Goal: Information Seeking & Learning: Learn about a topic

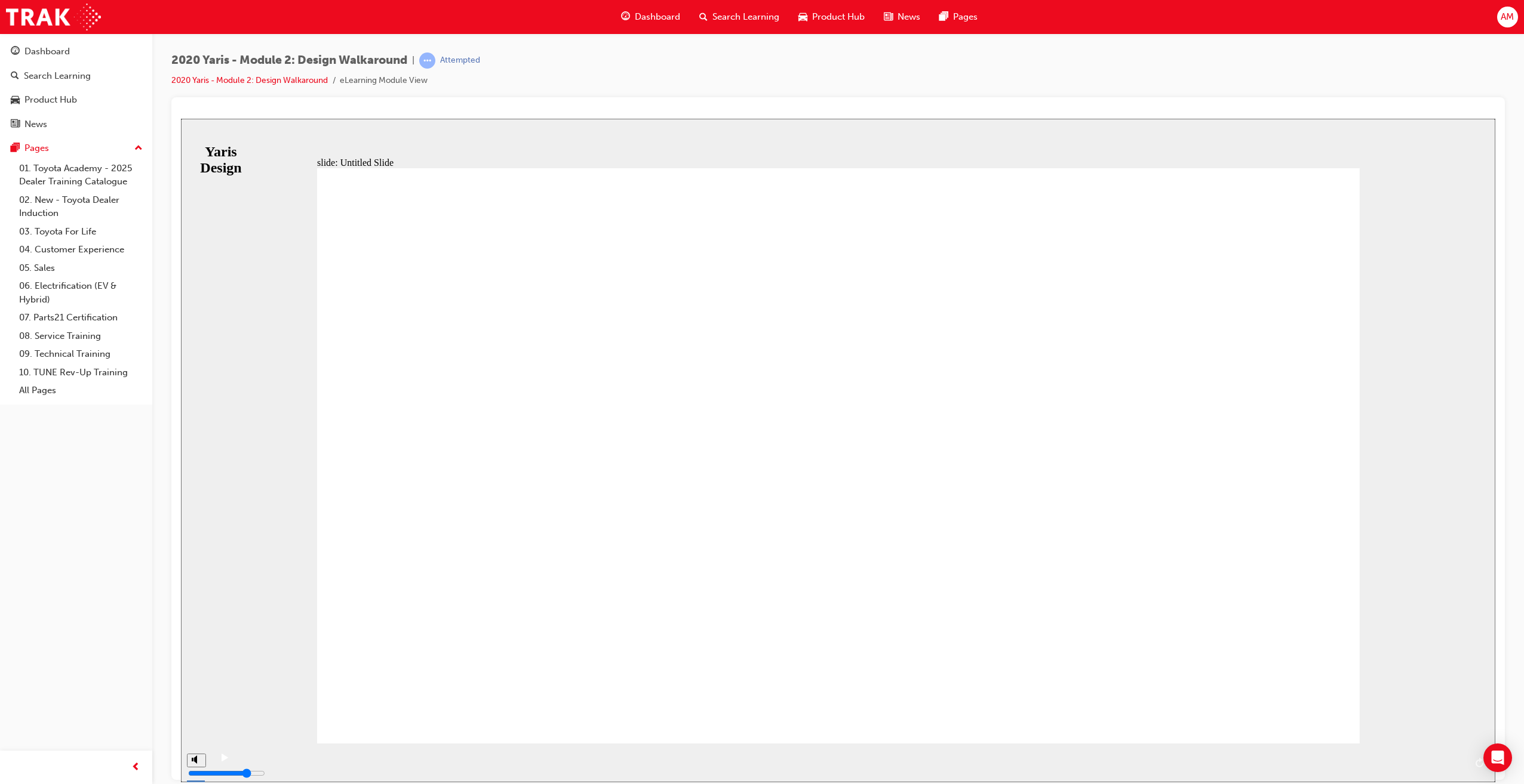
click at [217, 765] on div "play/pause" at bounding box center [224, 763] width 20 height 20
click at [1464, 760] on span "NEXT" at bounding box center [1462, 765] width 21 height 9
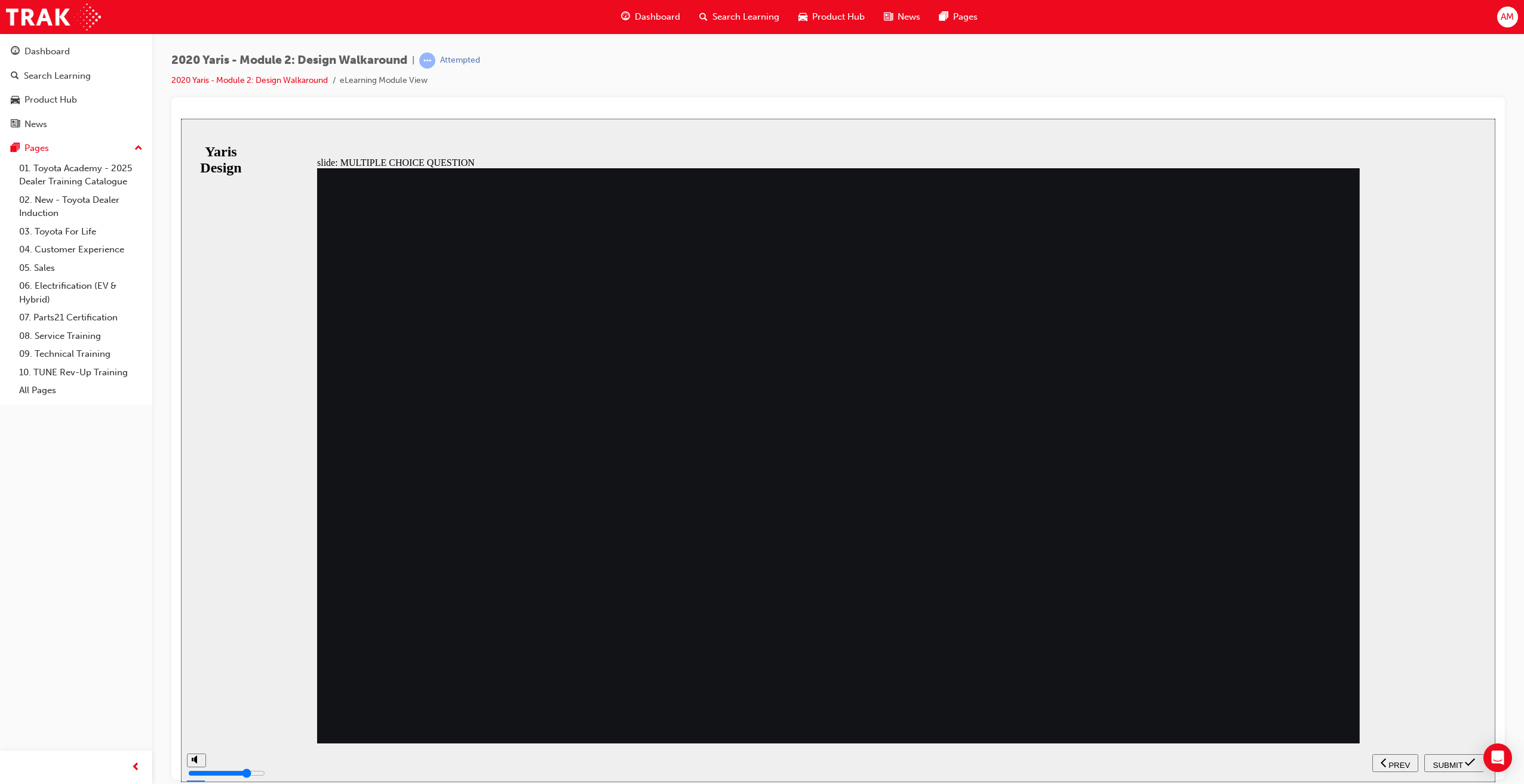
radio input "true"
click at [1449, 760] on span "SUBMIT" at bounding box center [1448, 765] width 30 height 9
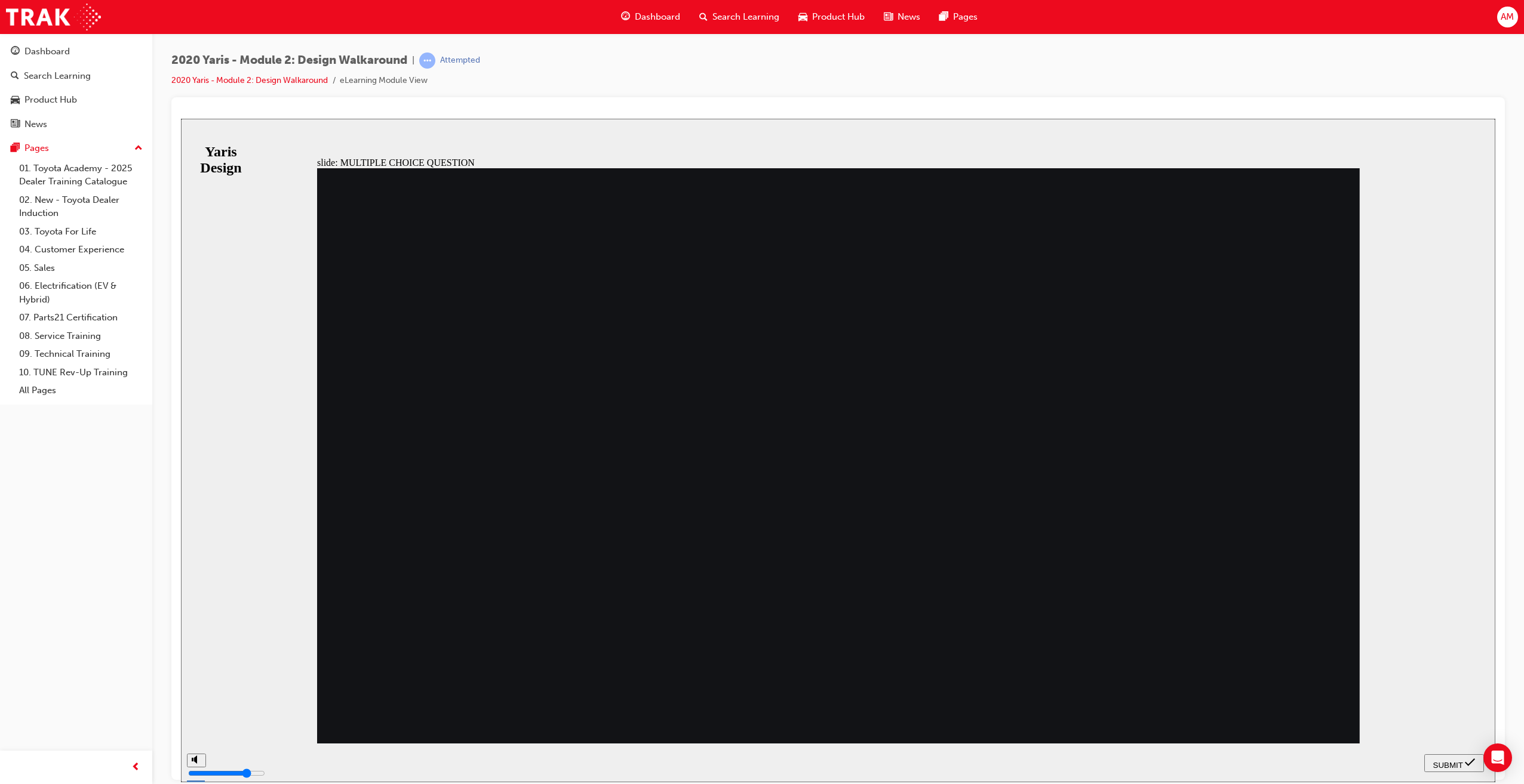
radio input "true"
click at [1453, 765] on span "SUBMIT" at bounding box center [1448, 765] width 30 height 9
click at [1457, 764] on span "SUBMIT" at bounding box center [1448, 765] width 30 height 9
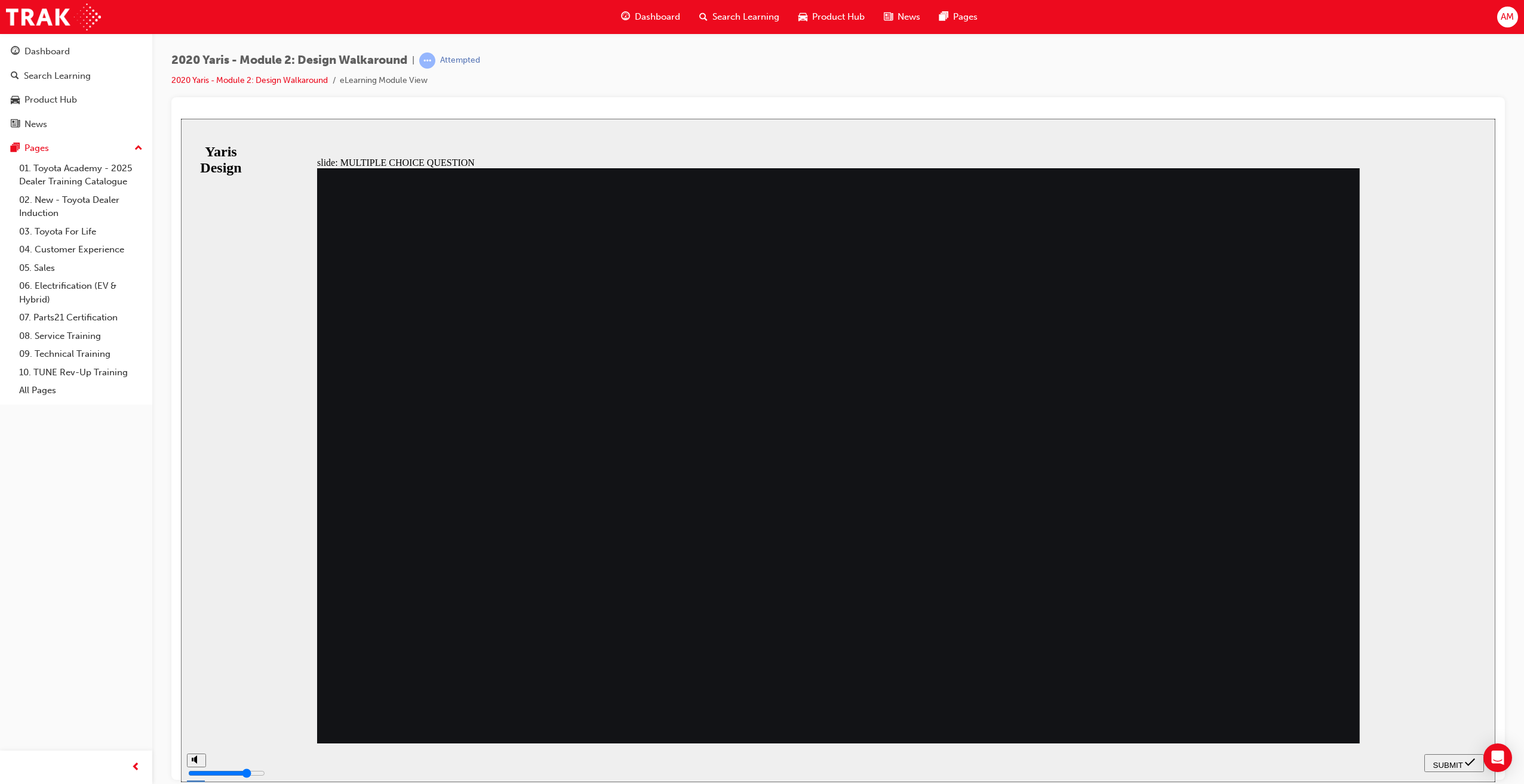
drag, startPoint x: 409, startPoint y: 486, endPoint x: 510, endPoint y: 517, distance: 105.7
radio input "false"
radio input "true"
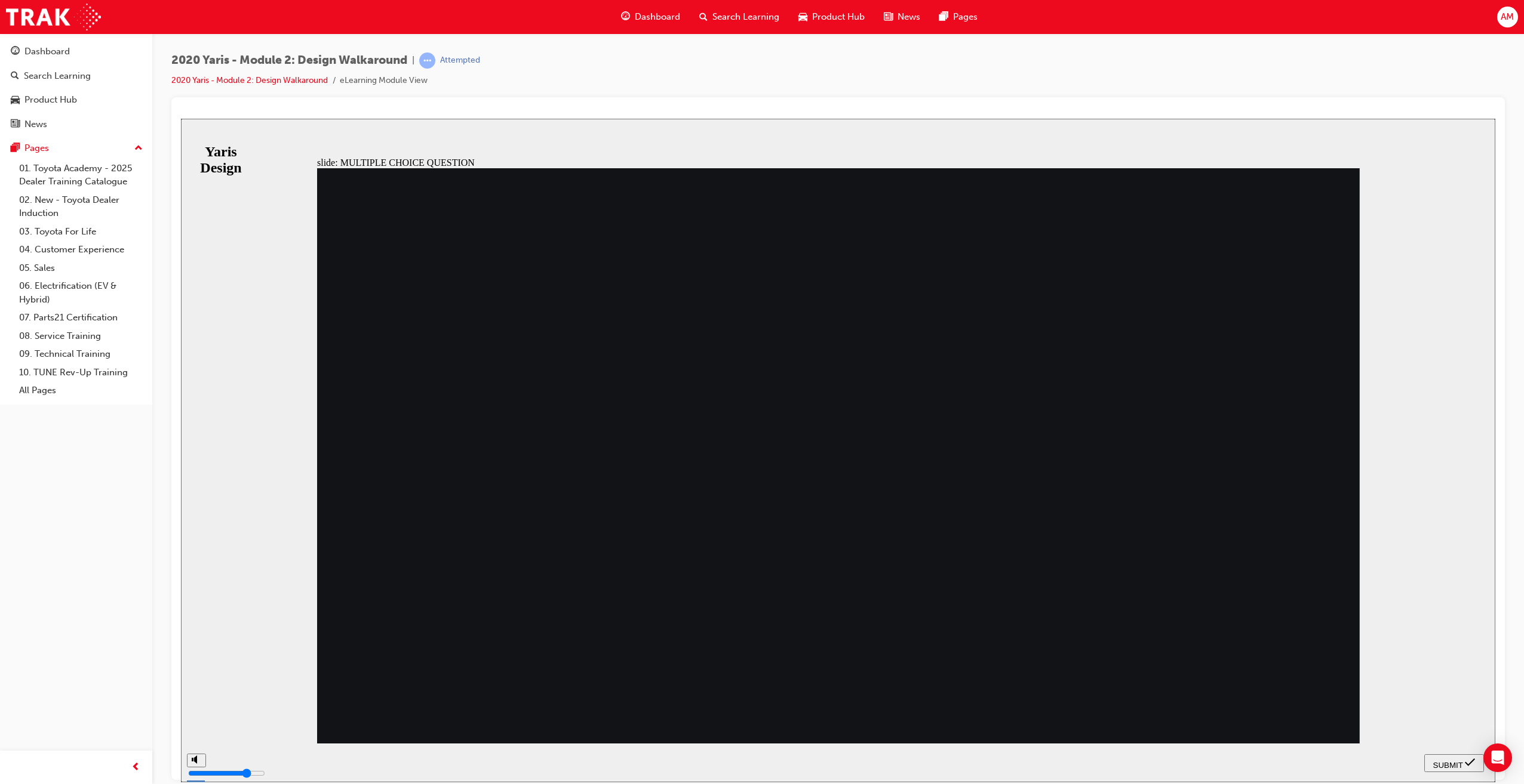
click at [1449, 760] on span "SUBMIT" at bounding box center [1448, 765] width 30 height 9
radio input "false"
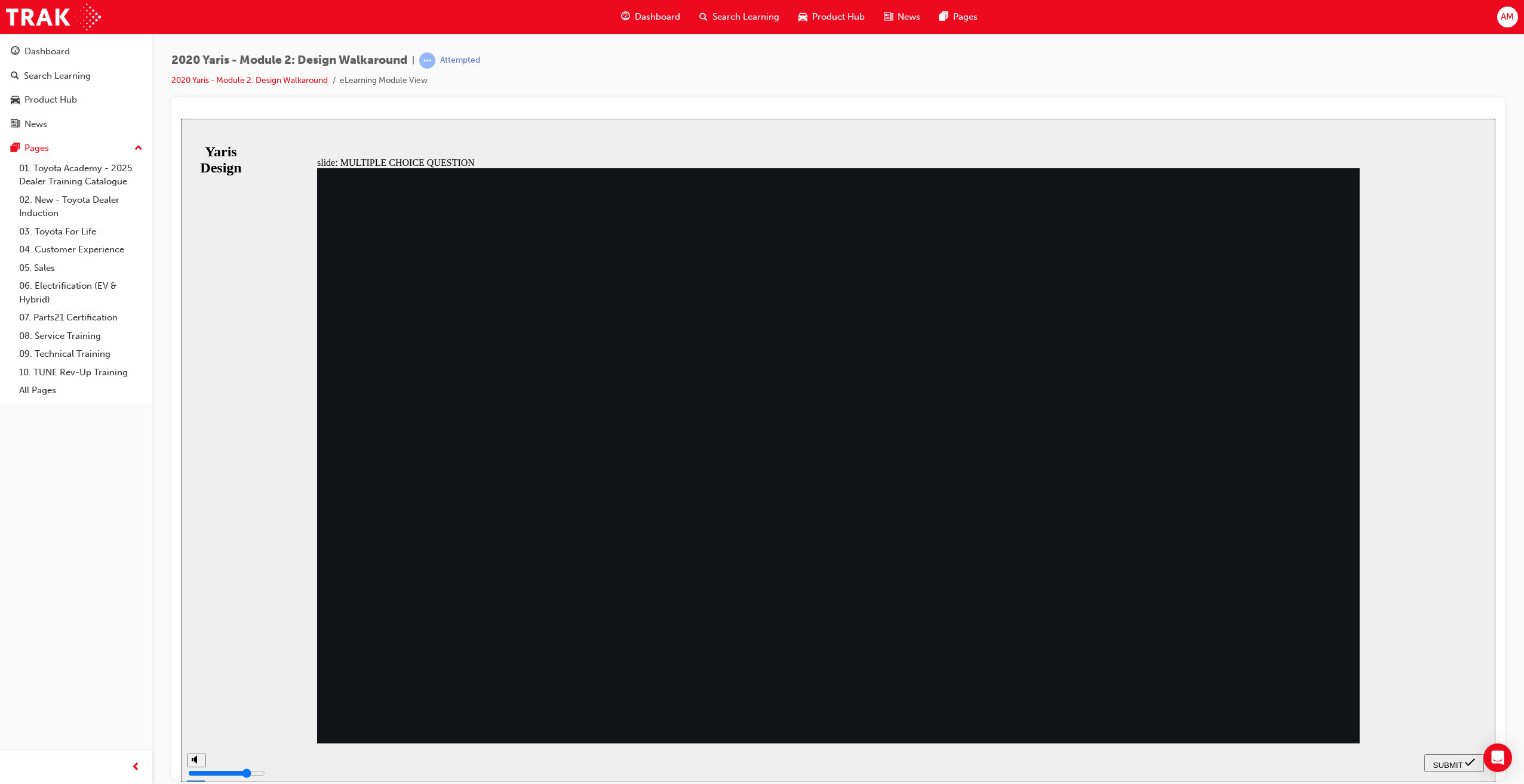
radio input "true"
click at [1444, 760] on span "SUBMIT" at bounding box center [1448, 765] width 30 height 9
drag, startPoint x: 511, startPoint y: 439, endPoint x: 584, endPoint y: 461, distance: 76.2
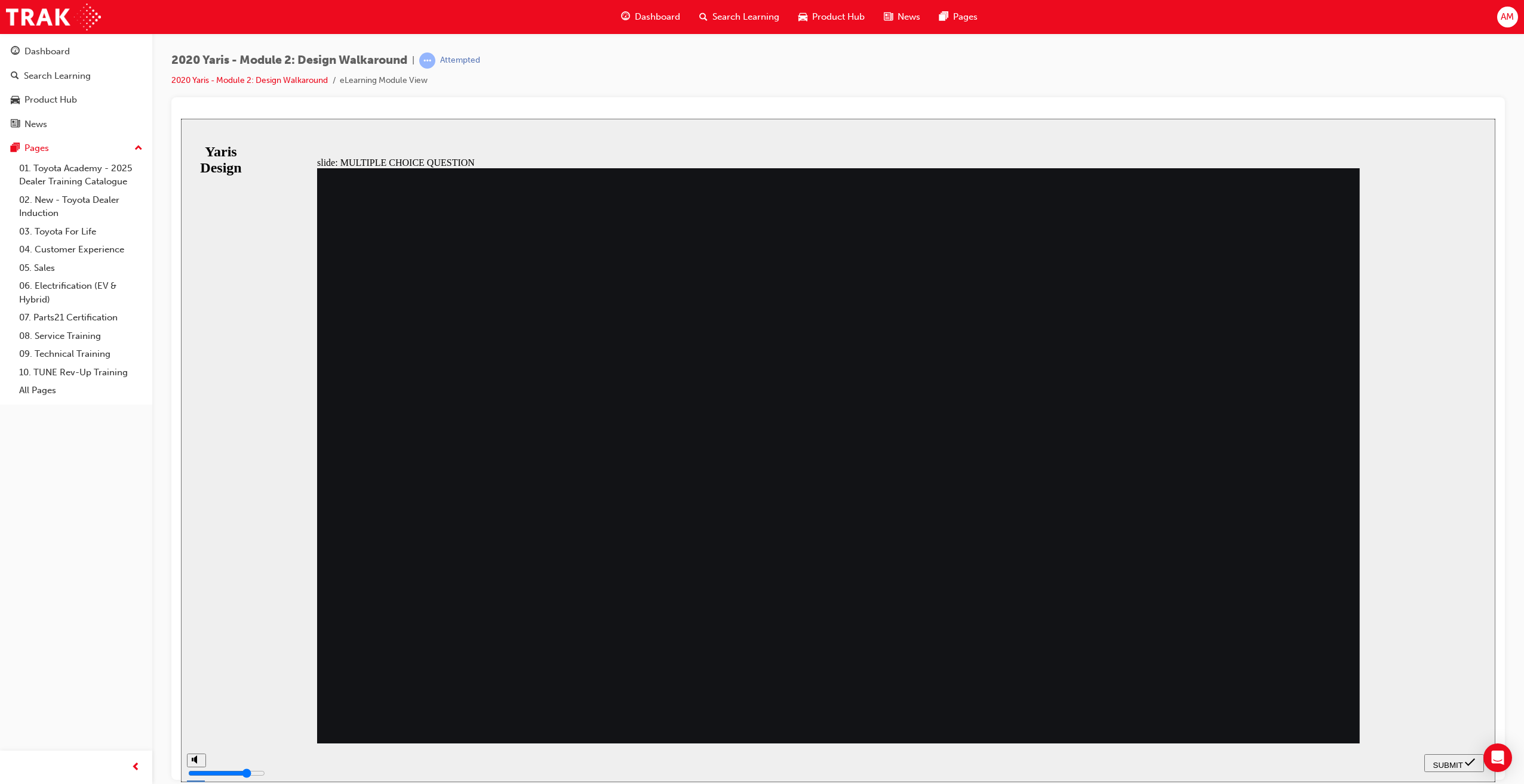
radio input "true"
click at [1453, 761] on span "SUBMIT" at bounding box center [1448, 765] width 30 height 9
drag, startPoint x: 530, startPoint y: 434, endPoint x: 548, endPoint y: 445, distance: 21.1
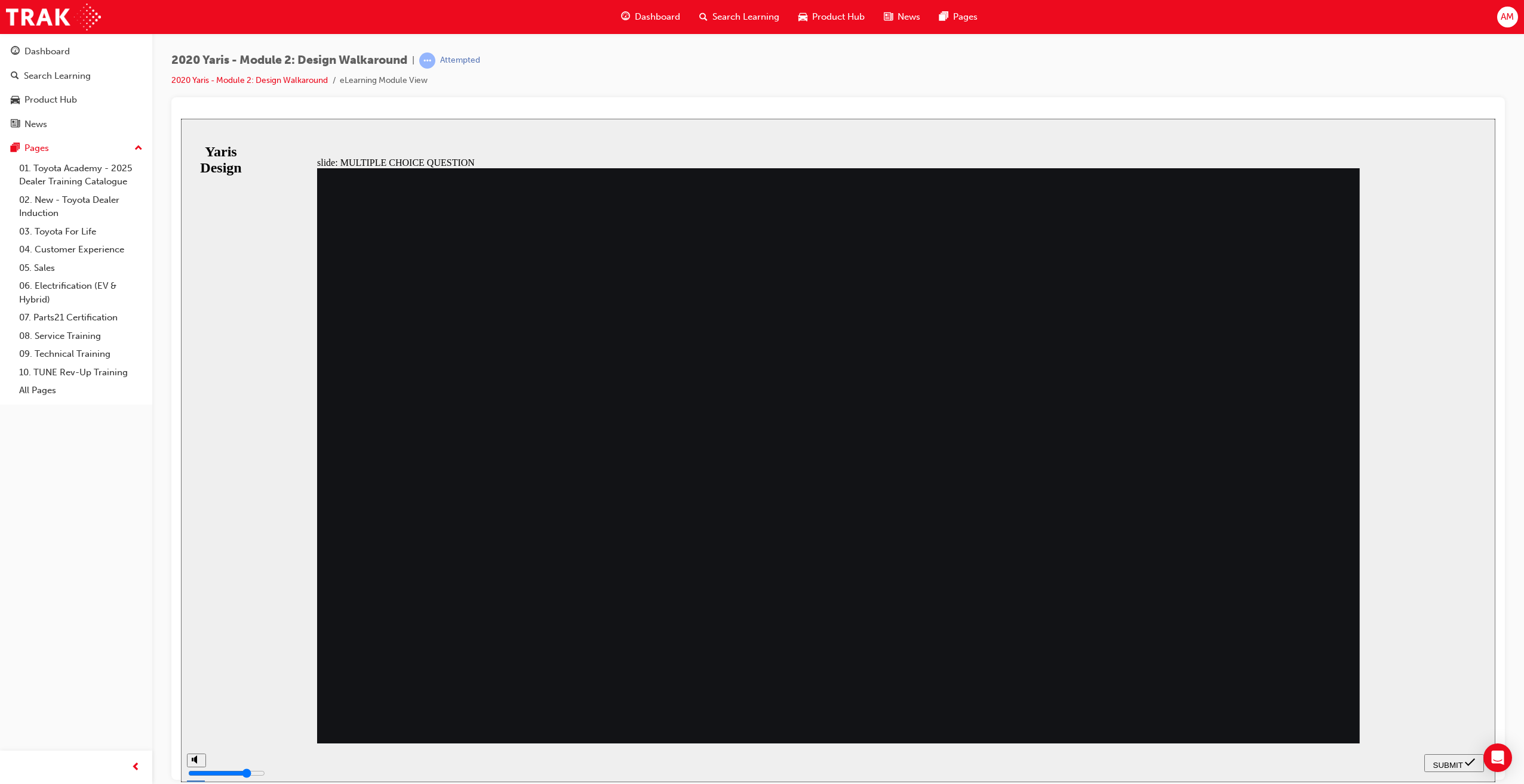
click at [1442, 760] on span "SUBMIT" at bounding box center [1448, 765] width 30 height 9
radio input "false"
radio input "true"
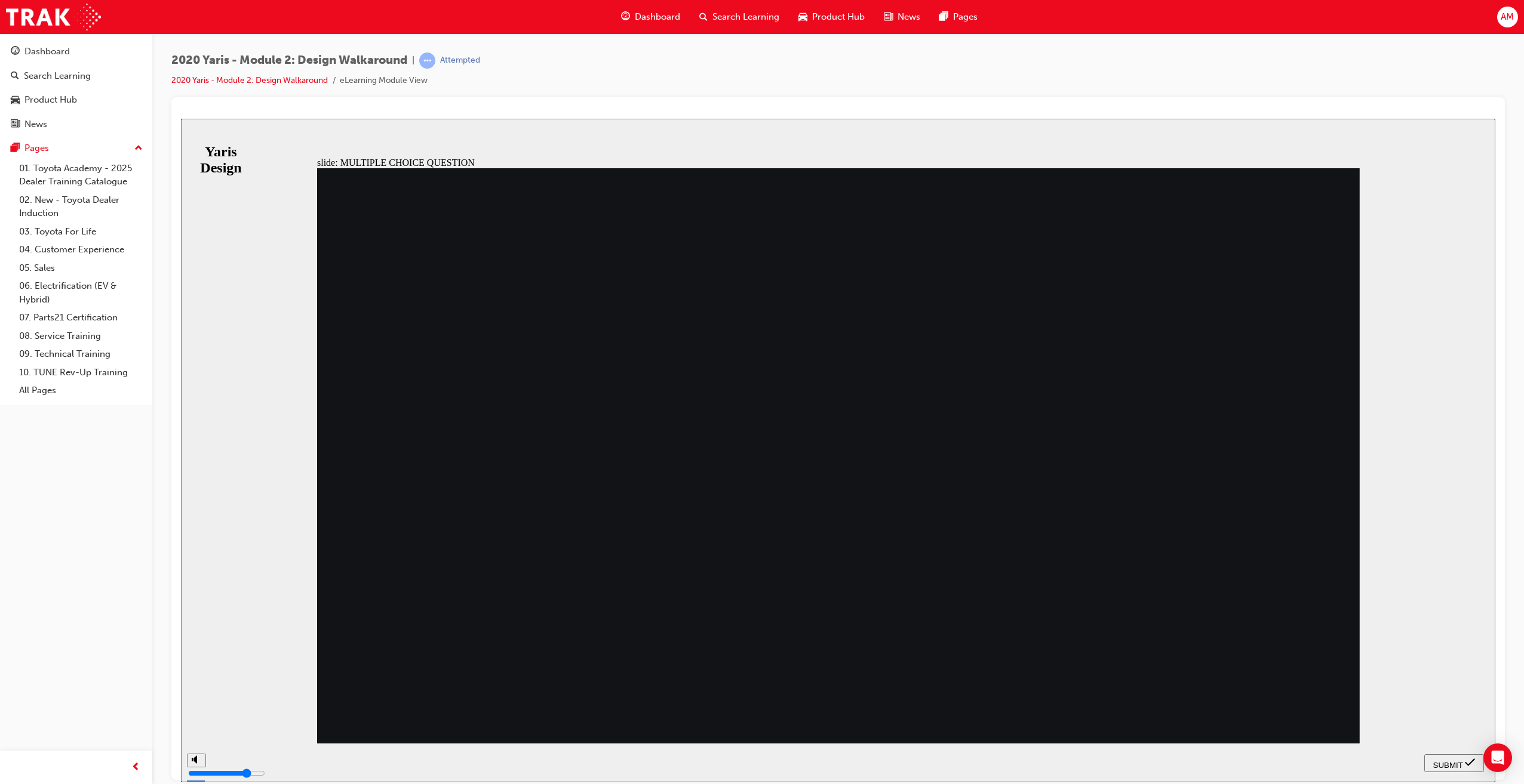
click at [1449, 760] on span "SUBMIT" at bounding box center [1448, 765] width 30 height 9
click at [1463, 759] on div "SUBMIT" at bounding box center [1453, 763] width 50 height 13
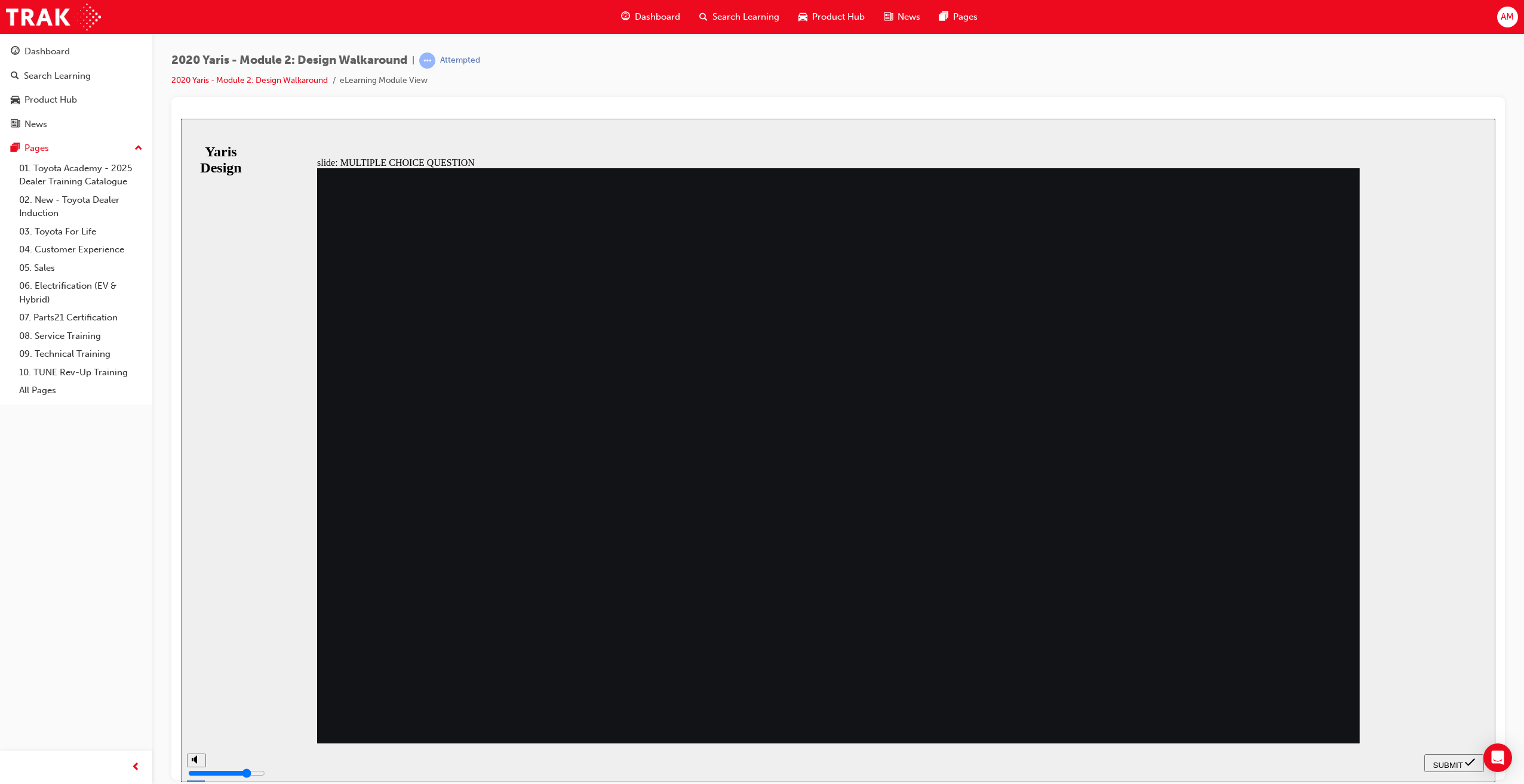
radio input "false"
radio input "true"
click at [1464, 756] on button "SUBMIT" at bounding box center [1453, 762] width 60 height 18
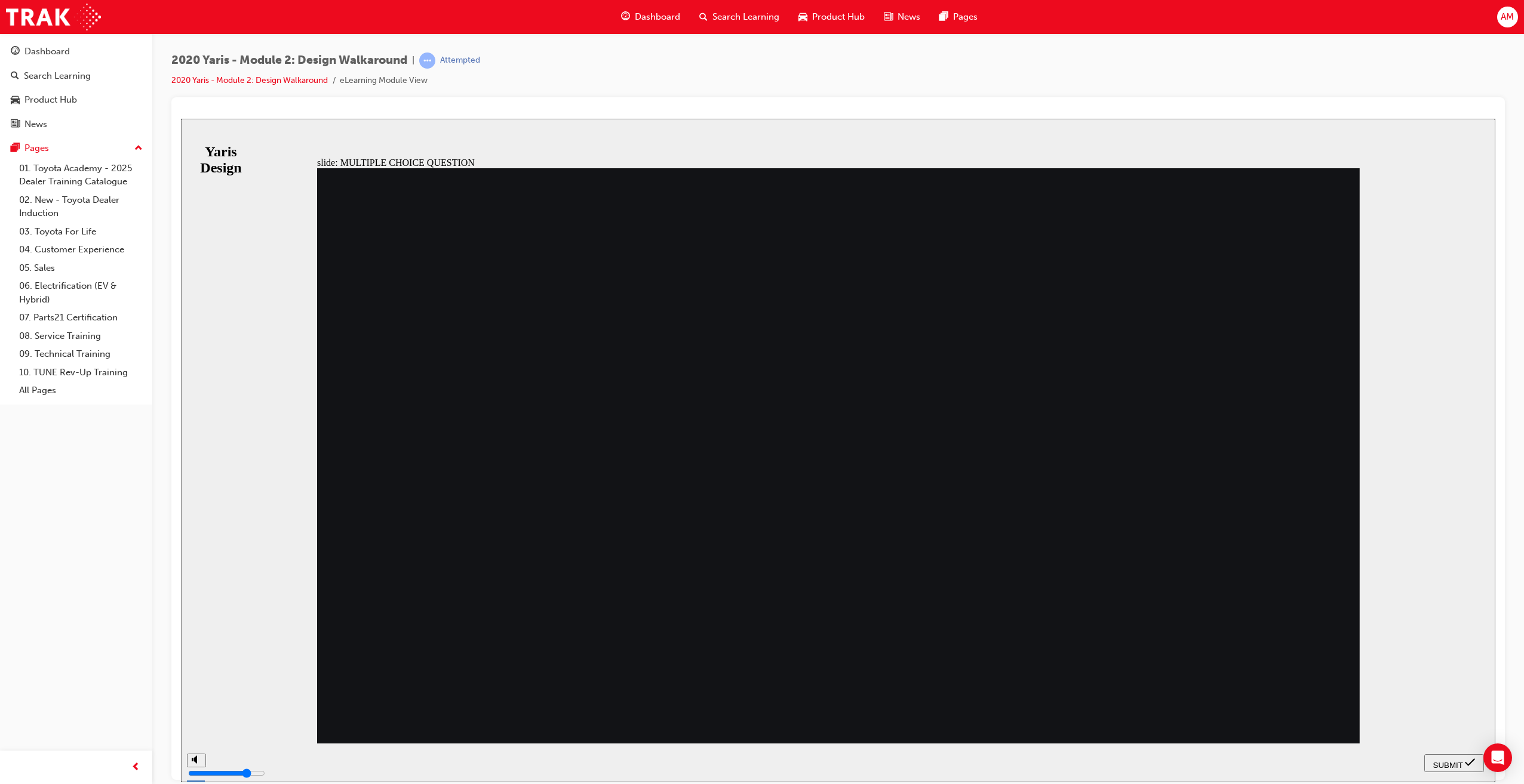
radio input "true"
click at [1460, 764] on span "SUBMIT" at bounding box center [1448, 765] width 30 height 9
drag, startPoint x: 869, startPoint y: 627, endPoint x: 842, endPoint y: 619, distance: 28.2
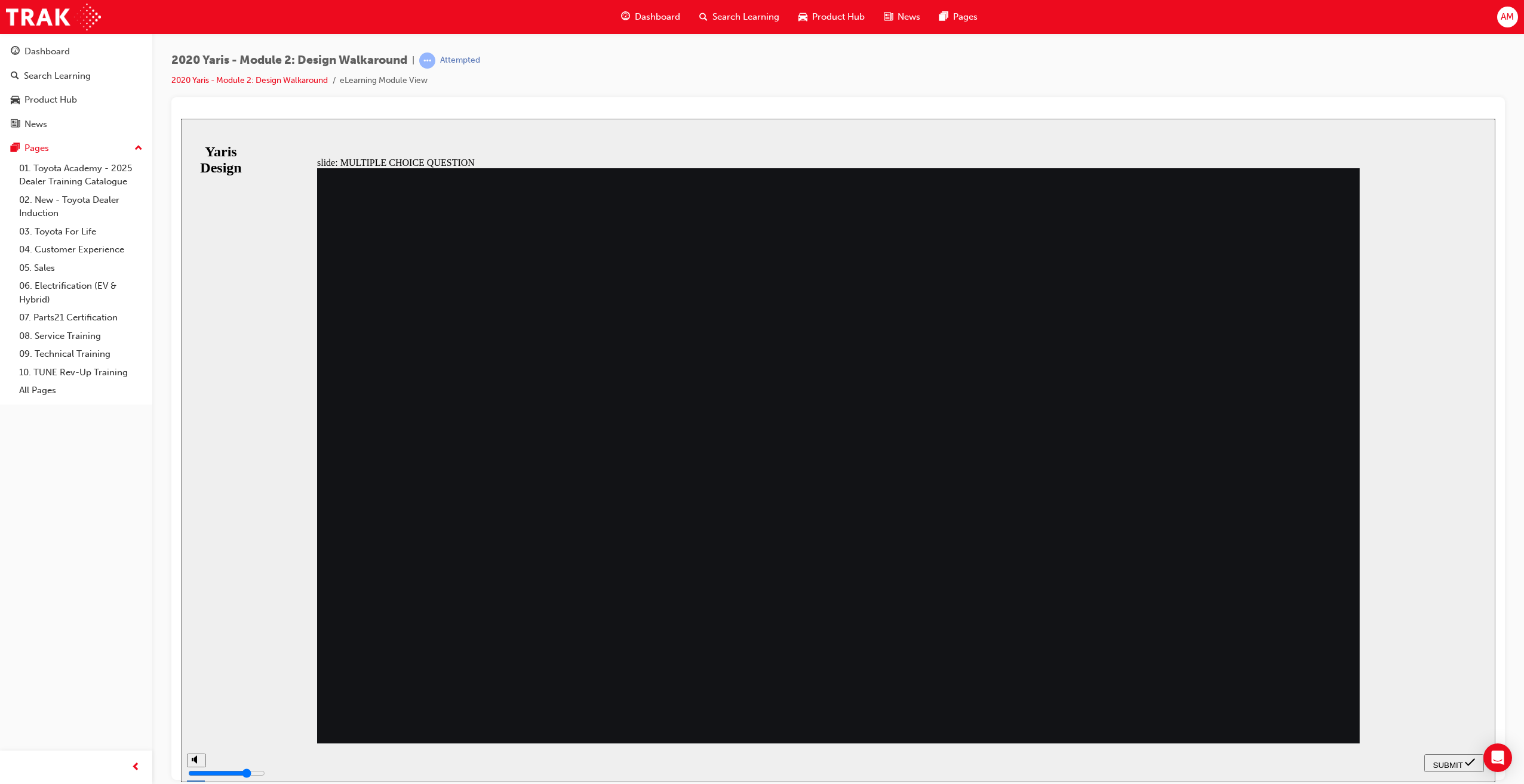
radio input "true"
click at [1438, 760] on span "SUBMIT" at bounding box center [1448, 765] width 30 height 9
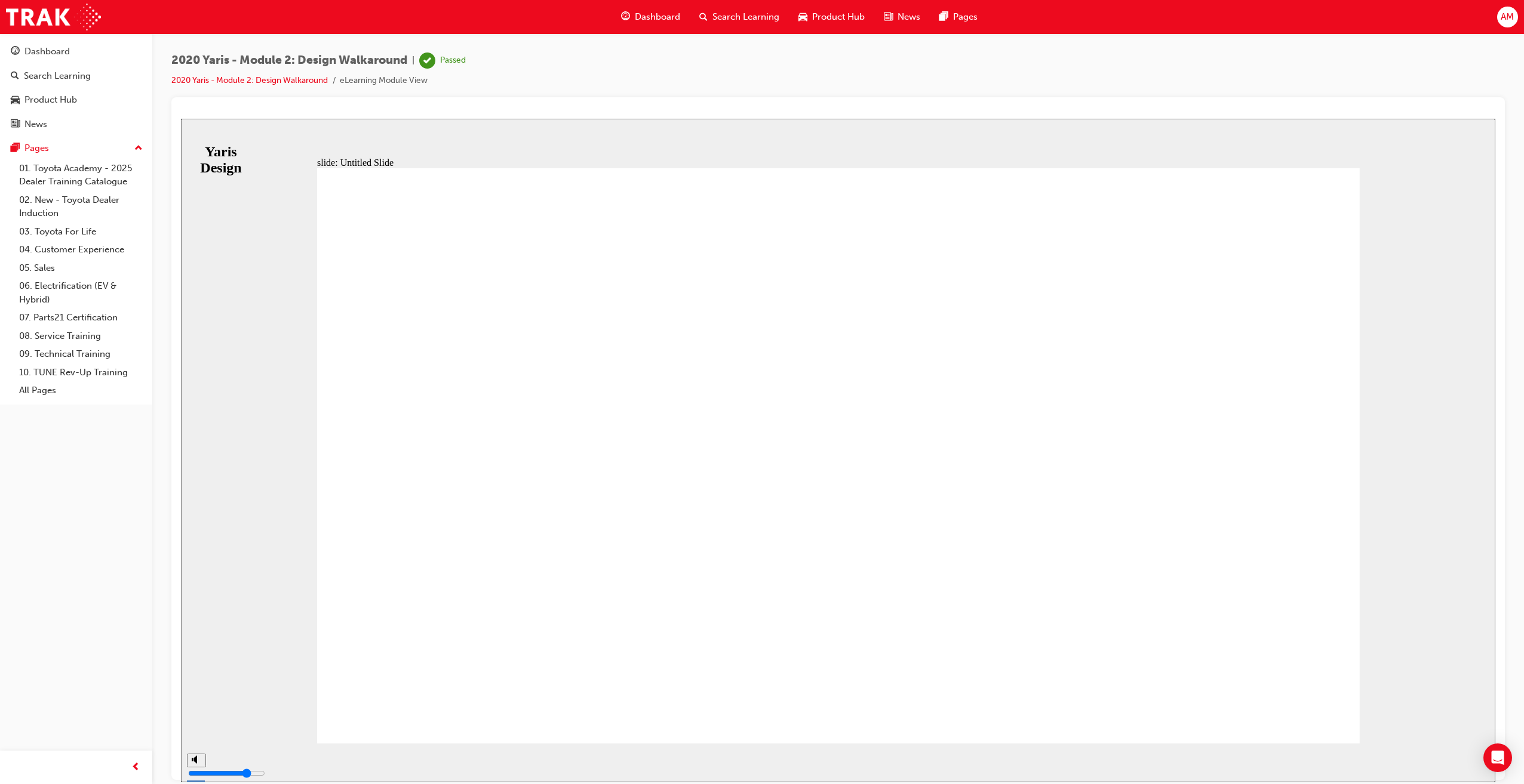
click at [651, 16] on span "Dashboard" at bounding box center [657, 16] width 45 height 14
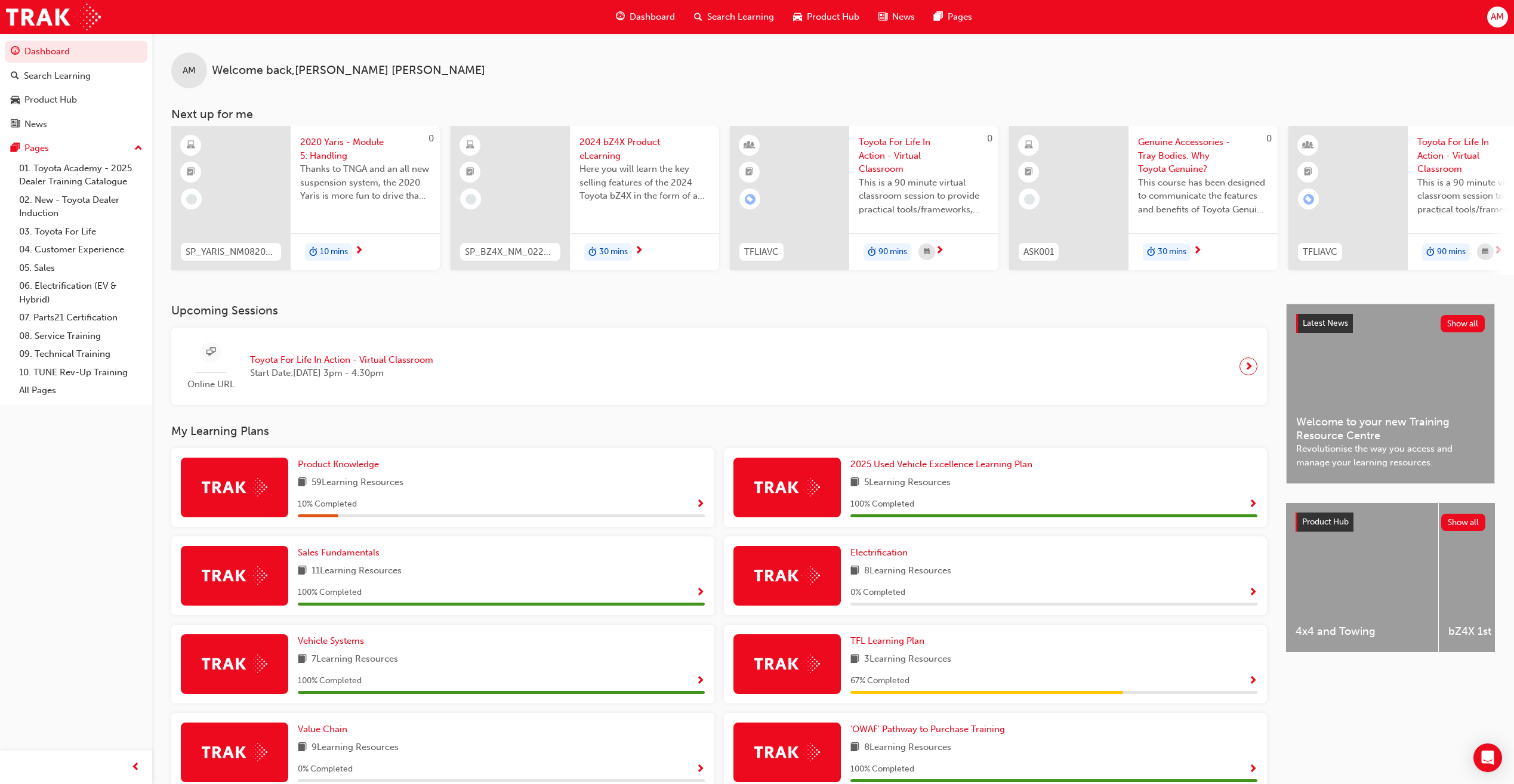
click at [316, 171] on span "Thanks to TNGA and an all new suspension system, the 2020 Yaris is more fun to …" at bounding box center [365, 182] width 130 height 41
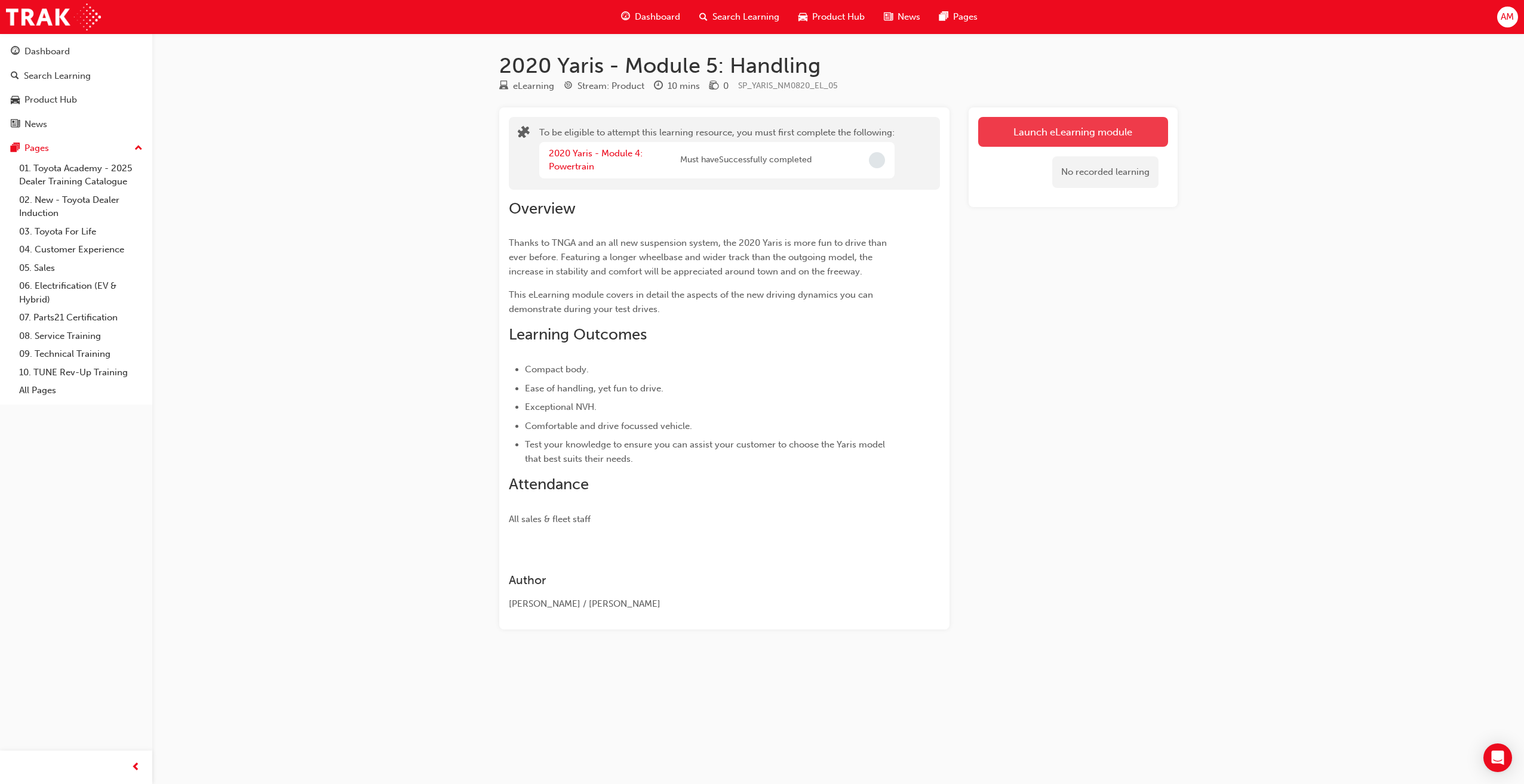
click at [1050, 132] on button "Launch eLearning module" at bounding box center [1073, 132] width 190 height 30
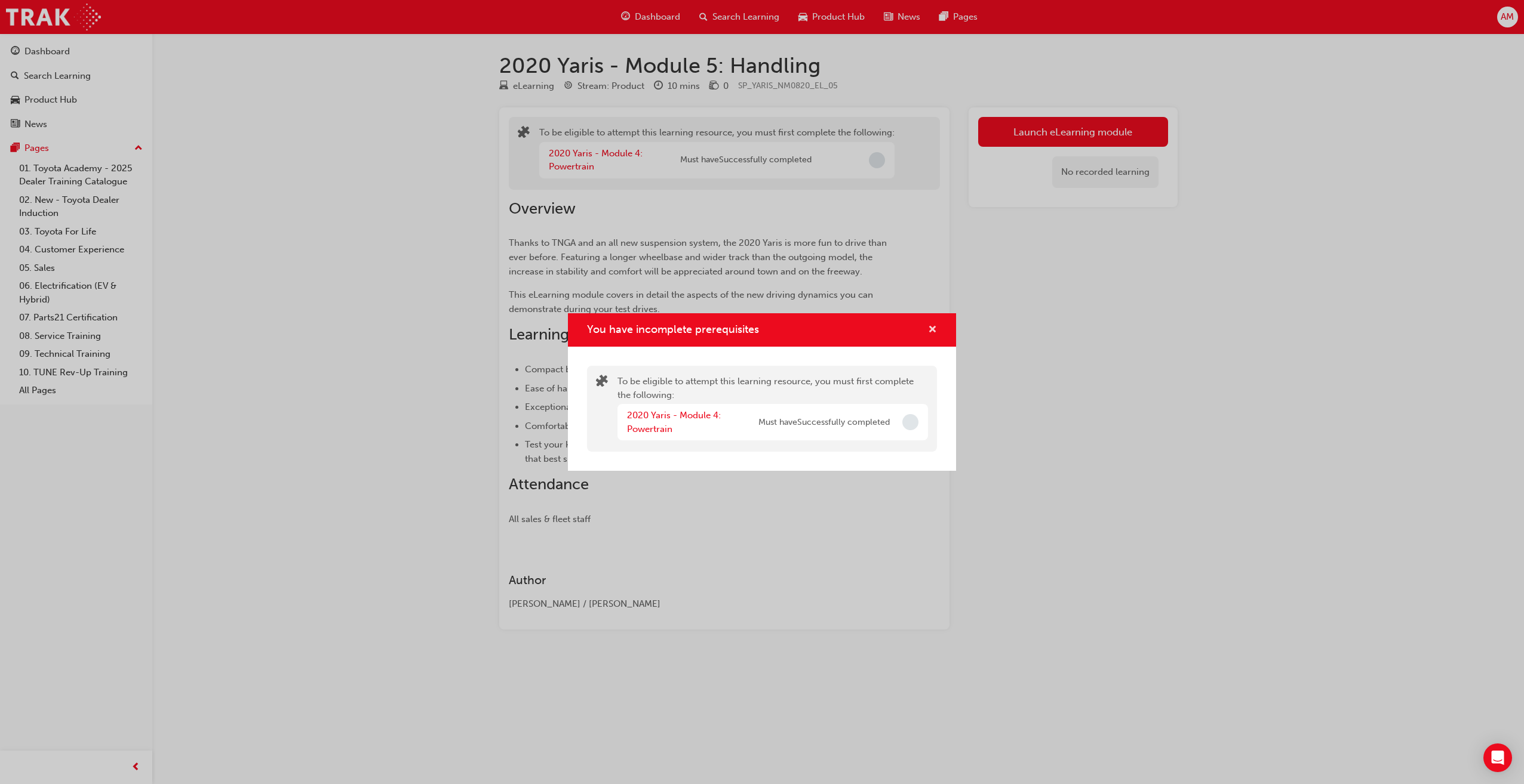
click at [929, 329] on span "cross-icon" at bounding box center [933, 331] width 9 height 11
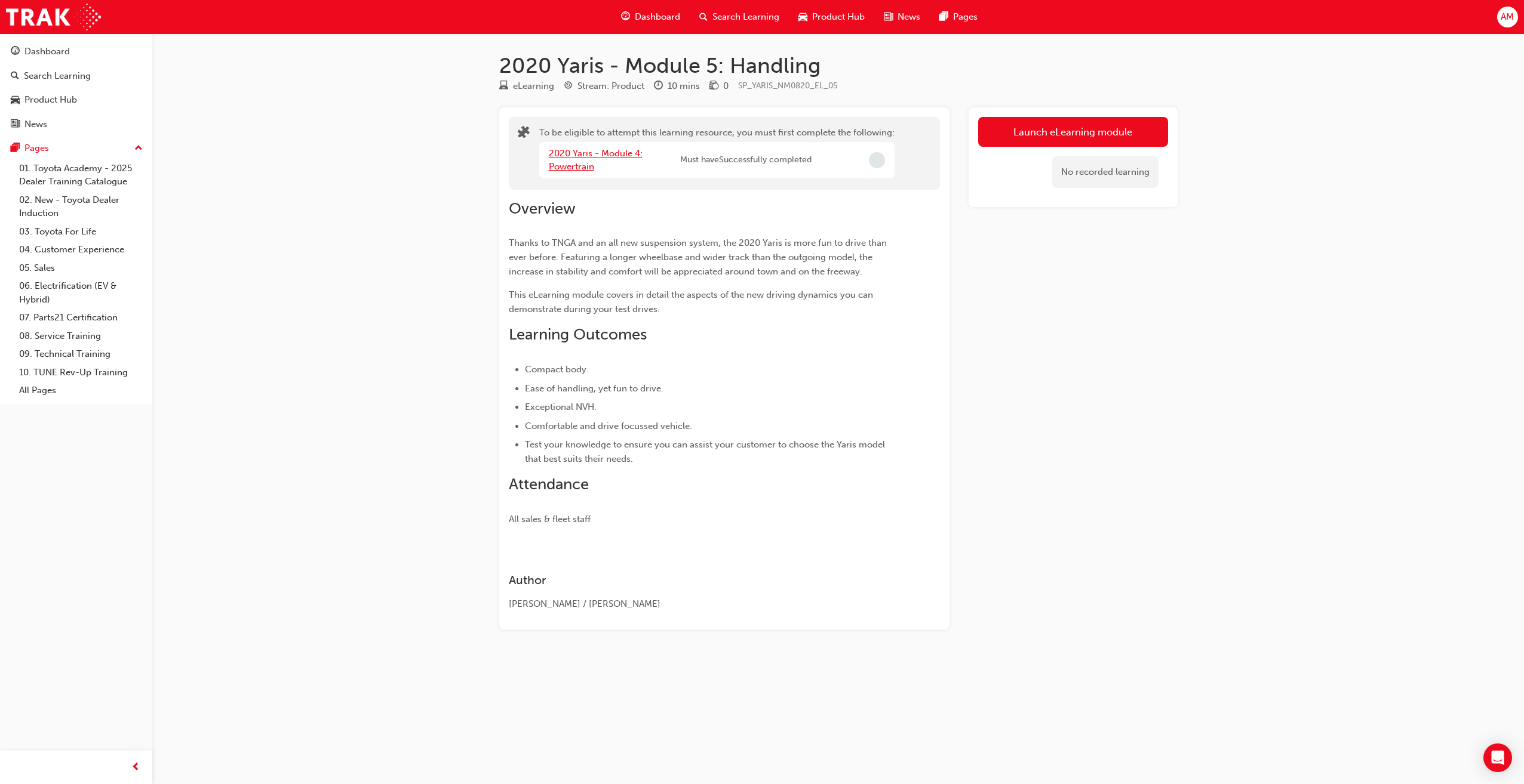
click at [610, 155] on link "2020 Yaris - Module 4: Powertrain" at bounding box center [595, 160] width 94 height 24
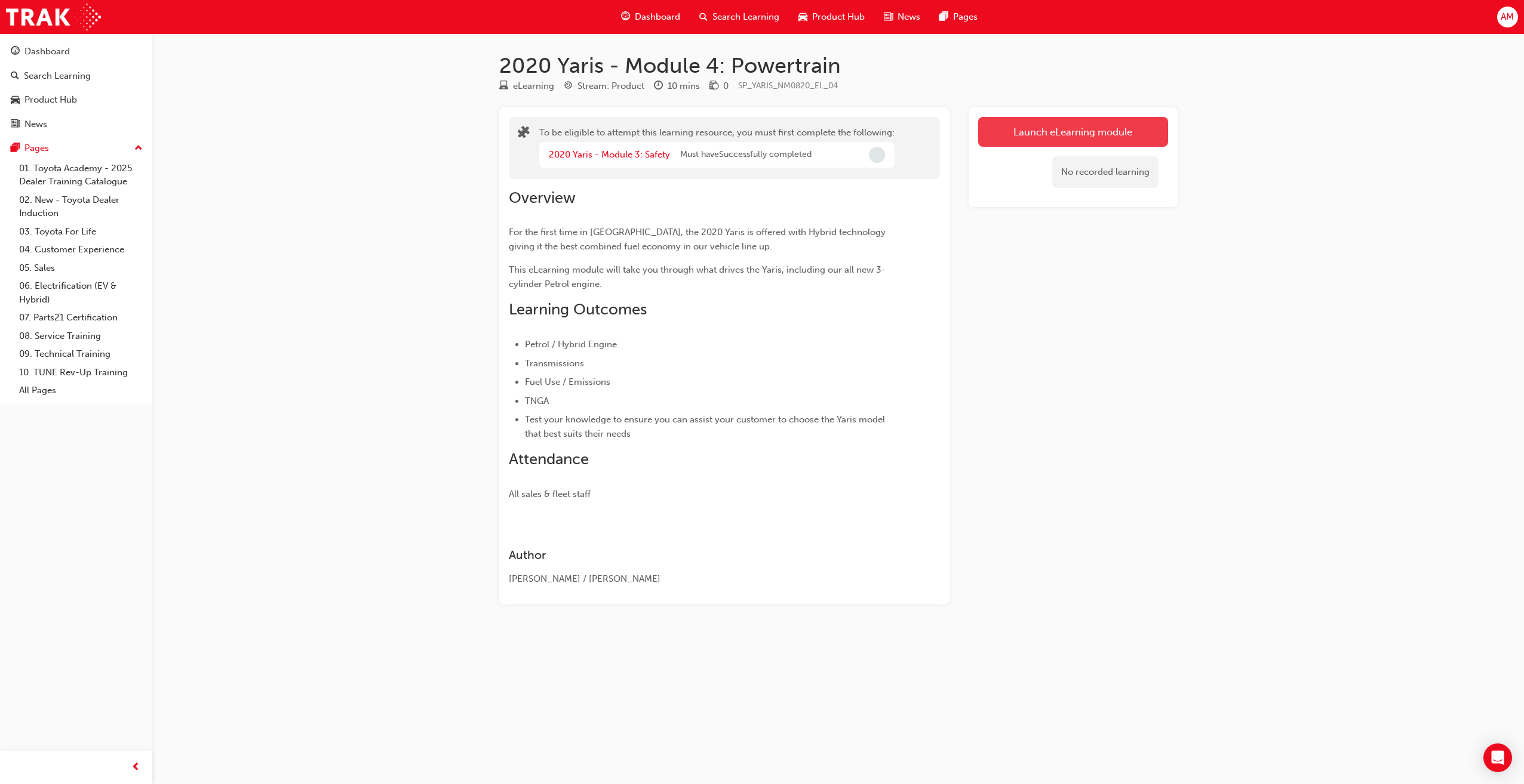
click at [1028, 129] on button "Launch eLearning module" at bounding box center [1073, 132] width 190 height 30
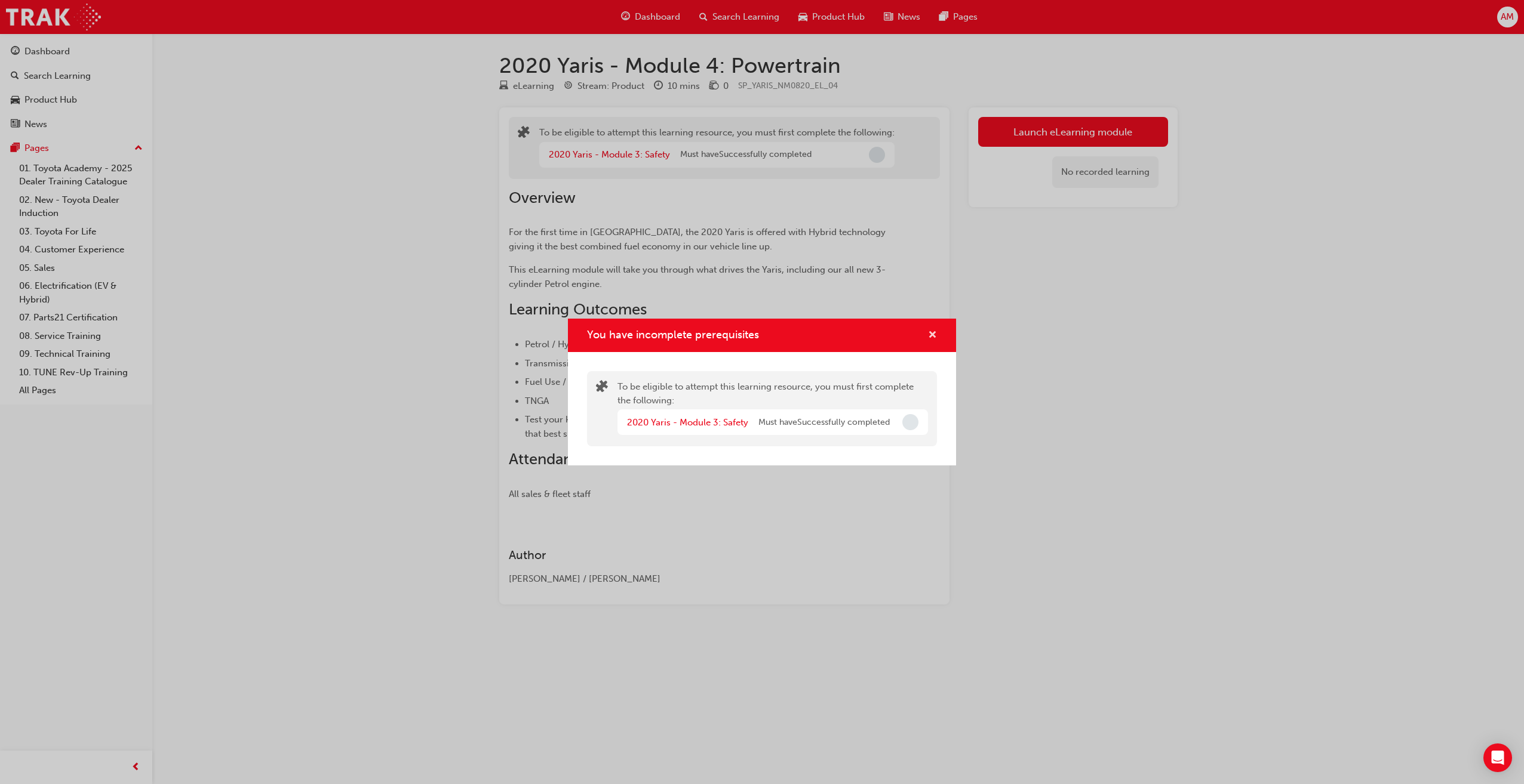
click at [933, 331] on span "cross-icon" at bounding box center [933, 336] width 9 height 11
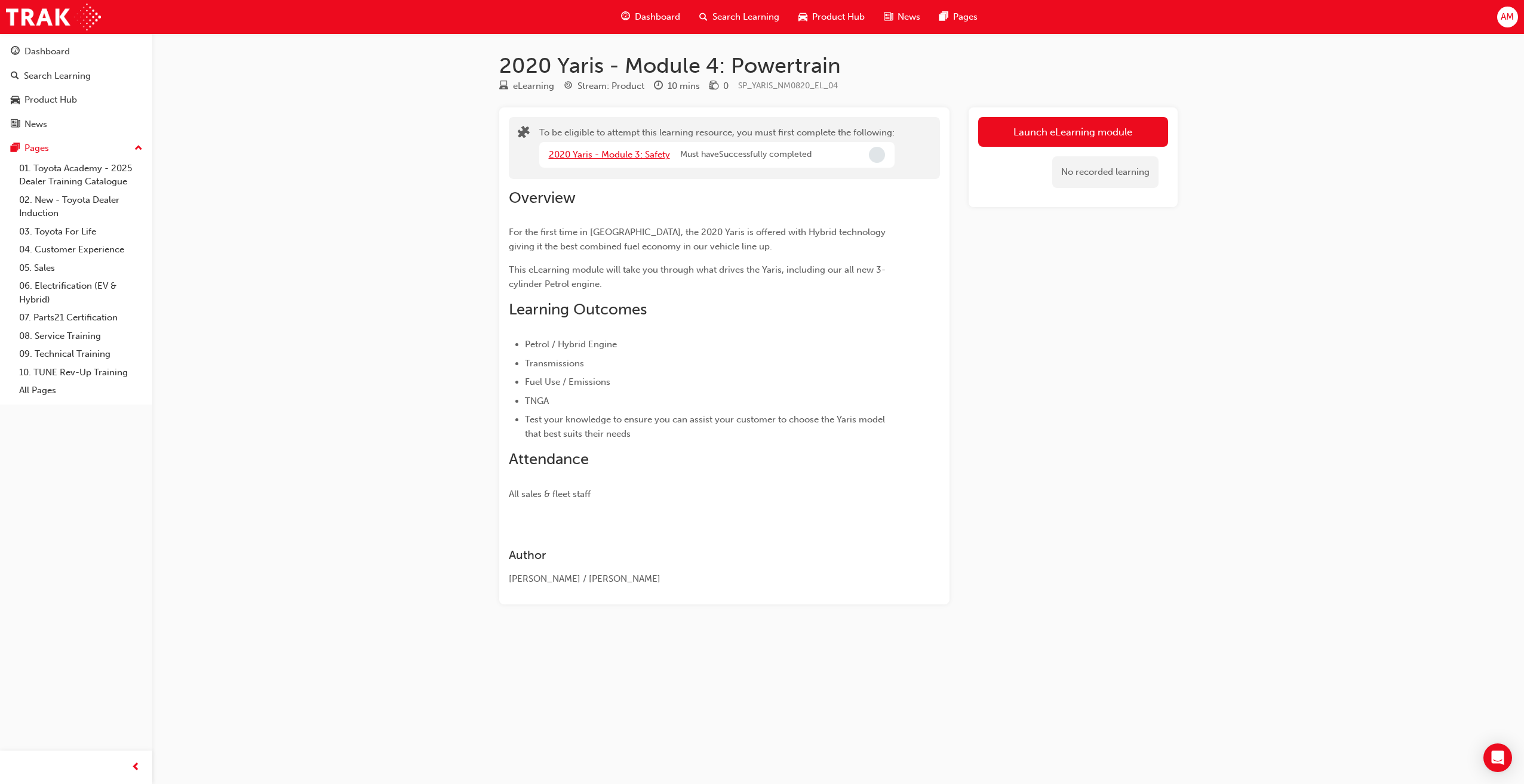
click at [660, 154] on link "2020 Yaris - Module 3: Safety" at bounding box center [609, 154] width 121 height 11
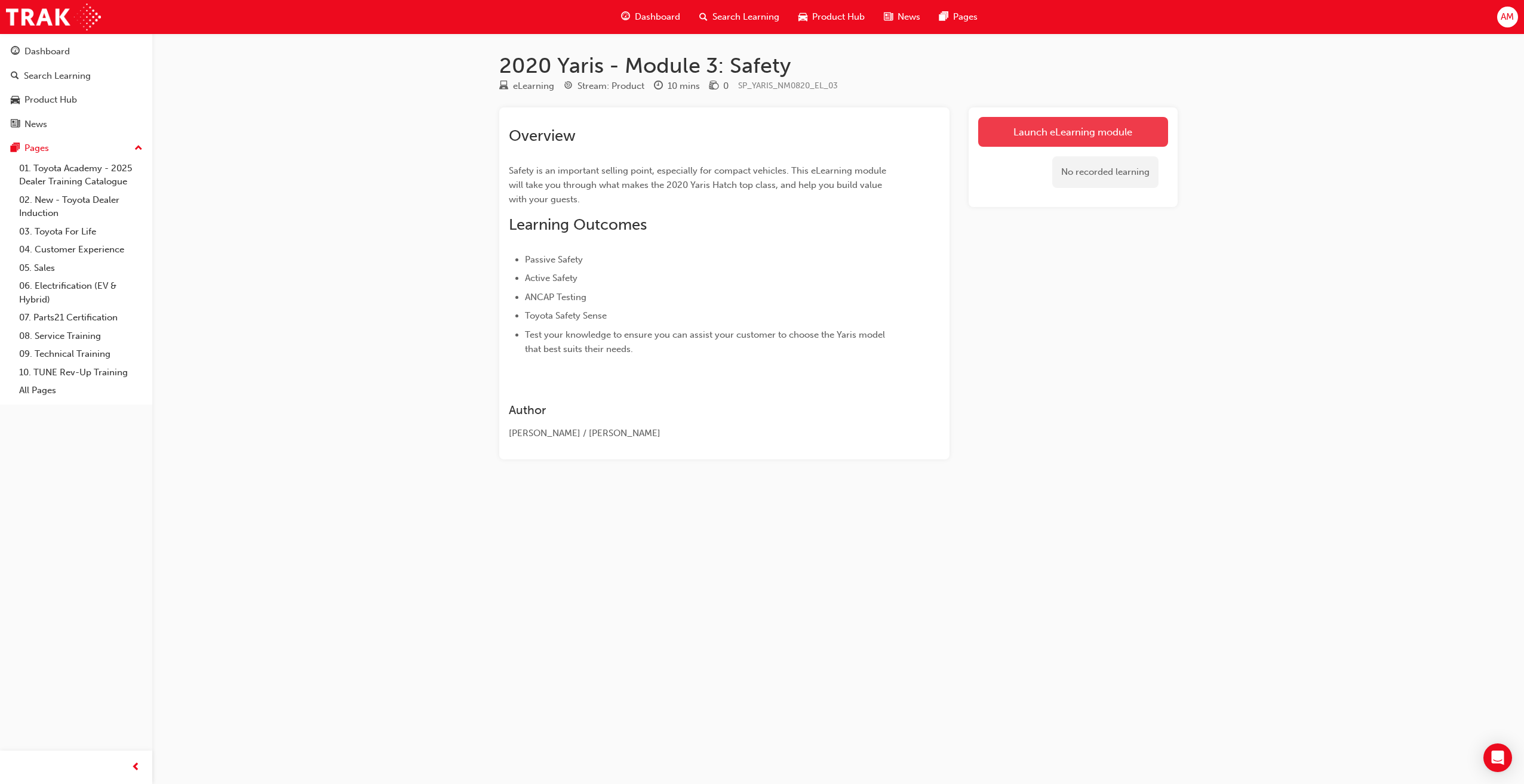
click at [1047, 138] on link "Launch eLearning module" at bounding box center [1073, 132] width 190 height 30
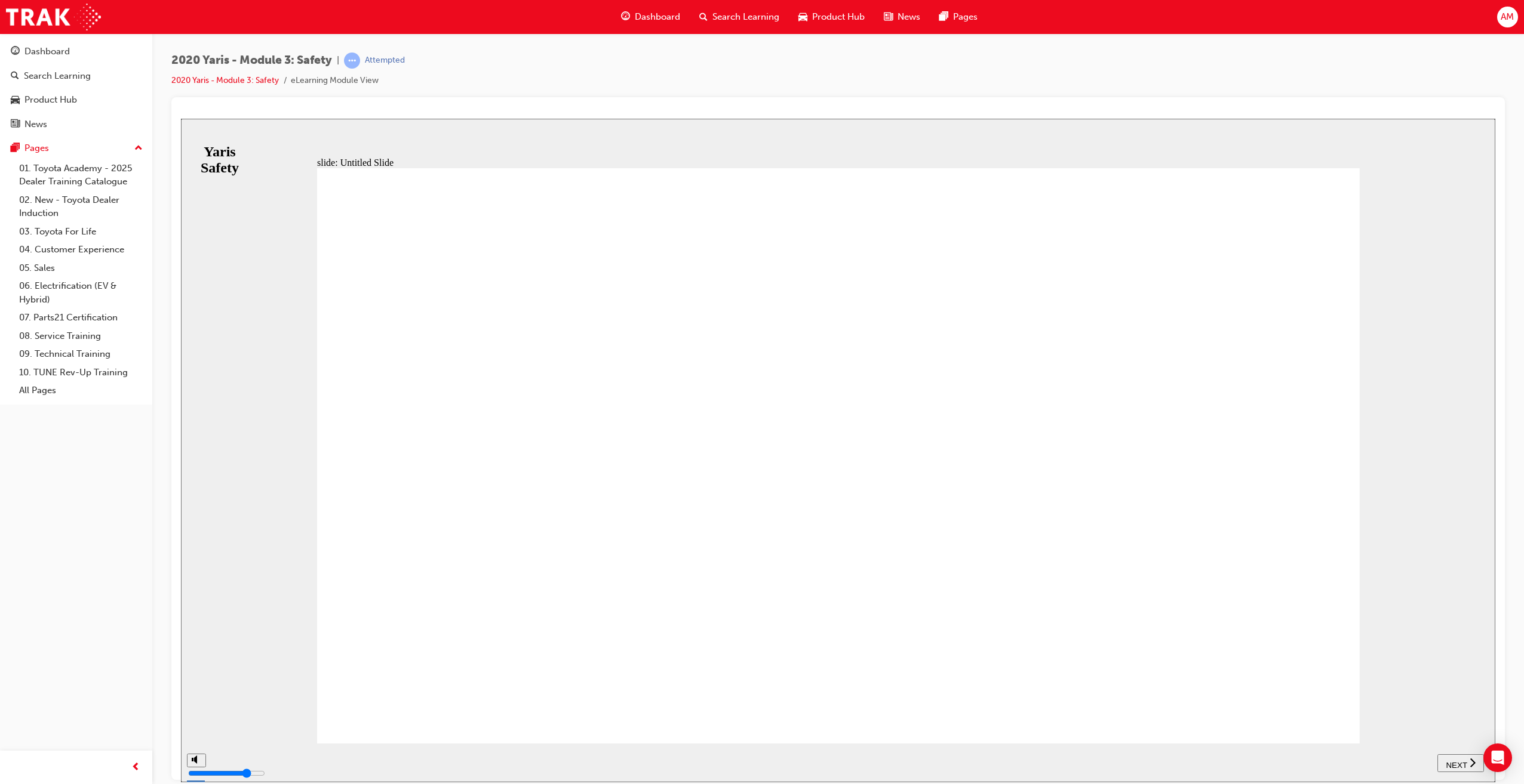
click at [1457, 760] on span "NEXT" at bounding box center [1456, 765] width 21 height 9
click at [1460, 760] on span "NEXT" at bounding box center [1456, 765] width 21 height 9
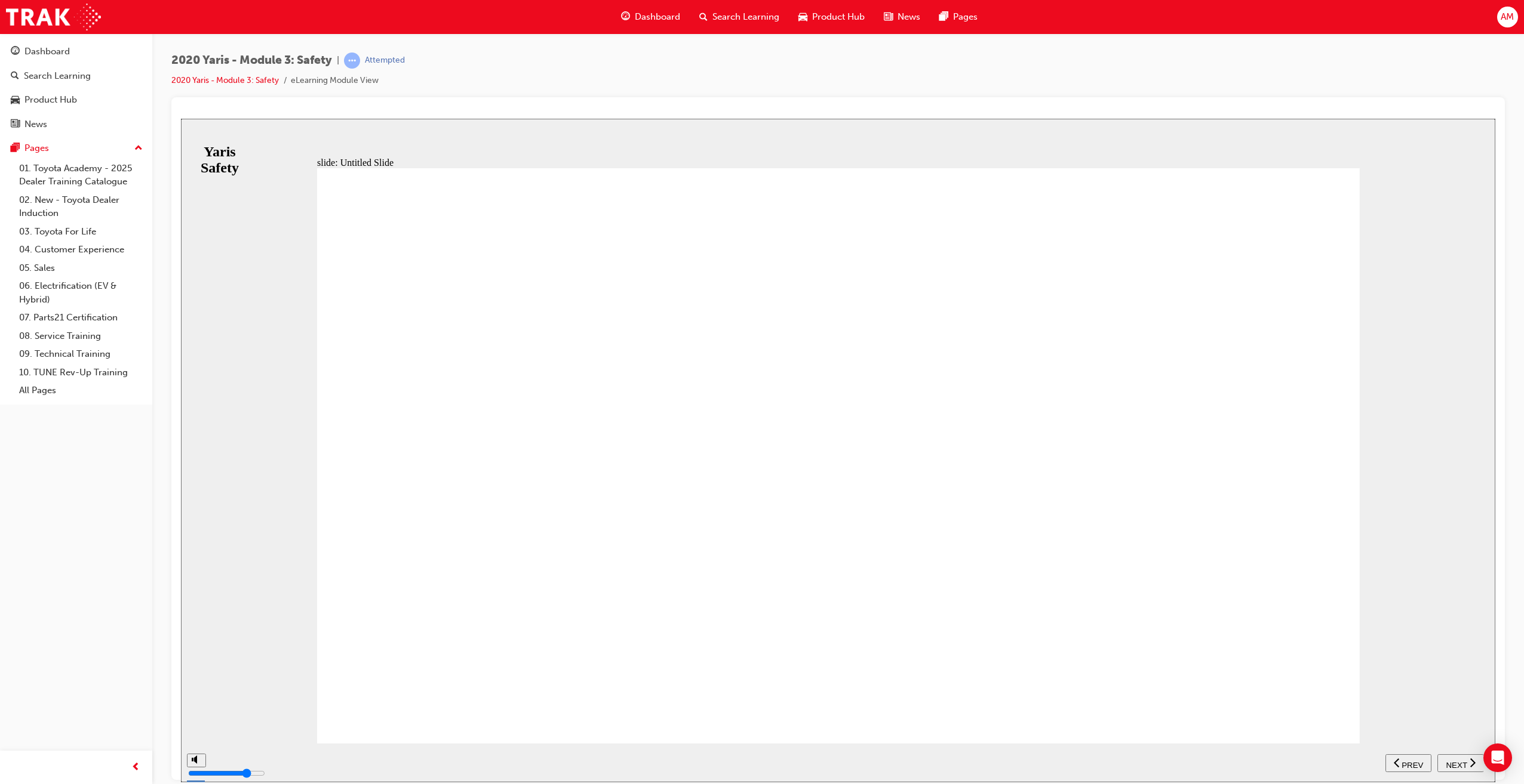
click at [1459, 763] on span "NEXT" at bounding box center [1456, 765] width 21 height 9
click at [1463, 760] on span "NEXT" at bounding box center [1456, 765] width 21 height 9
click at [664, 14] on span "Dashboard" at bounding box center [657, 16] width 45 height 14
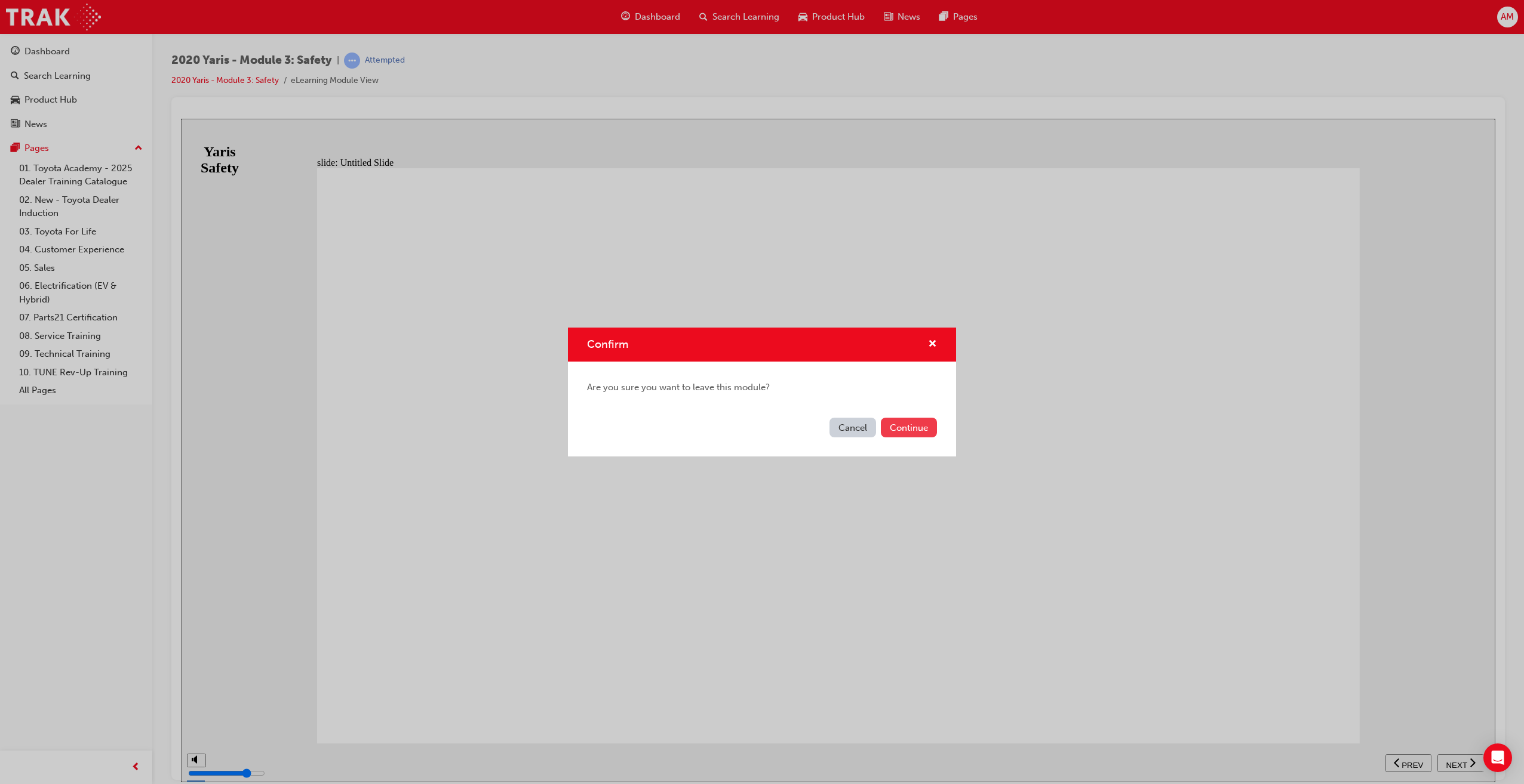
click at [924, 421] on button "Continue" at bounding box center [908, 428] width 56 height 20
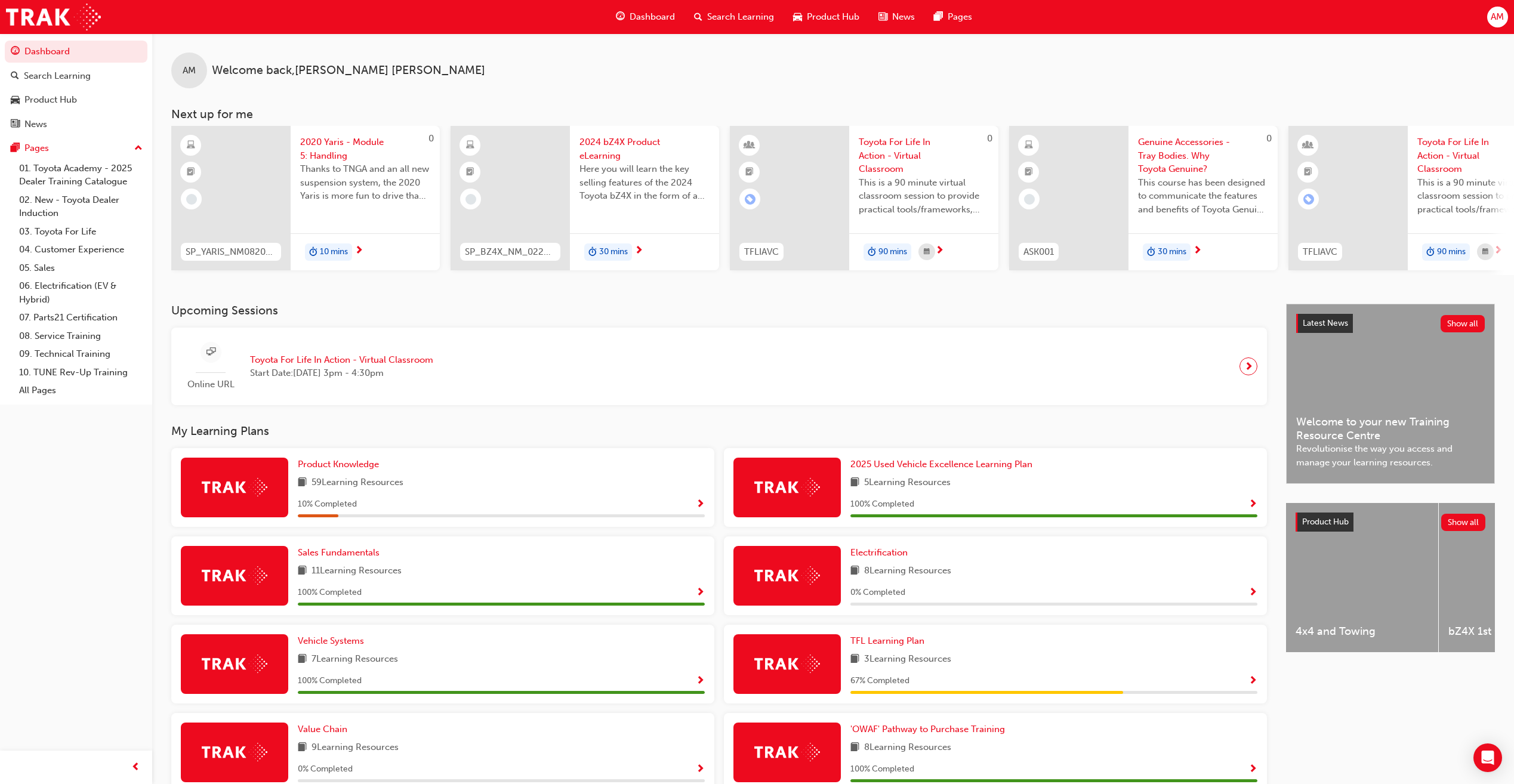
click at [354, 252] on div at bounding box center [359, 251] width 9 height 15
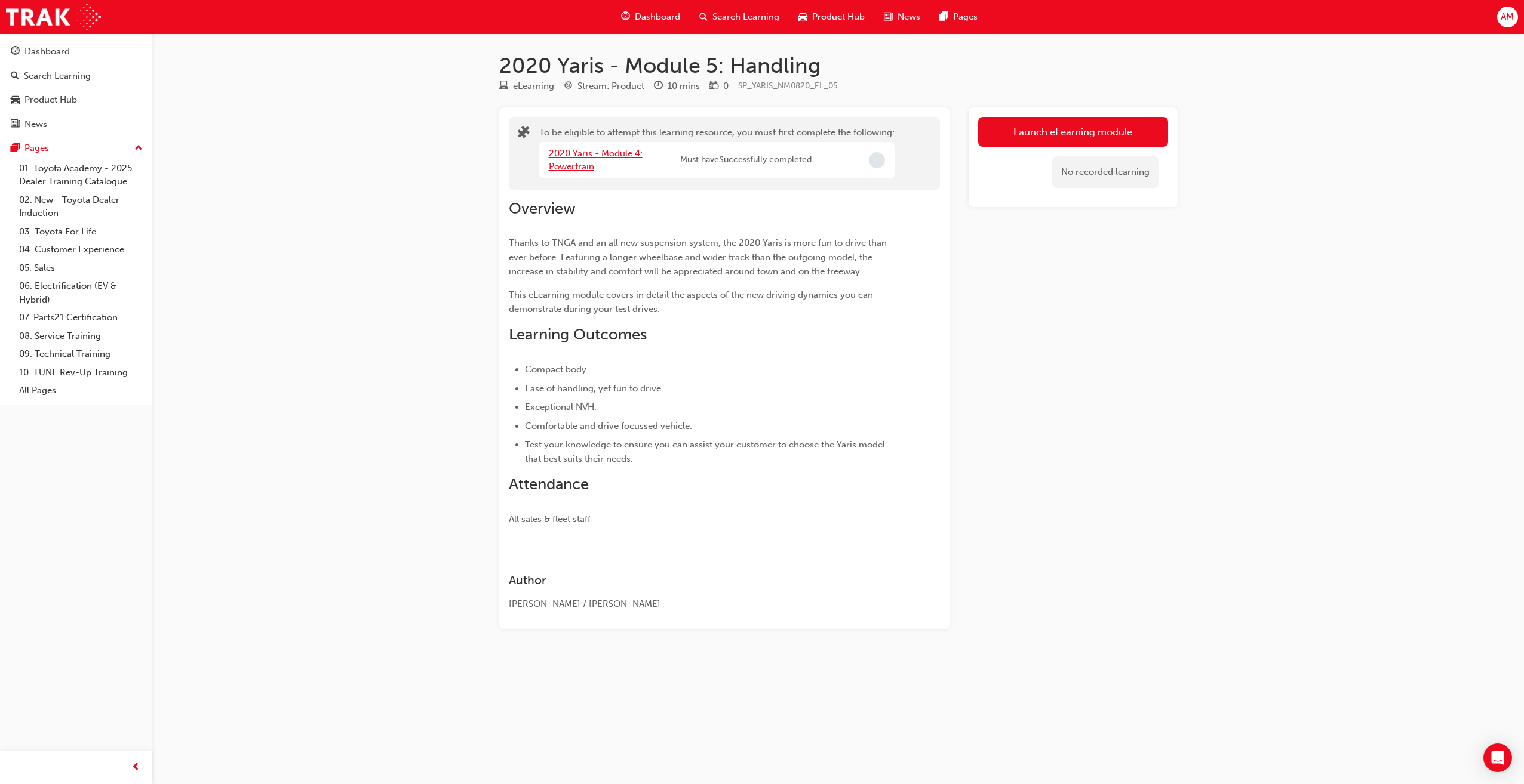
click at [585, 155] on link "2020 Yaris - Module 4: Powertrain" at bounding box center [595, 160] width 94 height 24
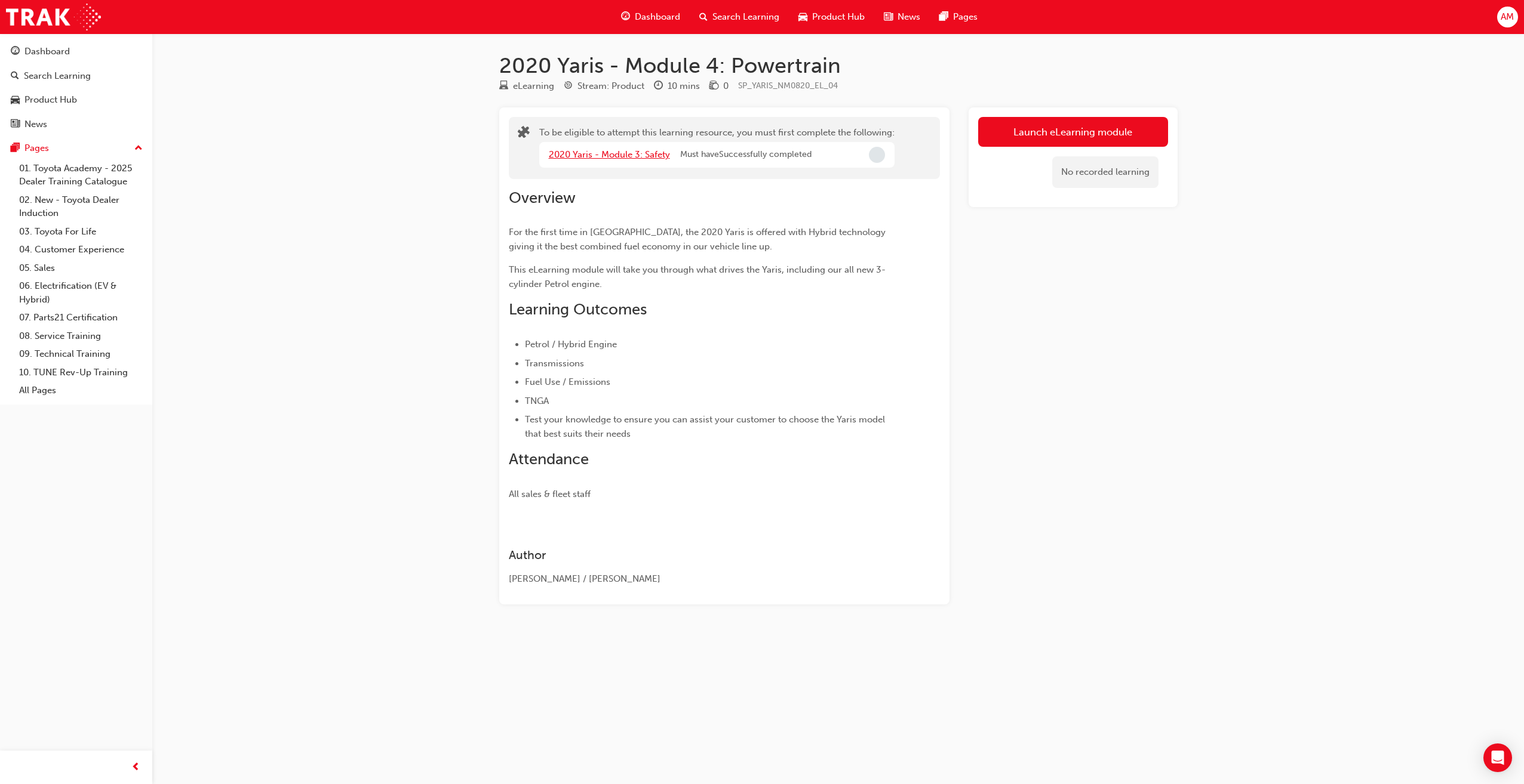
click at [623, 157] on link "2020 Yaris - Module 3: Safety" at bounding box center [609, 154] width 121 height 11
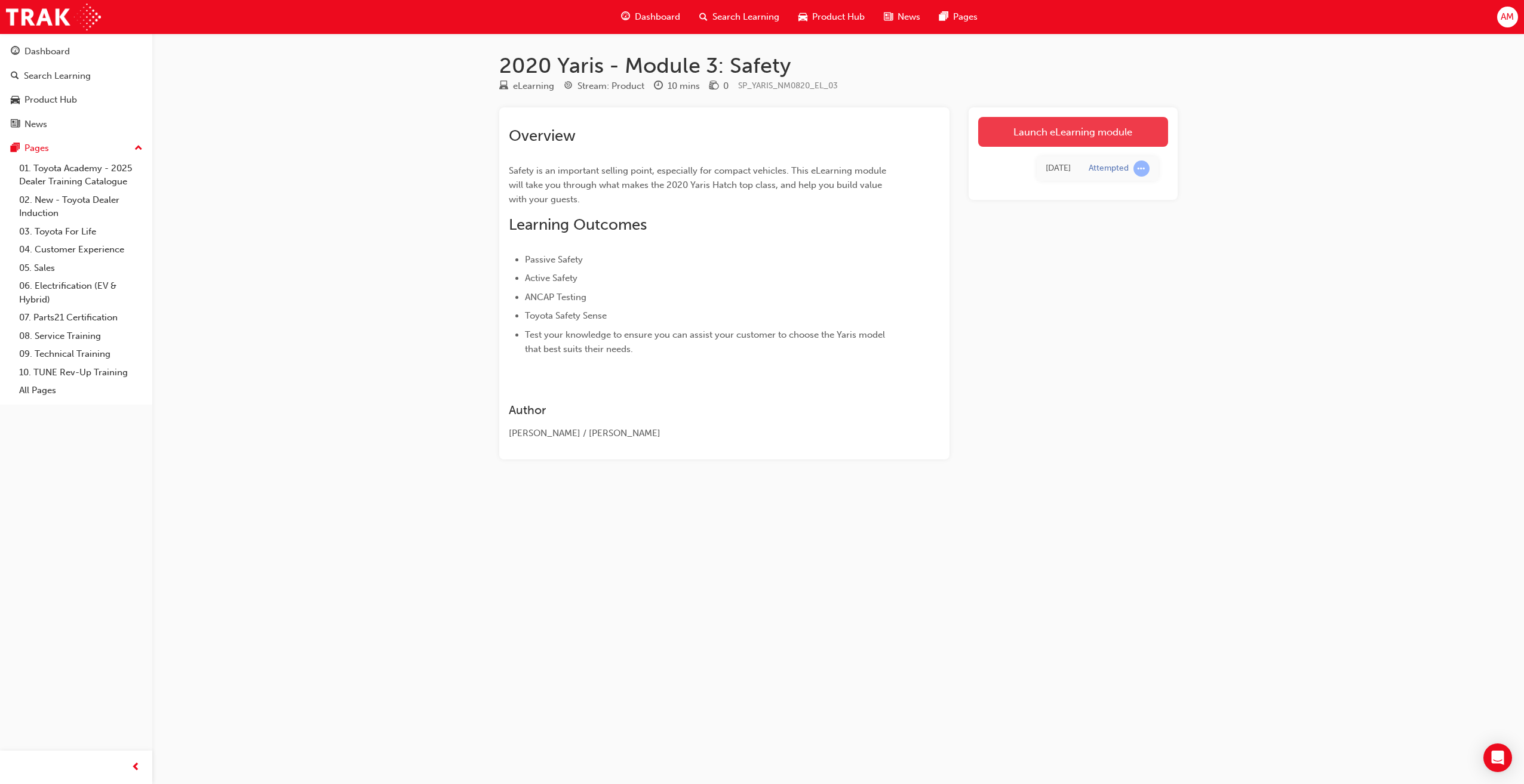
click at [1076, 132] on link "Launch eLearning module" at bounding box center [1073, 132] width 190 height 30
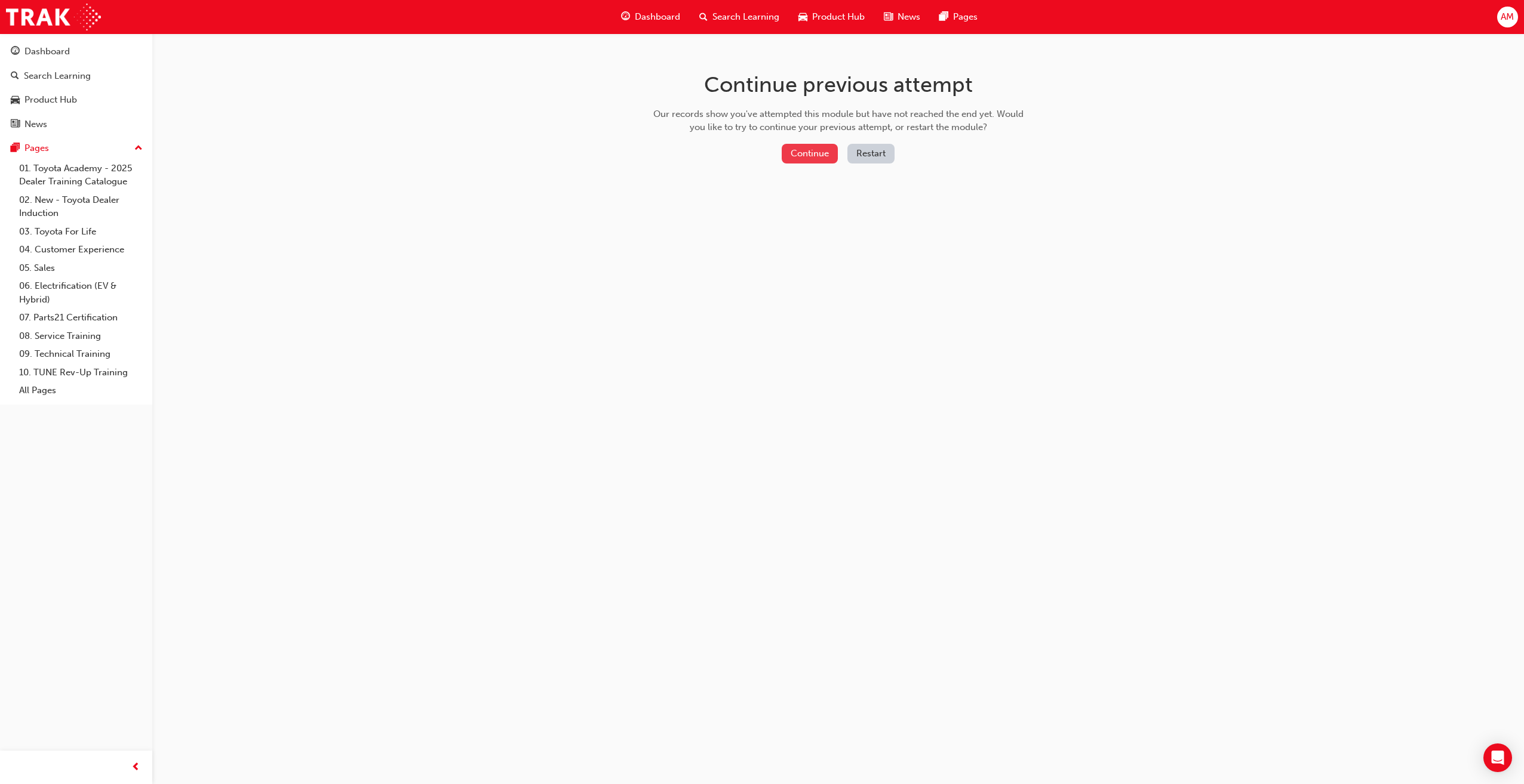
click at [802, 156] on button "Continue" at bounding box center [809, 154] width 56 height 20
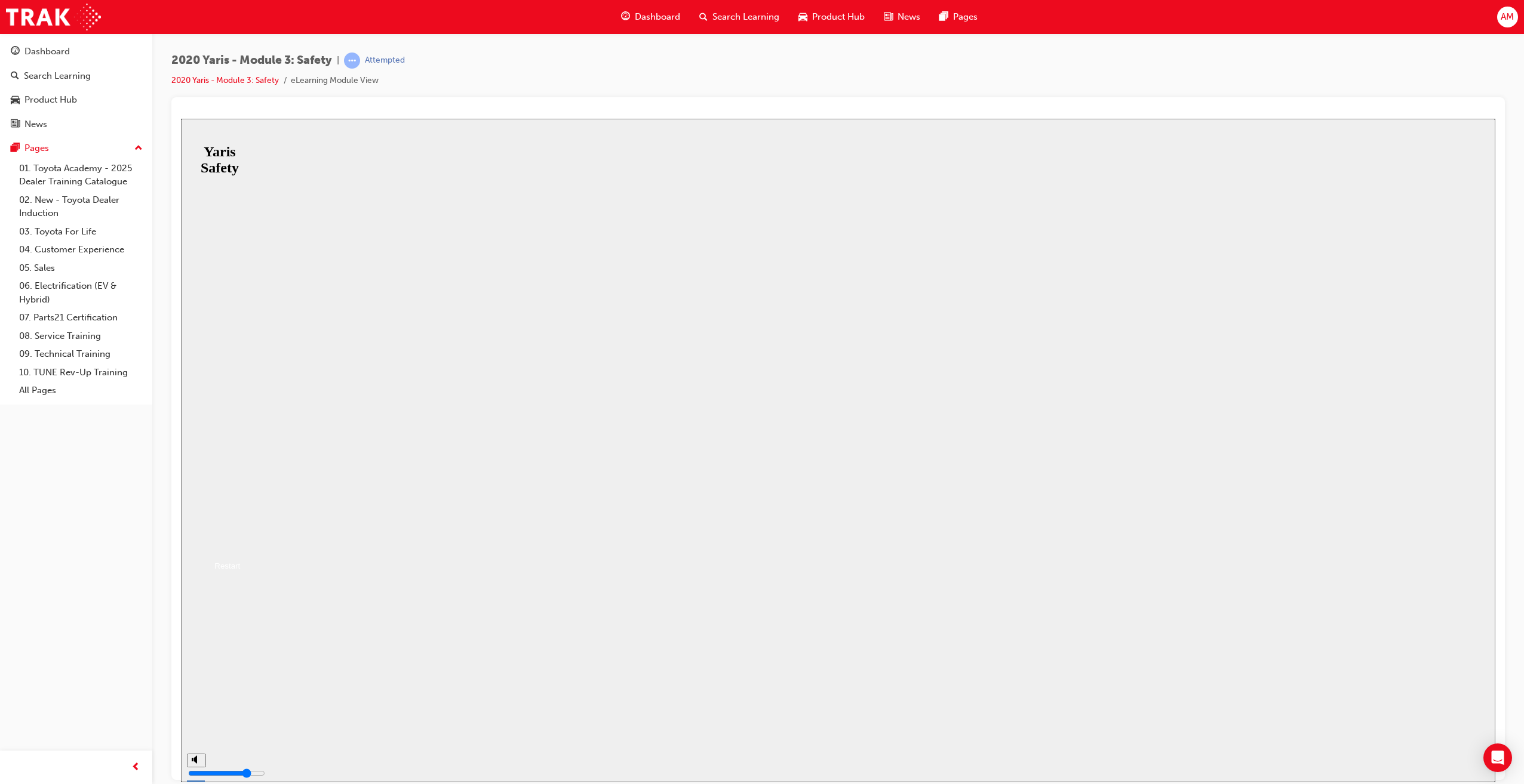
click at [220, 535] on button "Resume" at bounding box center [200, 541] width 40 height 13
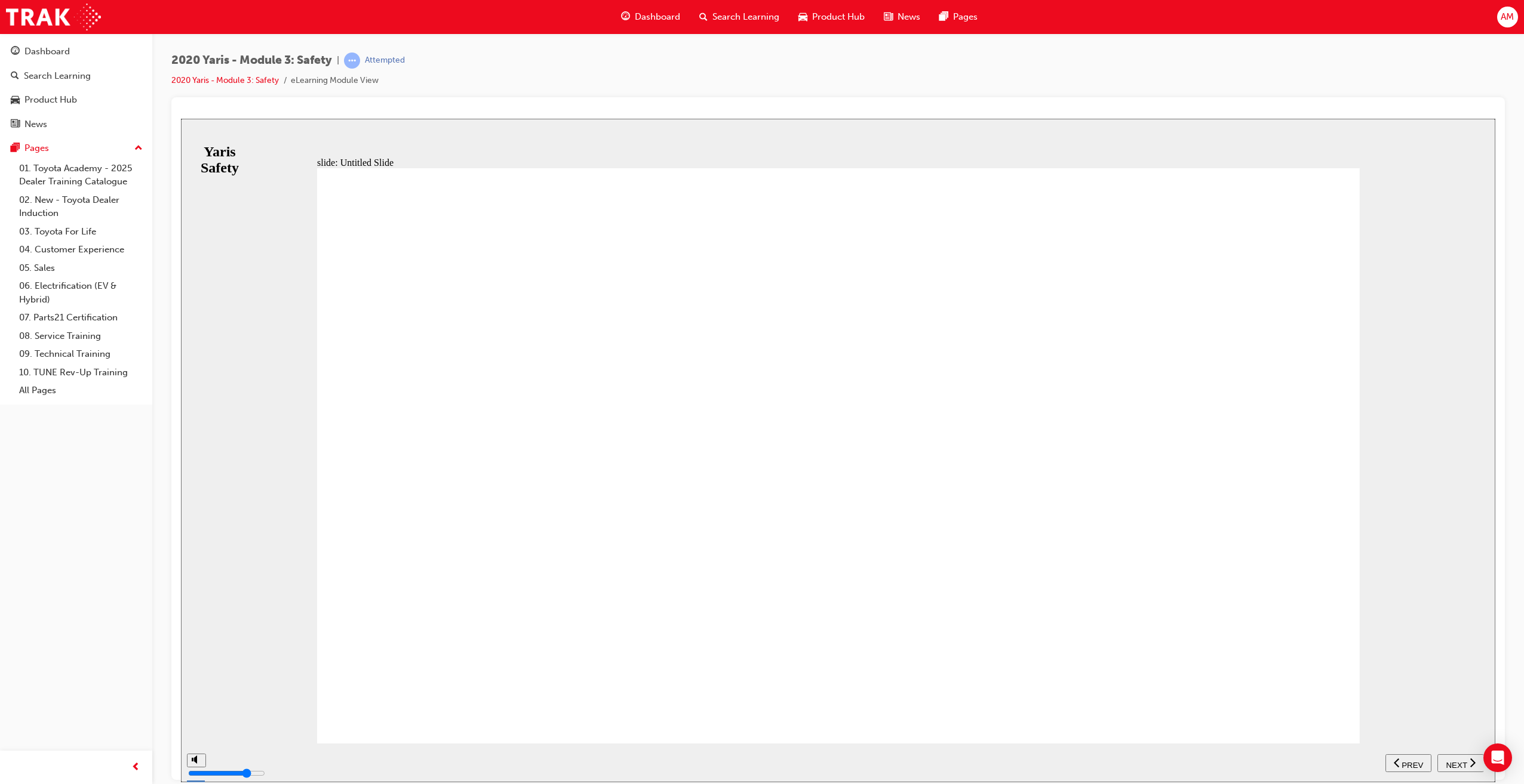
click at [1457, 762] on span "NEXT" at bounding box center [1456, 765] width 21 height 9
drag, startPoint x: 1466, startPoint y: 759, endPoint x: 1463, endPoint y: 765, distance: 6.7
click at [1465, 760] on div "NEXT" at bounding box center [1460, 763] width 37 height 13
click at [1470, 762] on icon "next" at bounding box center [1472, 762] width 6 height 11
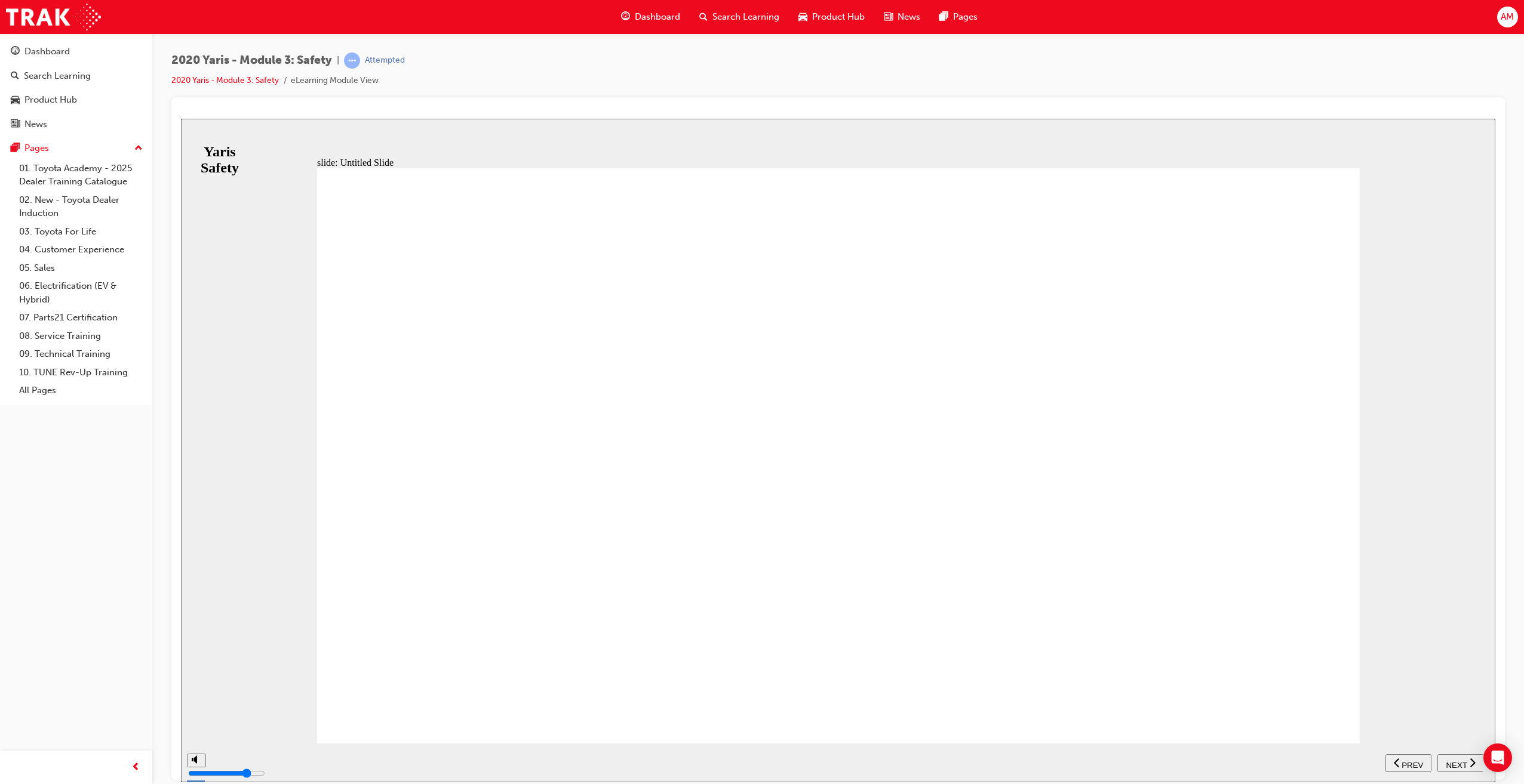
drag, startPoint x: 896, startPoint y: 562, endPoint x: 814, endPoint y: 524, distance: 90.4
drag, startPoint x: 753, startPoint y: 497, endPoint x: 726, endPoint y: 415, distance: 86.3
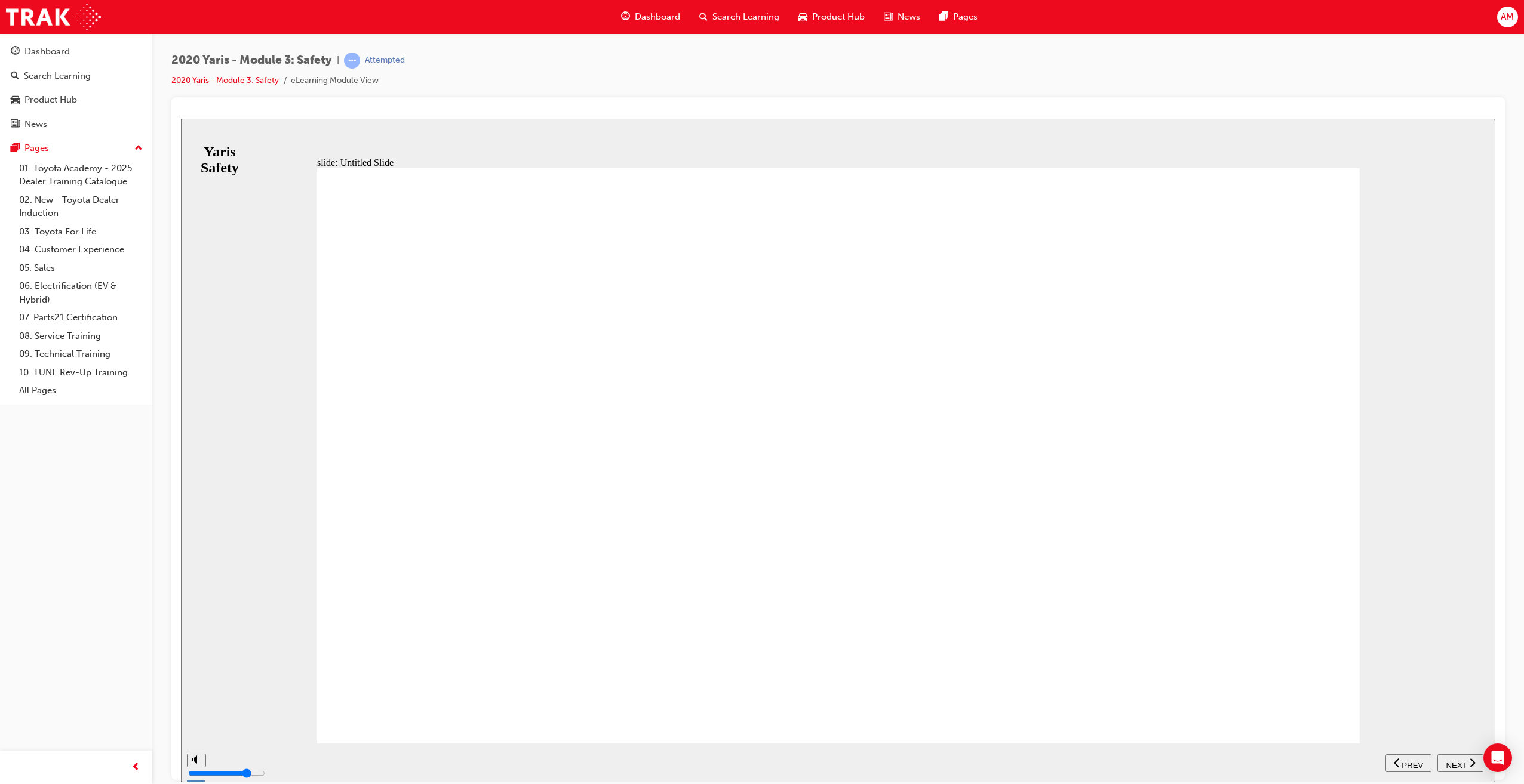
drag, startPoint x: 769, startPoint y: 496, endPoint x: 892, endPoint y: 605, distance: 164.3
click at [1463, 761] on span "NEXT" at bounding box center [1456, 765] width 21 height 9
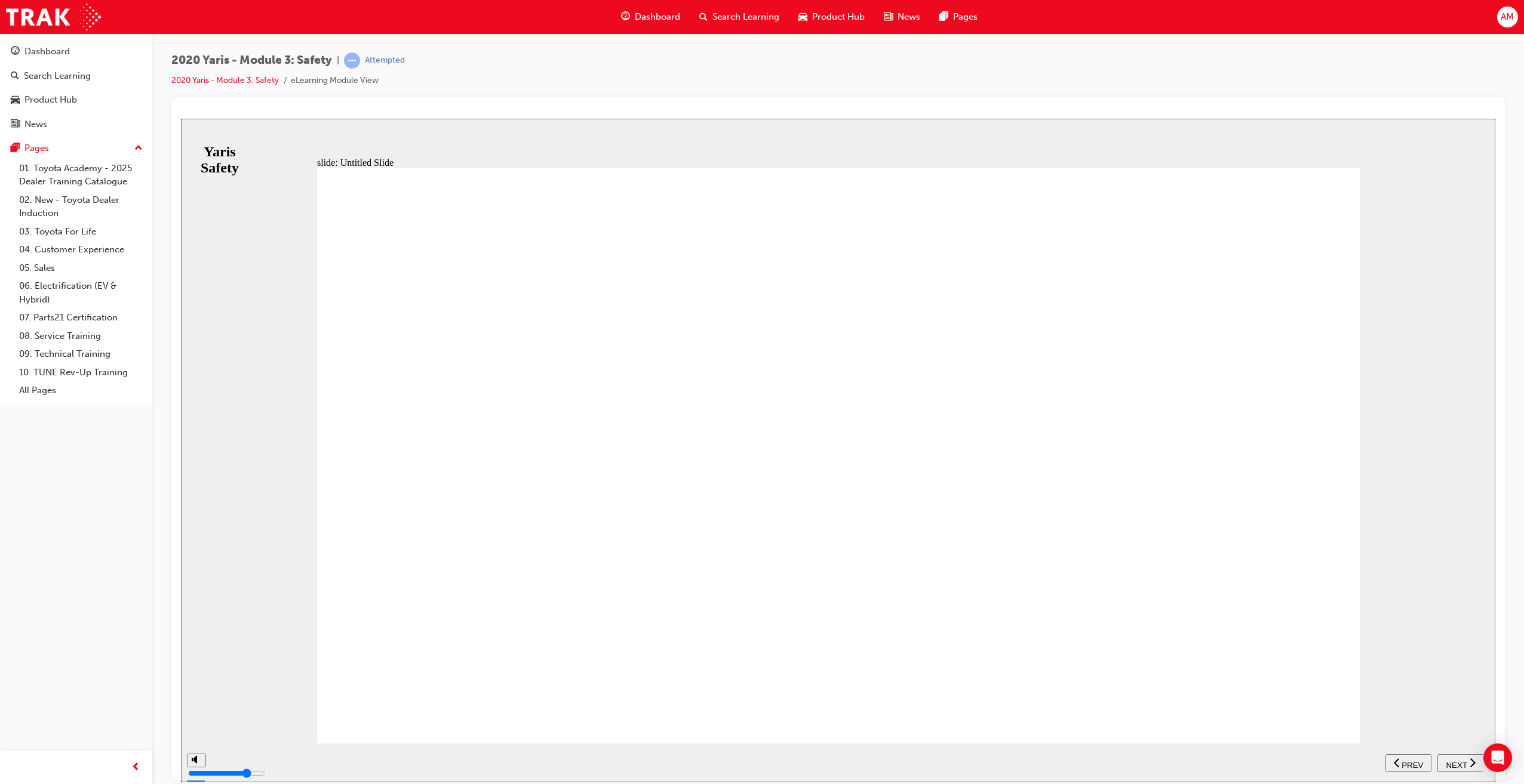
drag, startPoint x: 1457, startPoint y: 760, endPoint x: 1451, endPoint y: 759, distance: 6.1
click at [1457, 760] on span "NEXT" at bounding box center [1456, 765] width 21 height 9
click at [1469, 760] on icon "next" at bounding box center [1472, 762] width 6 height 11
click at [1470, 760] on icon "next" at bounding box center [1472, 762] width 6 height 11
click at [1467, 762] on div "NEXT" at bounding box center [1460, 763] width 37 height 13
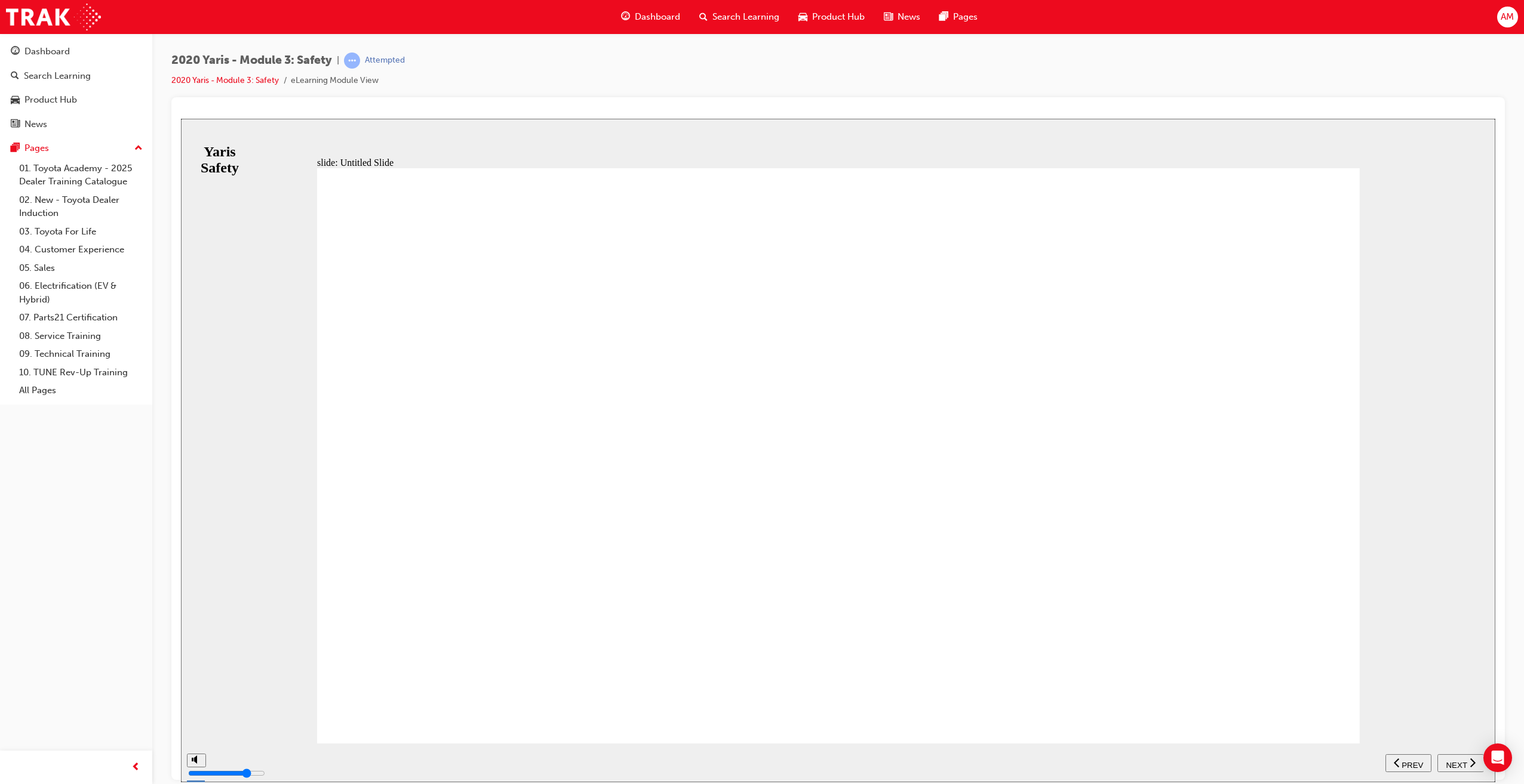
click at [1467, 762] on div "NEXT" at bounding box center [1460, 763] width 37 height 13
drag, startPoint x: 1467, startPoint y: 762, endPoint x: 677, endPoint y: 177, distance: 983.0
click at [1461, 760] on div "NEXT" at bounding box center [1460, 763] width 37 height 13
click at [1455, 762] on span "NEXT" at bounding box center [1456, 765] width 21 height 9
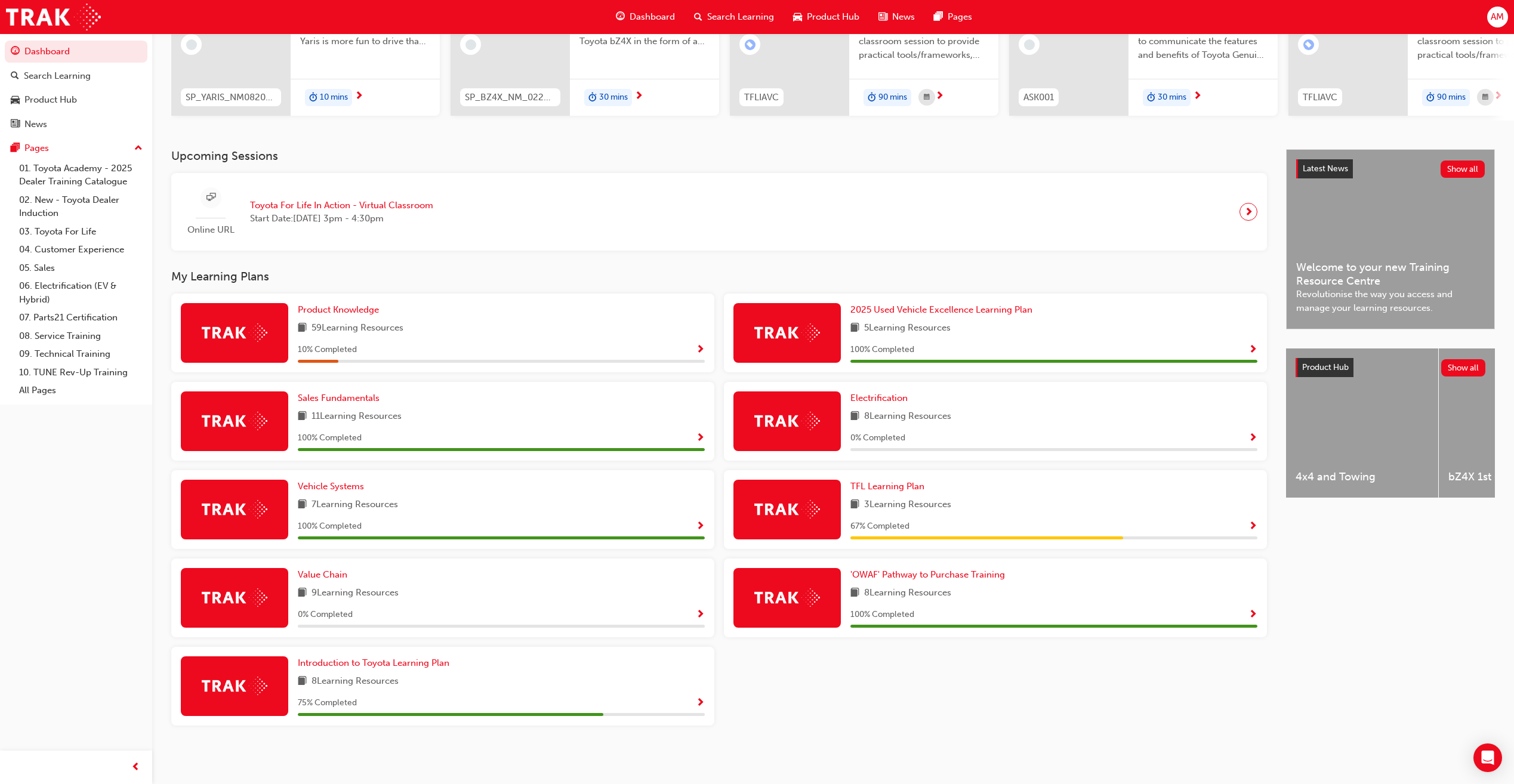
scroll to position [159, 0]
click at [372, 326] on span "59 Learning Resources" at bounding box center [357, 328] width 92 height 15
click at [699, 349] on span "Show Progress" at bounding box center [700, 350] width 9 height 11
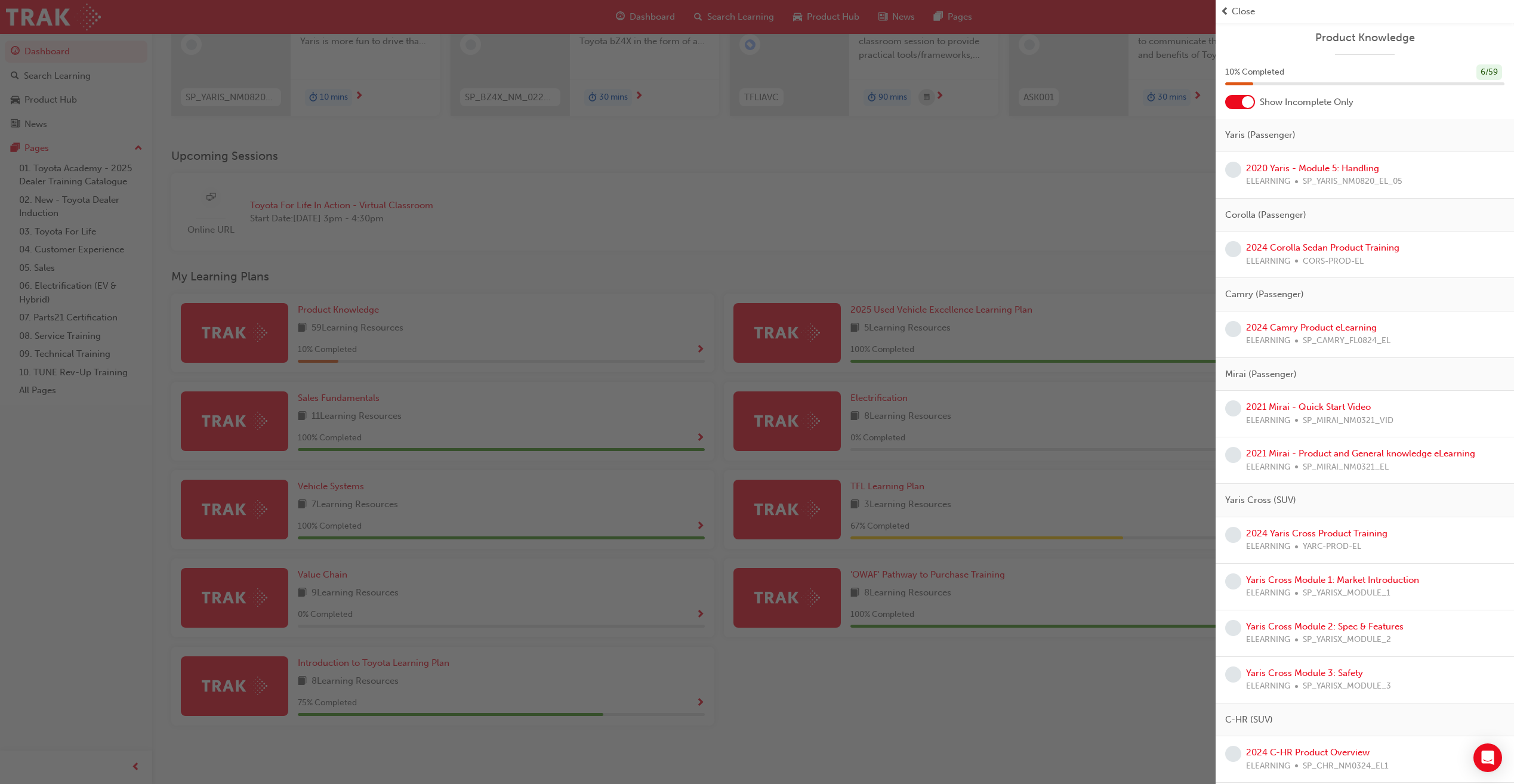
scroll to position [0, 0]
click at [1281, 172] on link "2020 Yaris - Module 5: Handling" at bounding box center [1312, 169] width 133 height 11
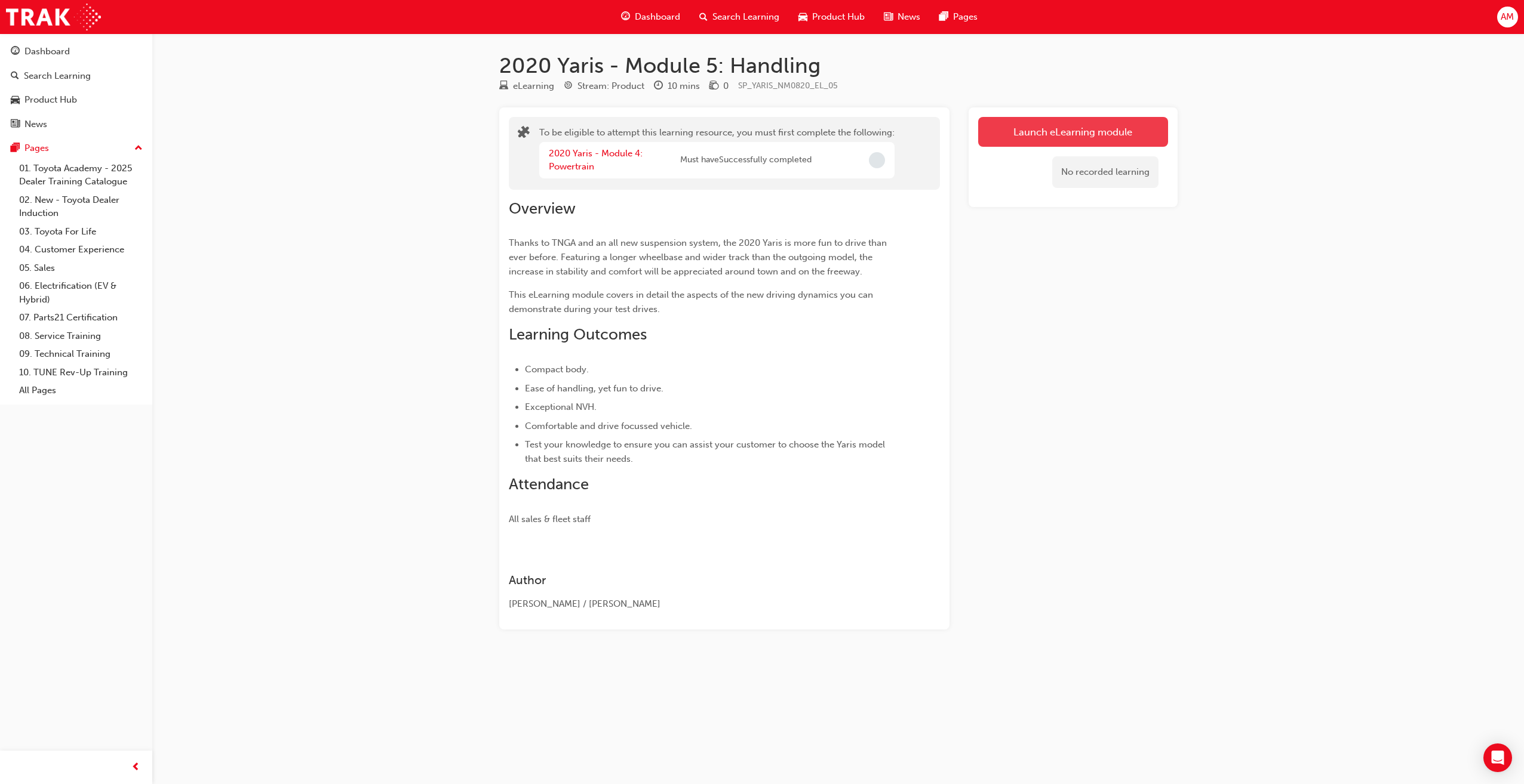
click at [1033, 133] on button "Launch eLearning module" at bounding box center [1073, 132] width 190 height 30
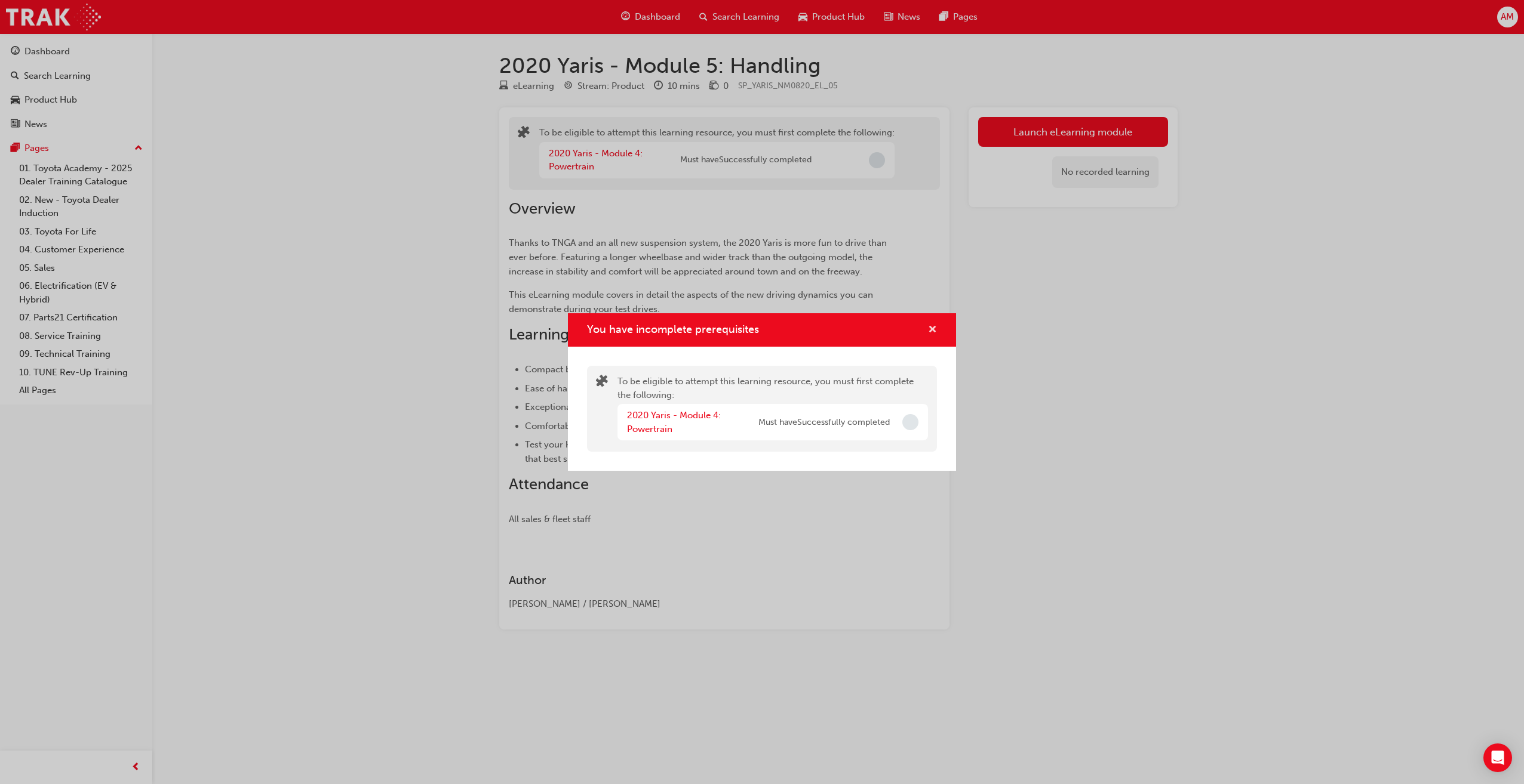
click at [932, 327] on span "cross-icon" at bounding box center [933, 331] width 9 height 11
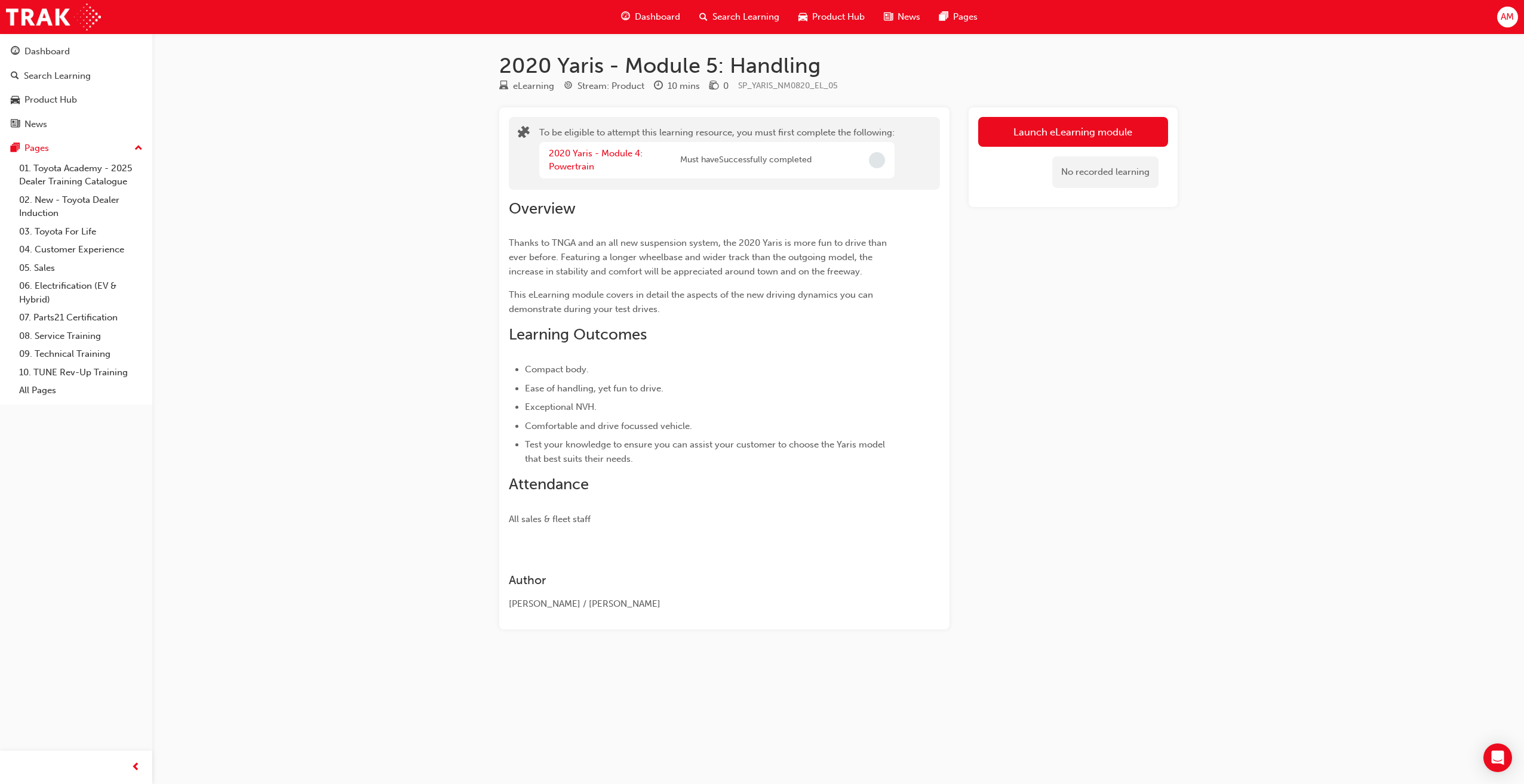
click at [574, 159] on div "2020 Yaris - Module 4: Powertrain" at bounding box center [614, 160] width 131 height 27
click at [572, 156] on link "2020 Yaris - Module 4: Powertrain" at bounding box center [595, 160] width 94 height 24
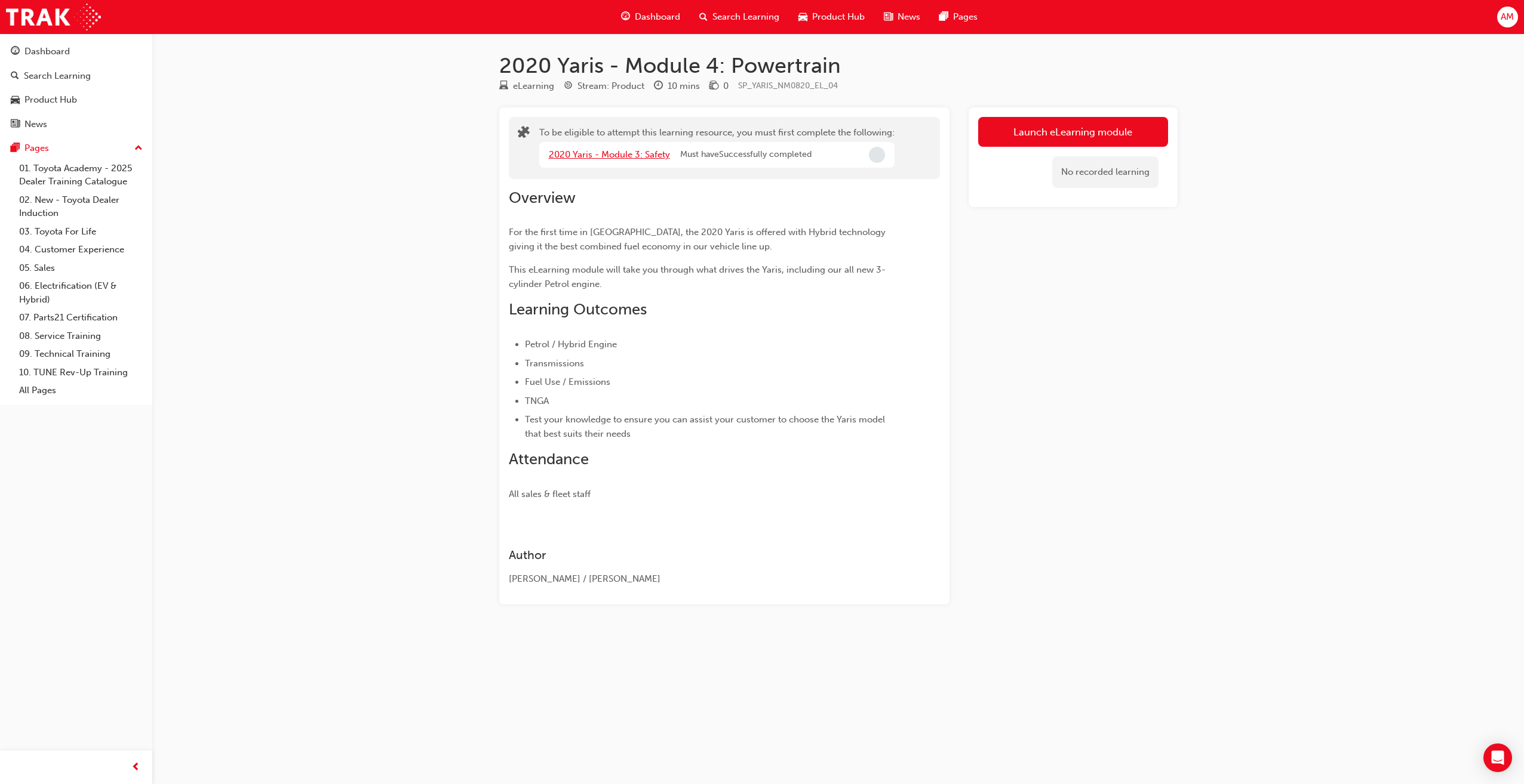
click at [616, 158] on link "2020 Yaris - Module 3: Safety" at bounding box center [609, 154] width 121 height 11
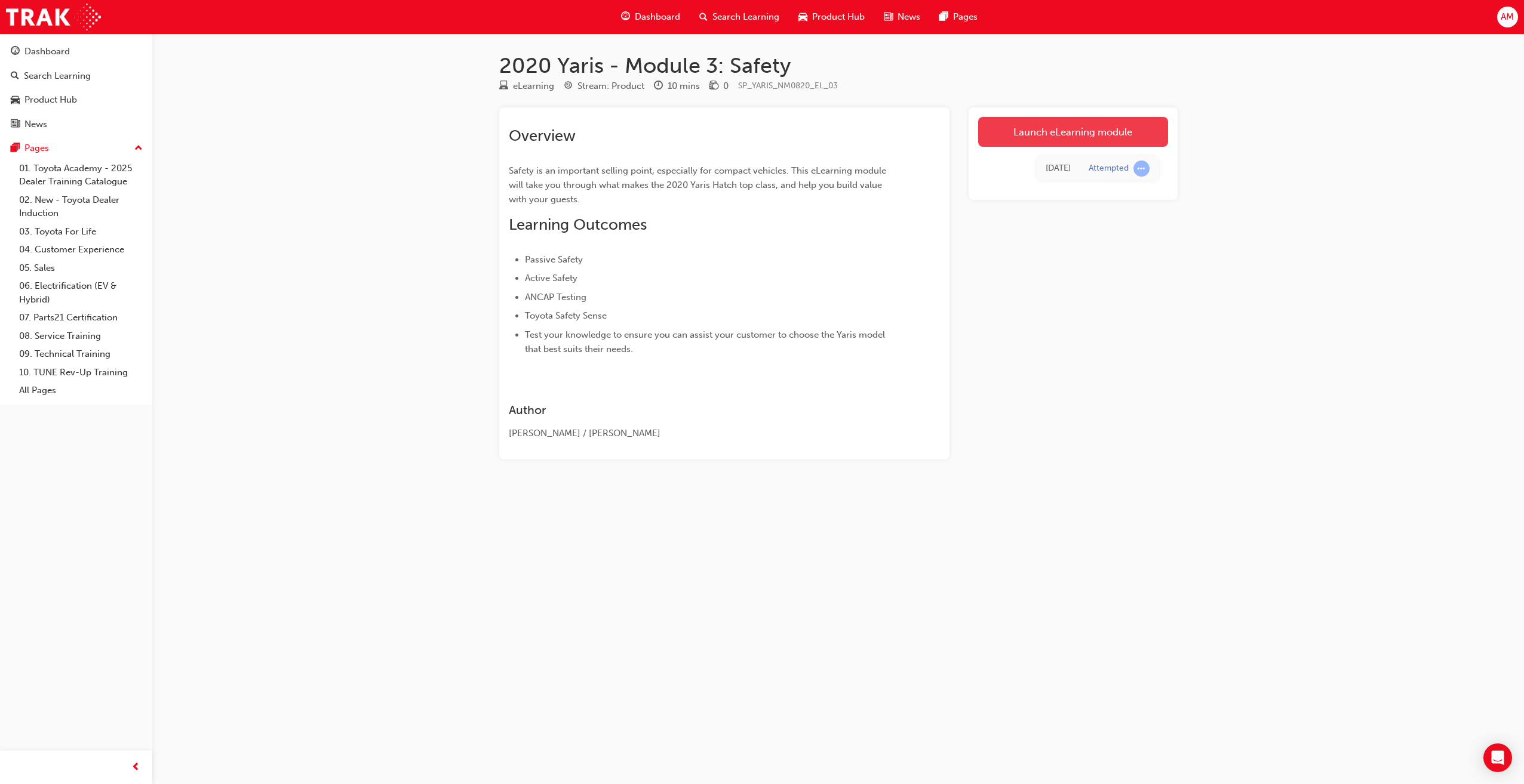
click at [1072, 126] on link "Launch eLearning module" at bounding box center [1073, 132] width 190 height 30
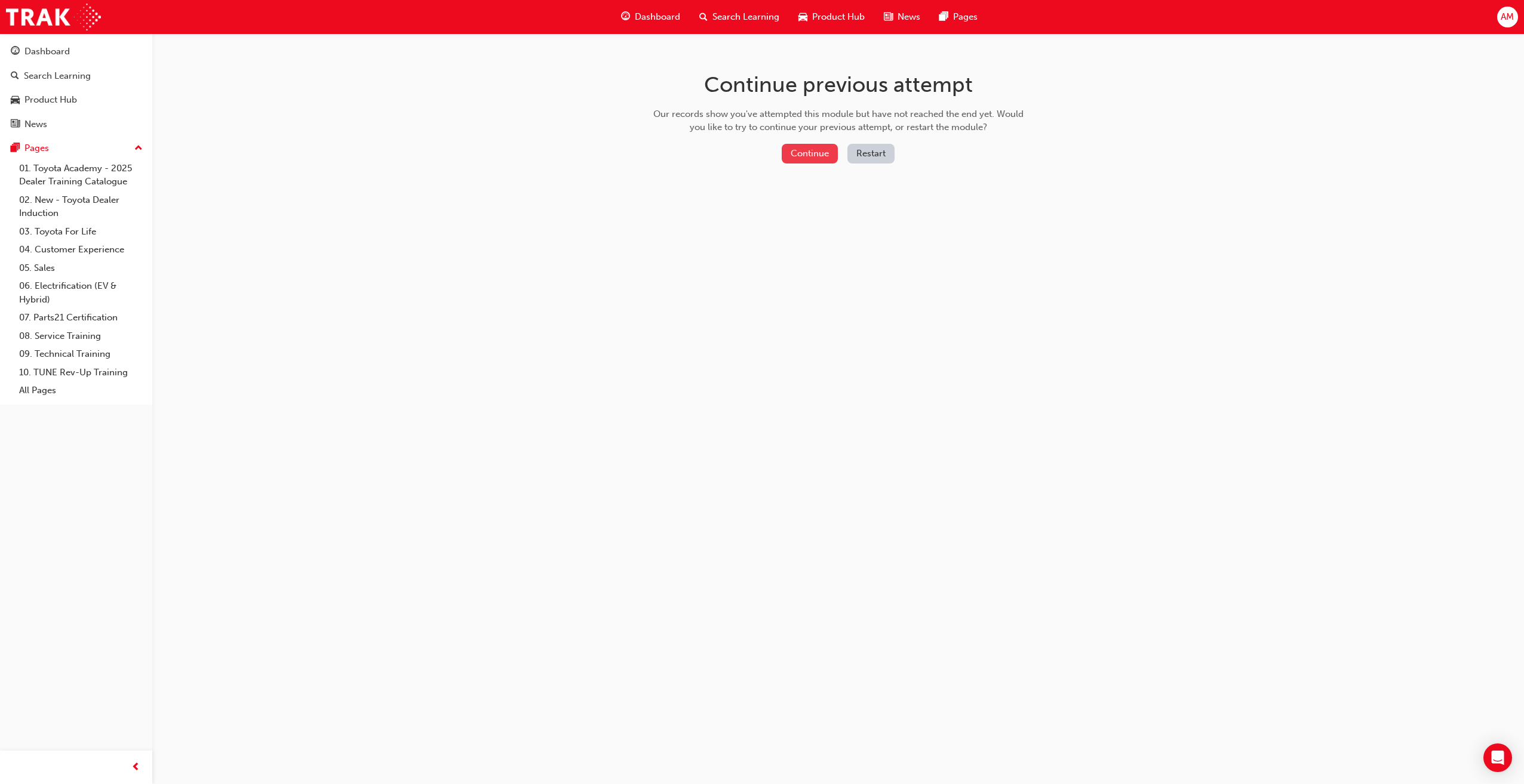
click at [814, 155] on button "Continue" at bounding box center [809, 154] width 56 height 20
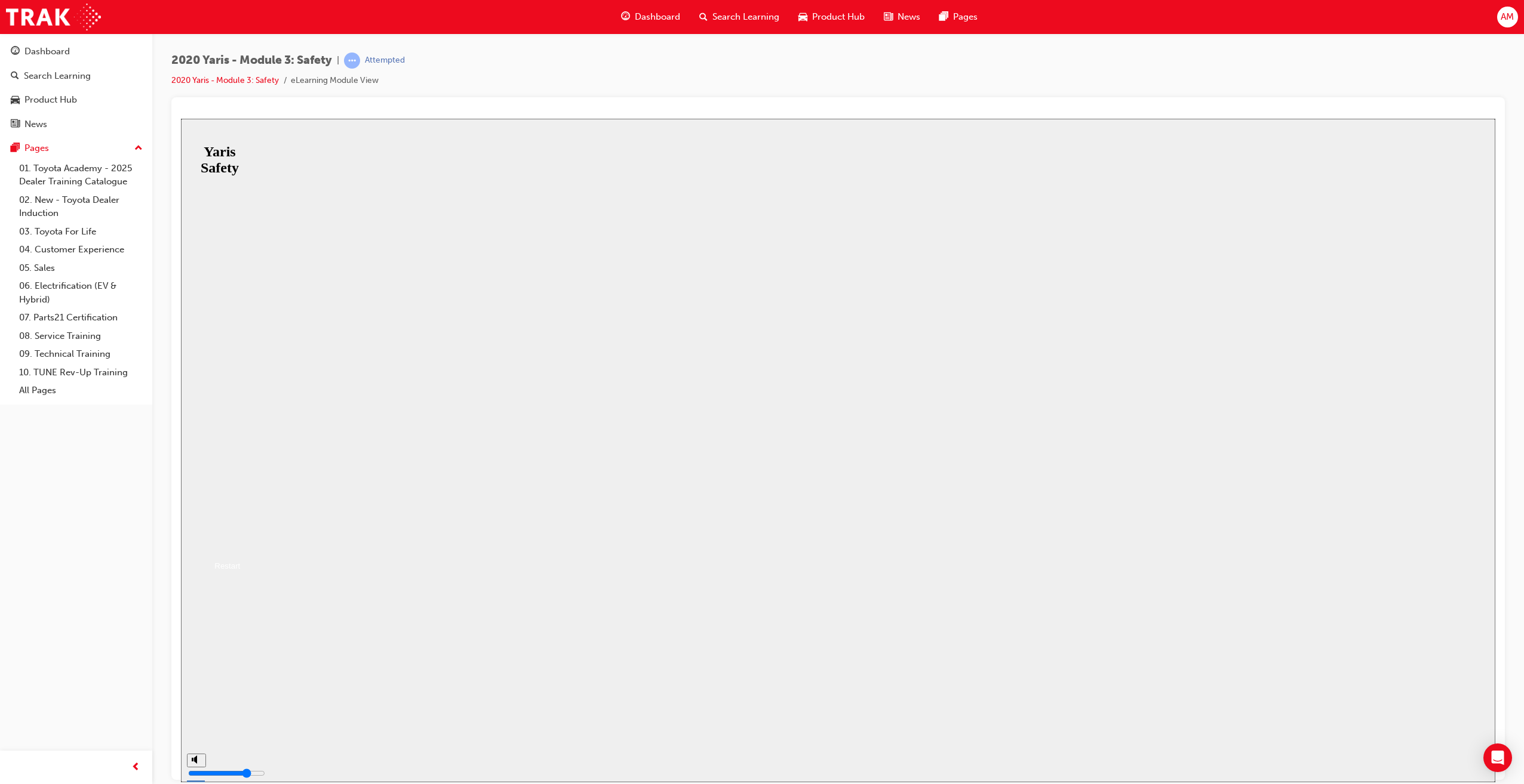
click at [240, 570] on div "Restart" at bounding box center [223, 565] width 34 height 9
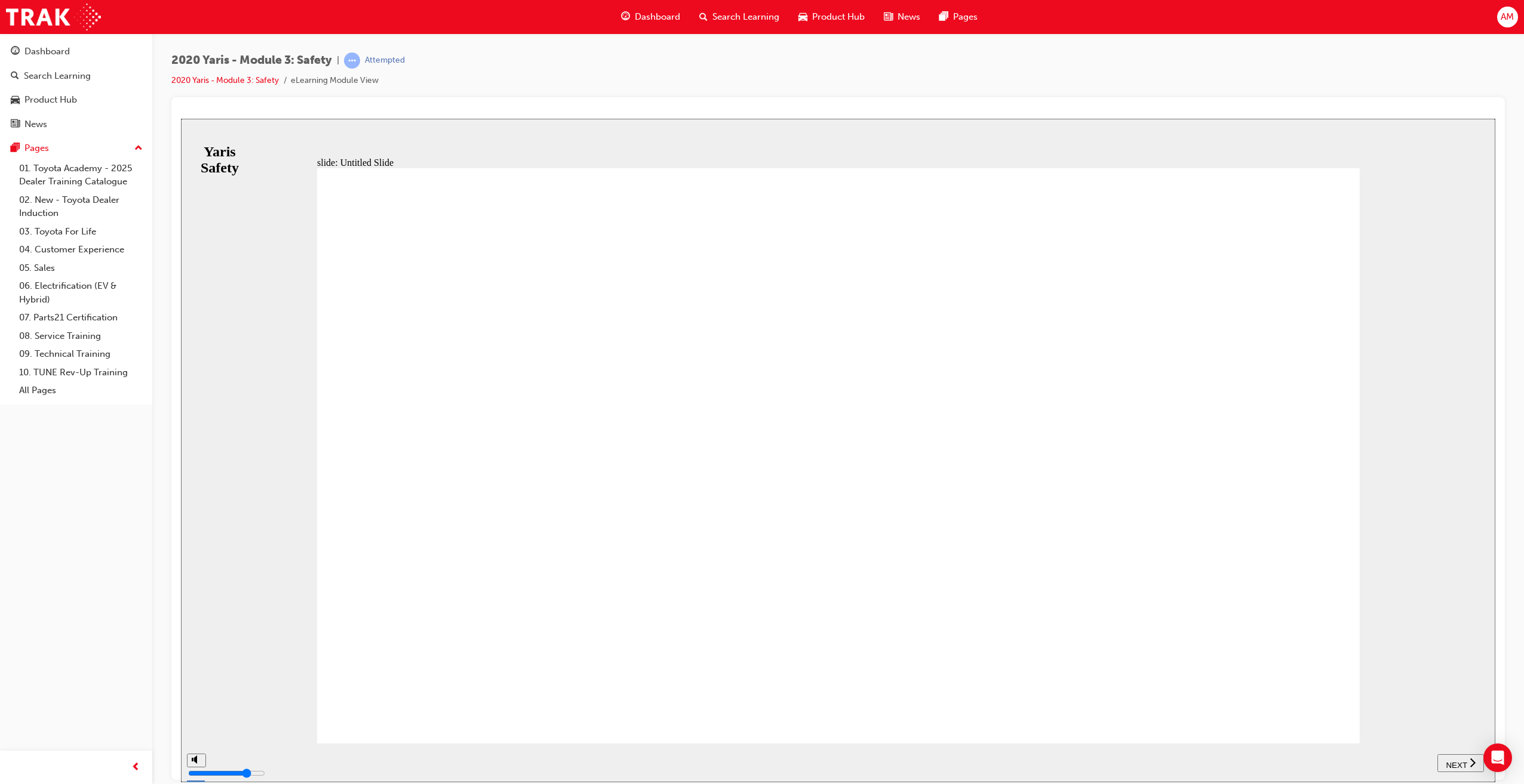
click at [1453, 762] on span "NEXT" at bounding box center [1456, 765] width 21 height 9
click at [1467, 763] on div "NEXT" at bounding box center [1460, 763] width 37 height 13
click at [1471, 762] on icon "next" at bounding box center [1472, 762] width 6 height 11
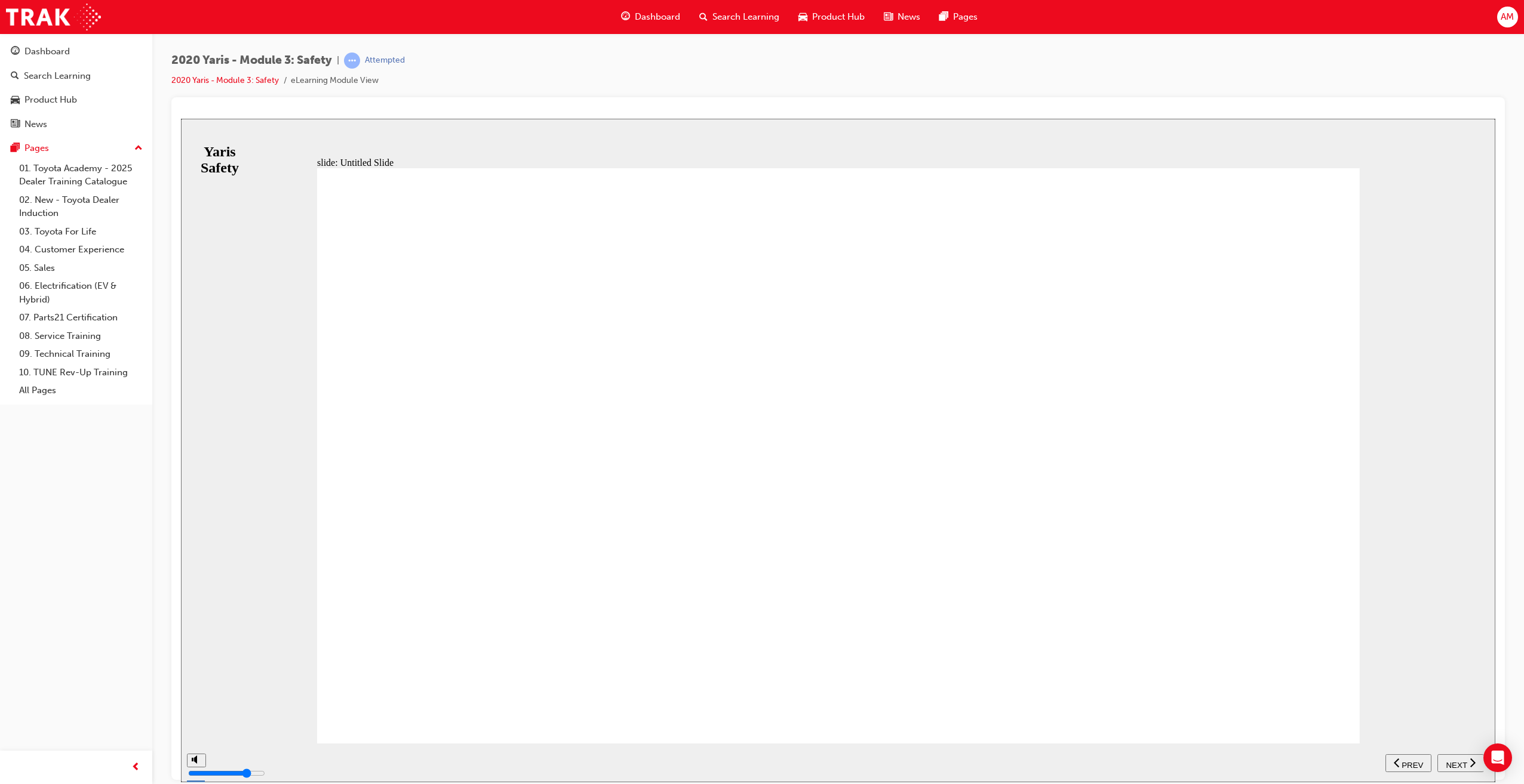
click at [1472, 758] on icon "next" at bounding box center [1472, 762] width 6 height 11
click at [1473, 762] on icon "next" at bounding box center [1472, 762] width 6 height 11
click at [1464, 763] on span "NEXT" at bounding box center [1456, 765] width 21 height 9
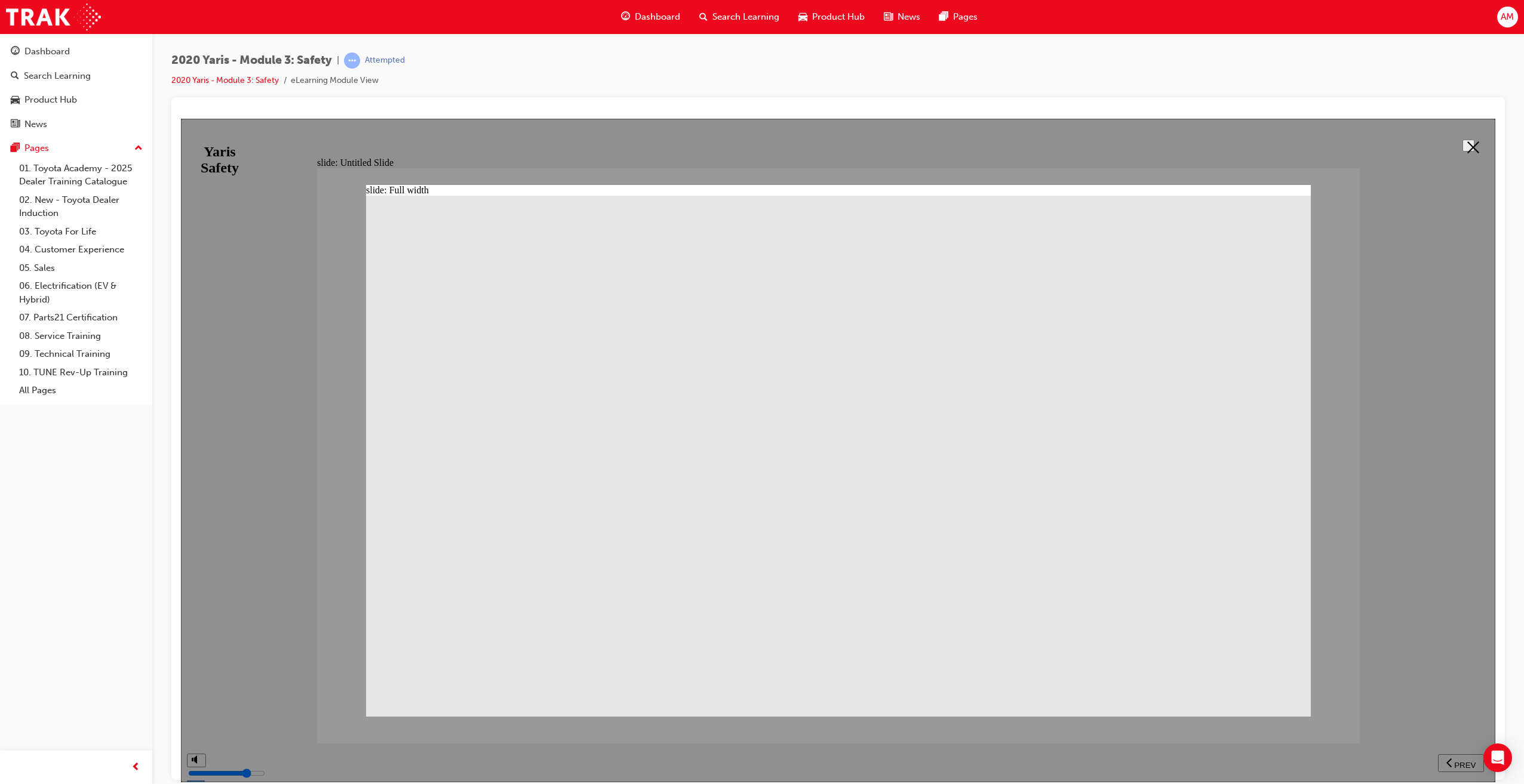
click at [1397, 619] on div at bounding box center [838, 449] width 1314 height 663
click at [1474, 140] on button at bounding box center [1468, 145] width 12 height 12
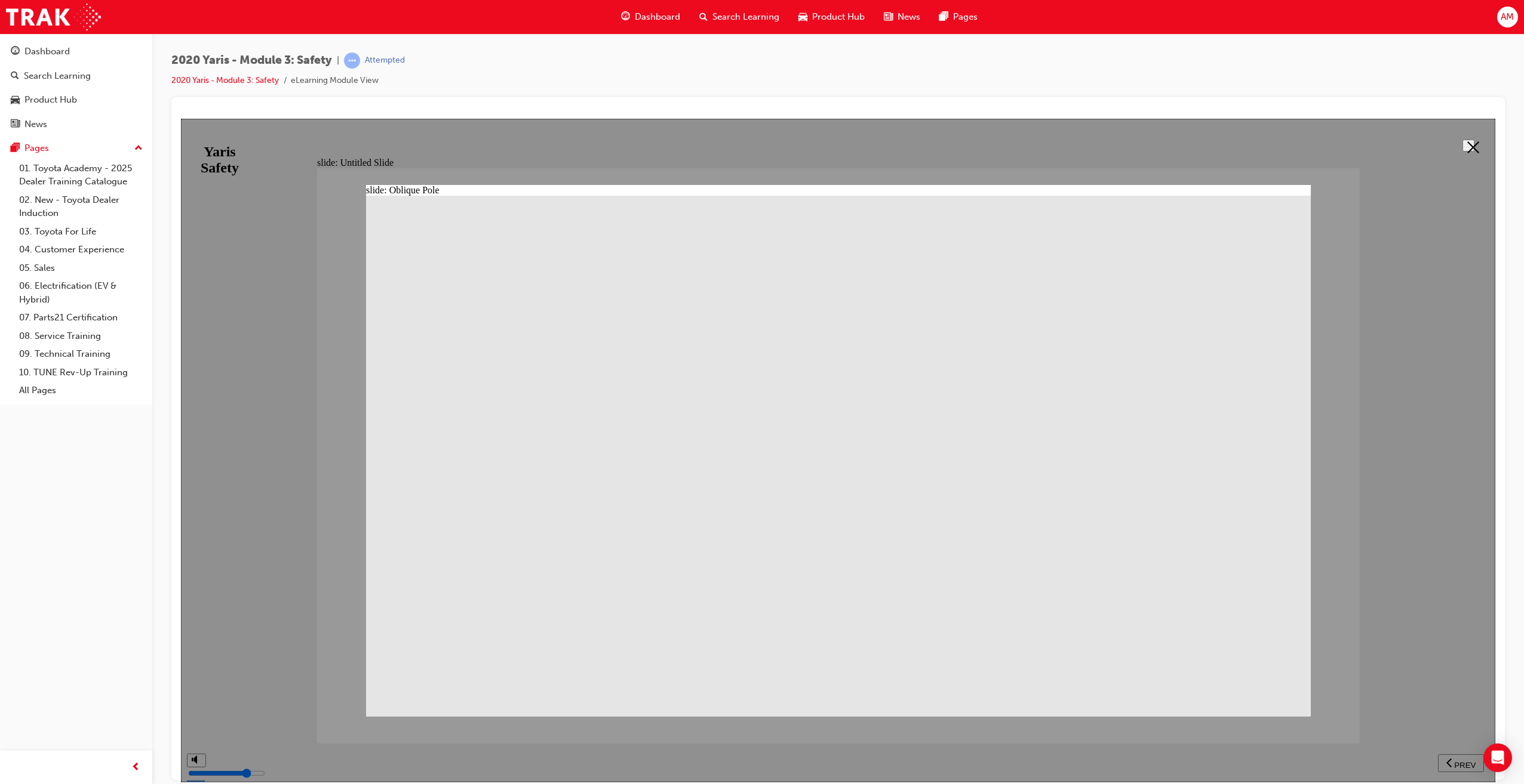
click at [1462, 142] on button at bounding box center [1468, 145] width 12 height 12
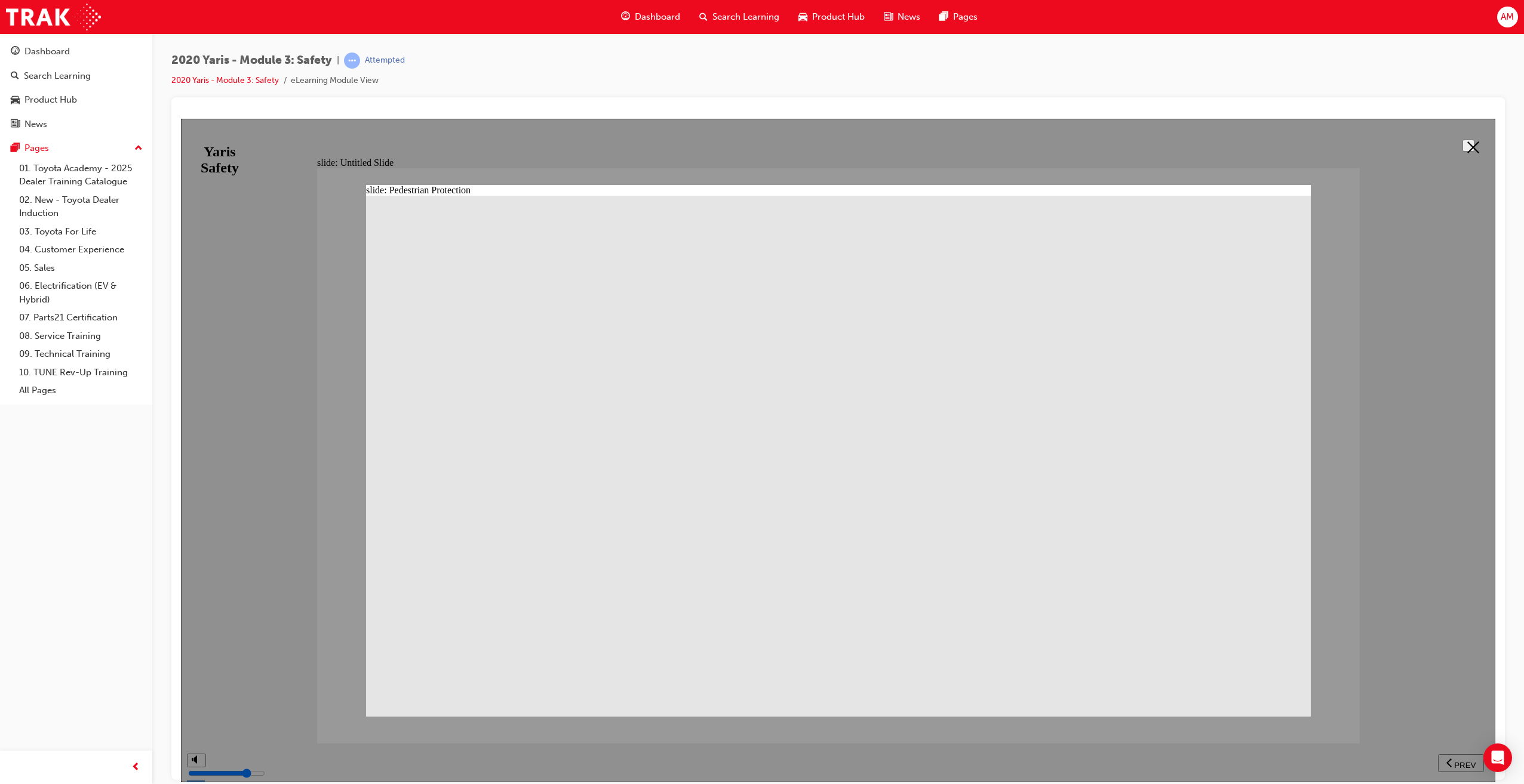
click at [1467, 143] on polygon at bounding box center [1473, 147] width 12 height 12
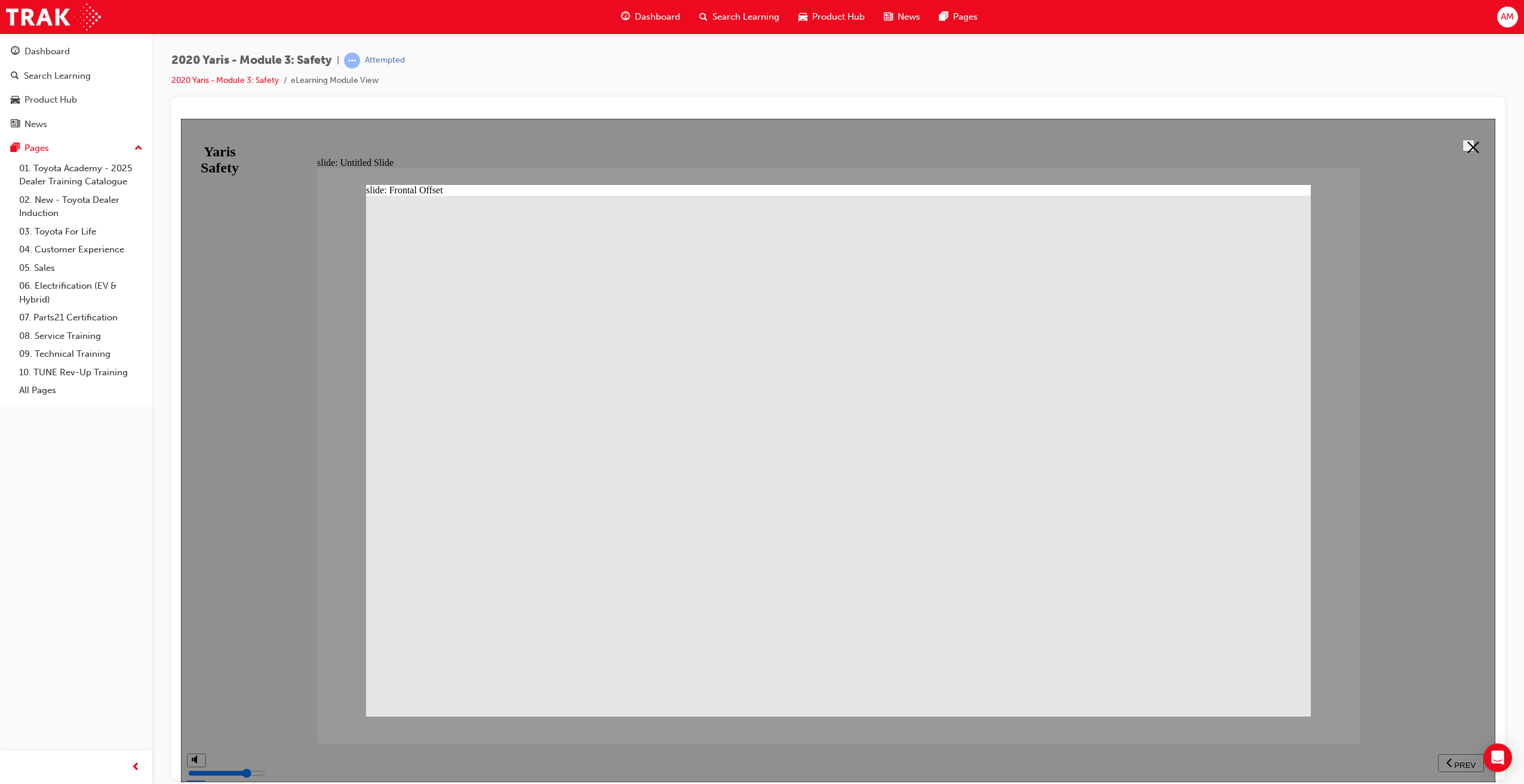
click at [1442, 244] on div at bounding box center [838, 449] width 1314 height 663
click at [1467, 145] on icon at bounding box center [1473, 147] width 12 height 12
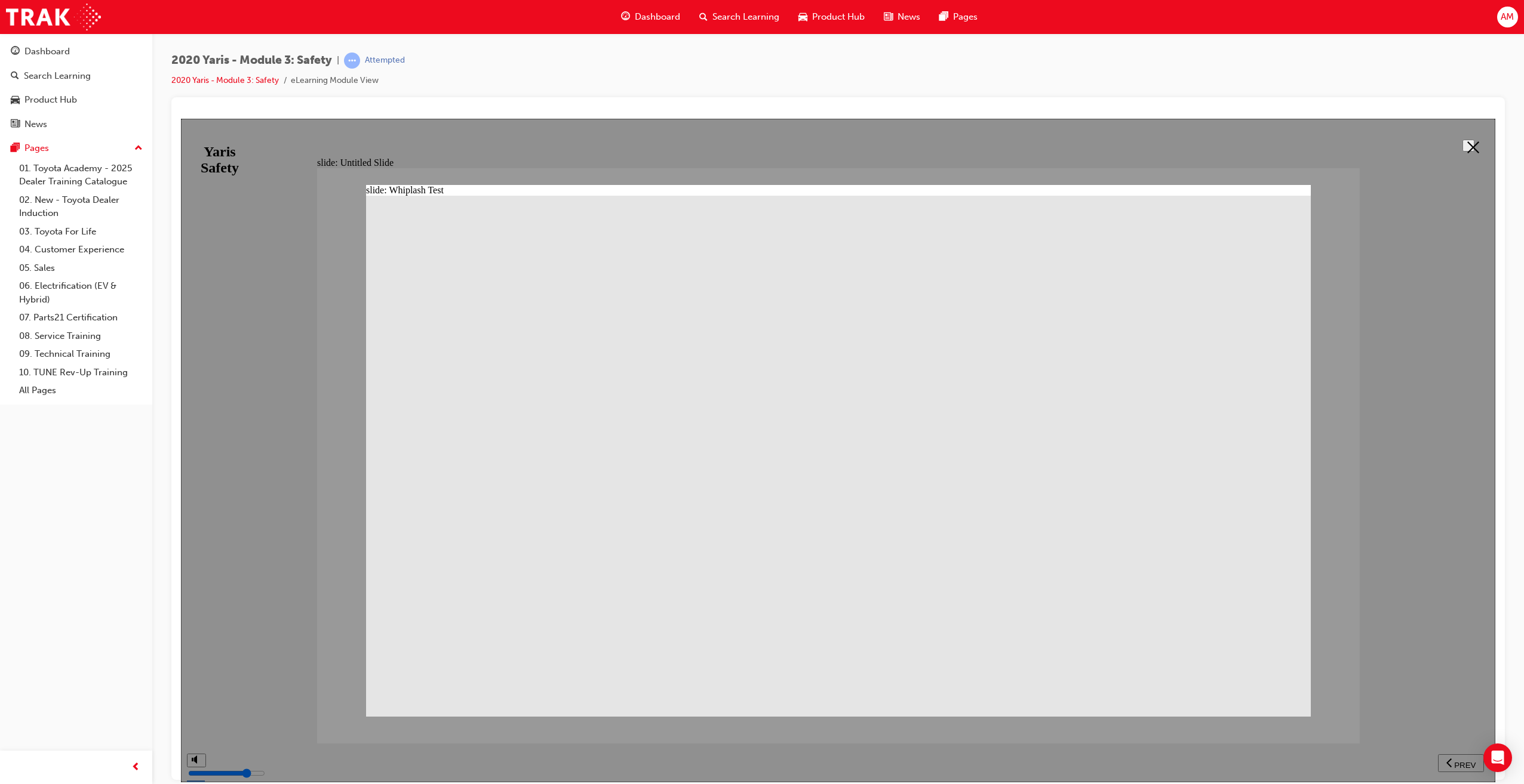
click at [1401, 542] on div at bounding box center [838, 449] width 1314 height 663
click at [1471, 141] on icon at bounding box center [1473, 147] width 12 height 12
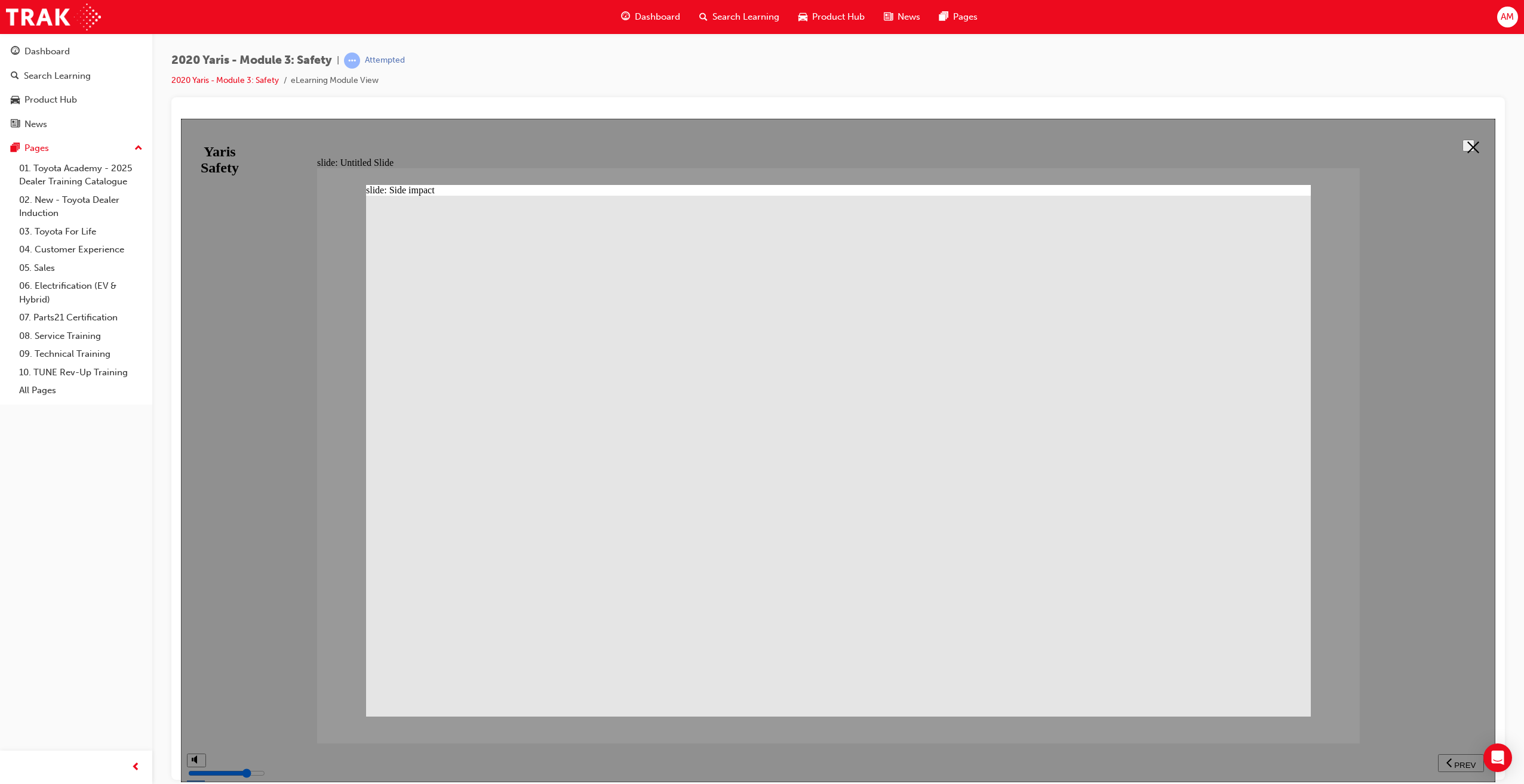
click at [1415, 562] on div at bounding box center [838, 449] width 1314 height 663
click at [1468, 139] on button at bounding box center [1468, 145] width 12 height 12
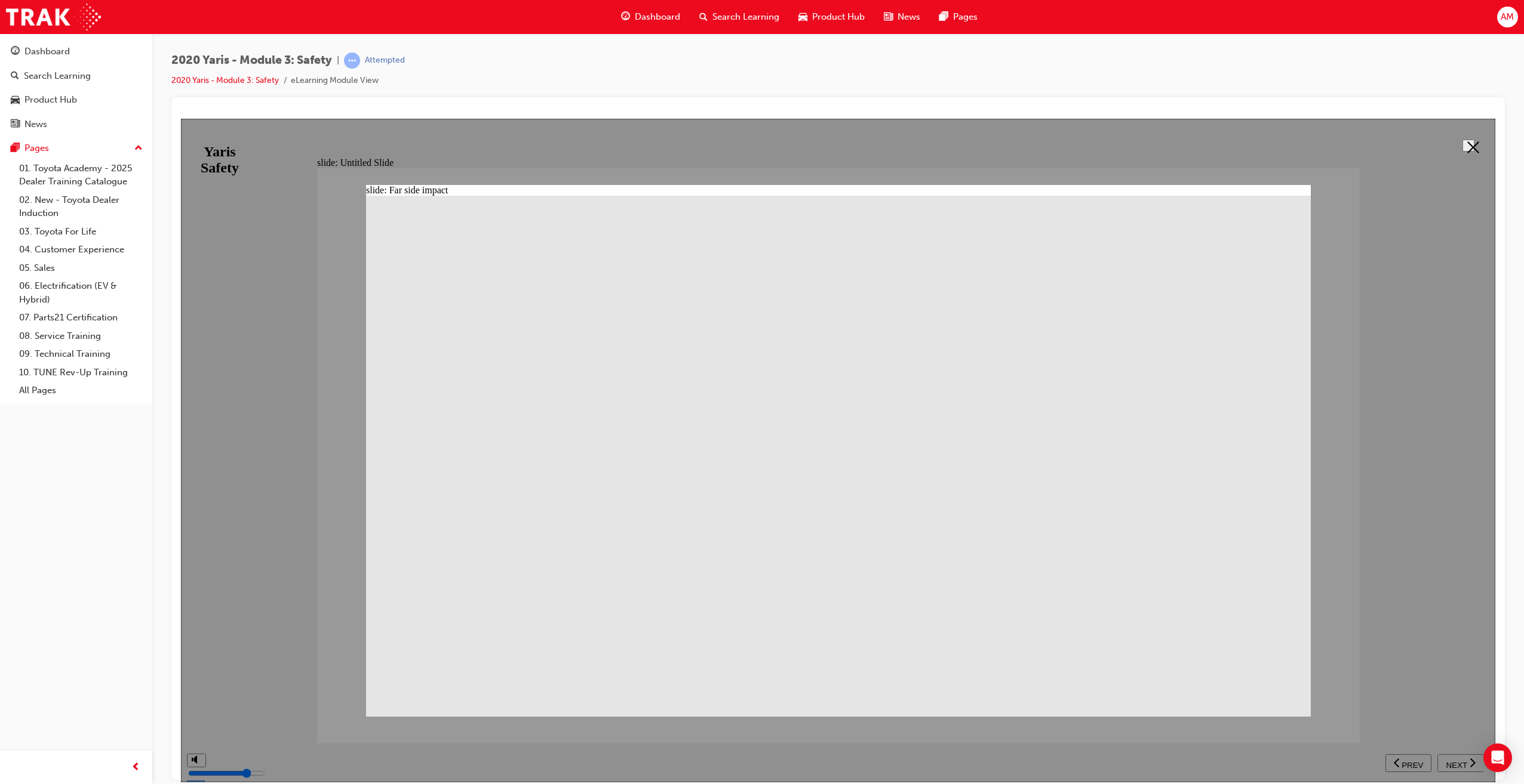
click at [274, 710] on div at bounding box center [838, 449] width 1314 height 663
click at [1439, 476] on div at bounding box center [838, 449] width 1314 height 663
click at [1474, 144] on button at bounding box center [1468, 145] width 12 height 12
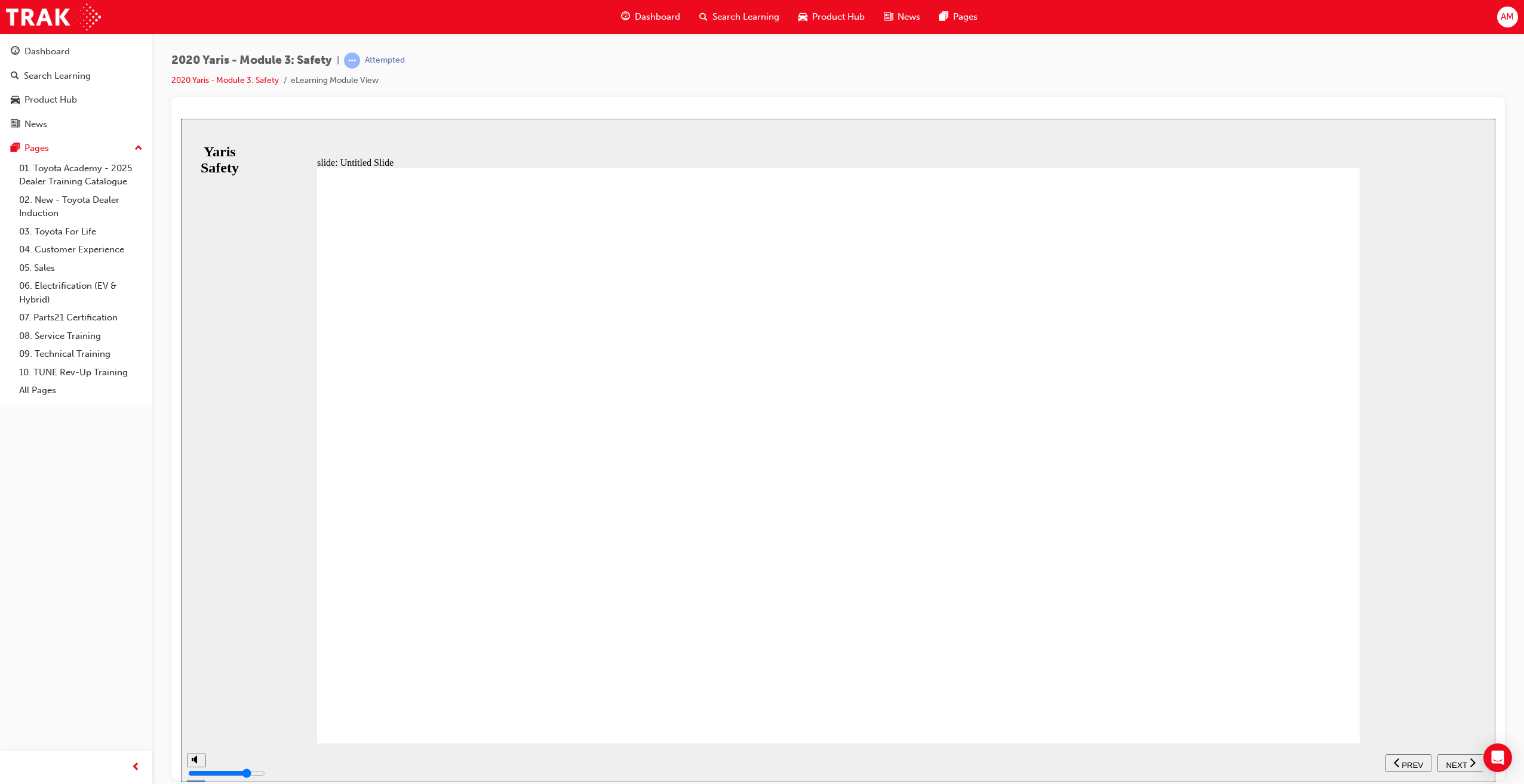
click at [1460, 760] on span "NEXT" at bounding box center [1456, 765] width 21 height 9
click at [1454, 760] on span "NEXT" at bounding box center [1456, 765] width 21 height 9
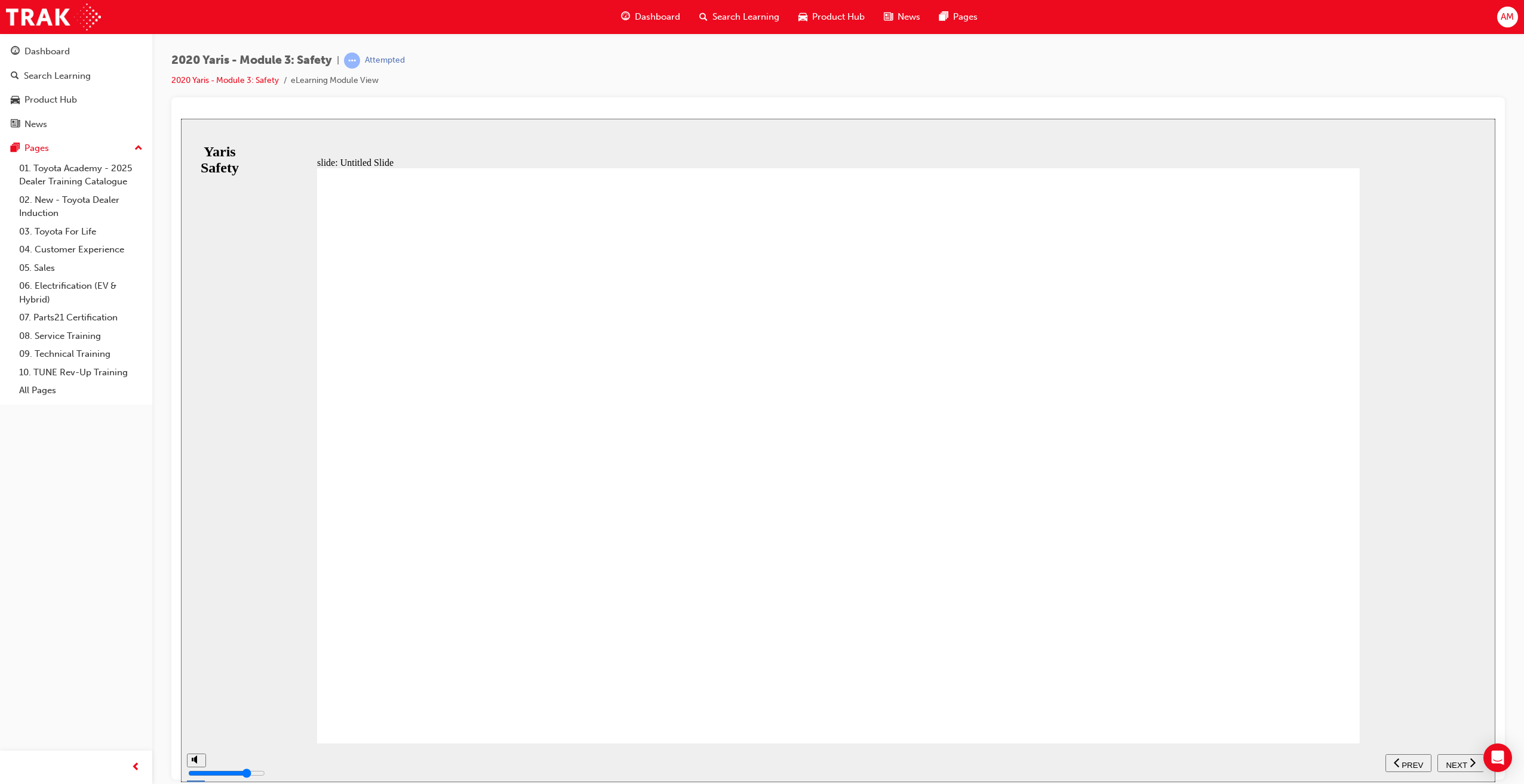
click at [1465, 763] on span "NEXT" at bounding box center [1456, 765] width 21 height 9
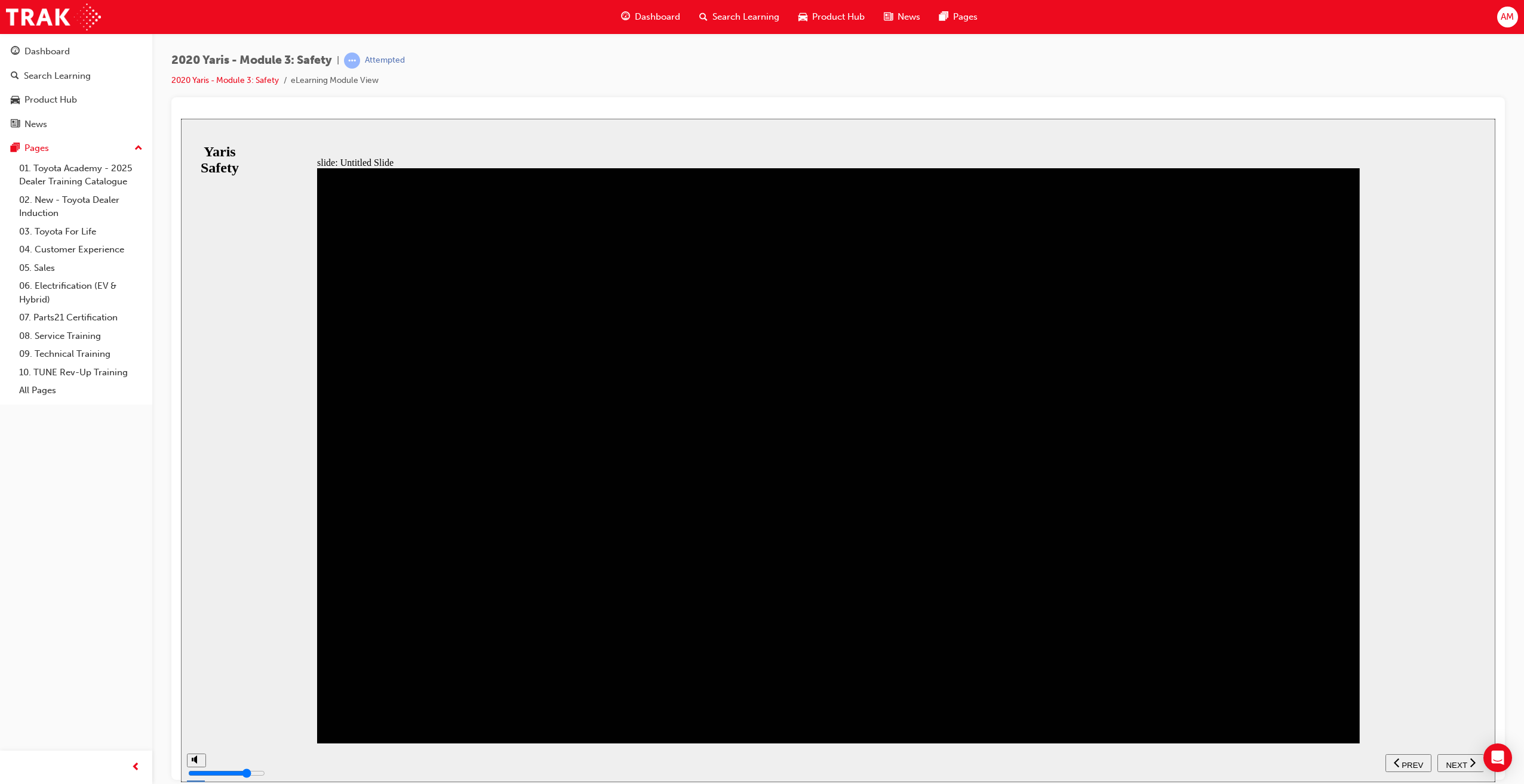
click at [1465, 760] on span "NEXT" at bounding box center [1456, 765] width 21 height 9
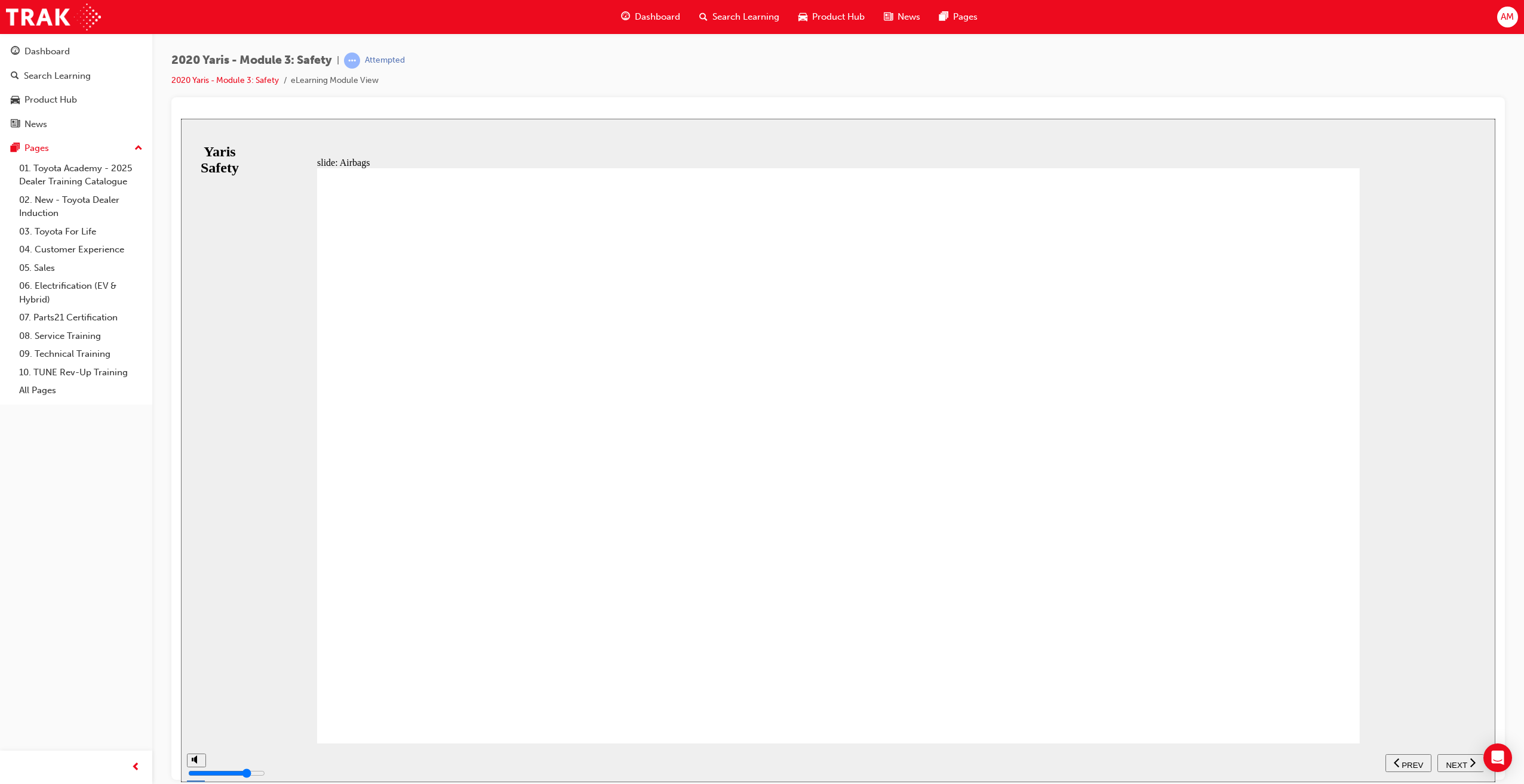
drag, startPoint x: 1342, startPoint y: 500, endPoint x: 1380, endPoint y: 580, distance: 88.6
click at [1465, 763] on span "NEXT" at bounding box center [1456, 765] width 21 height 9
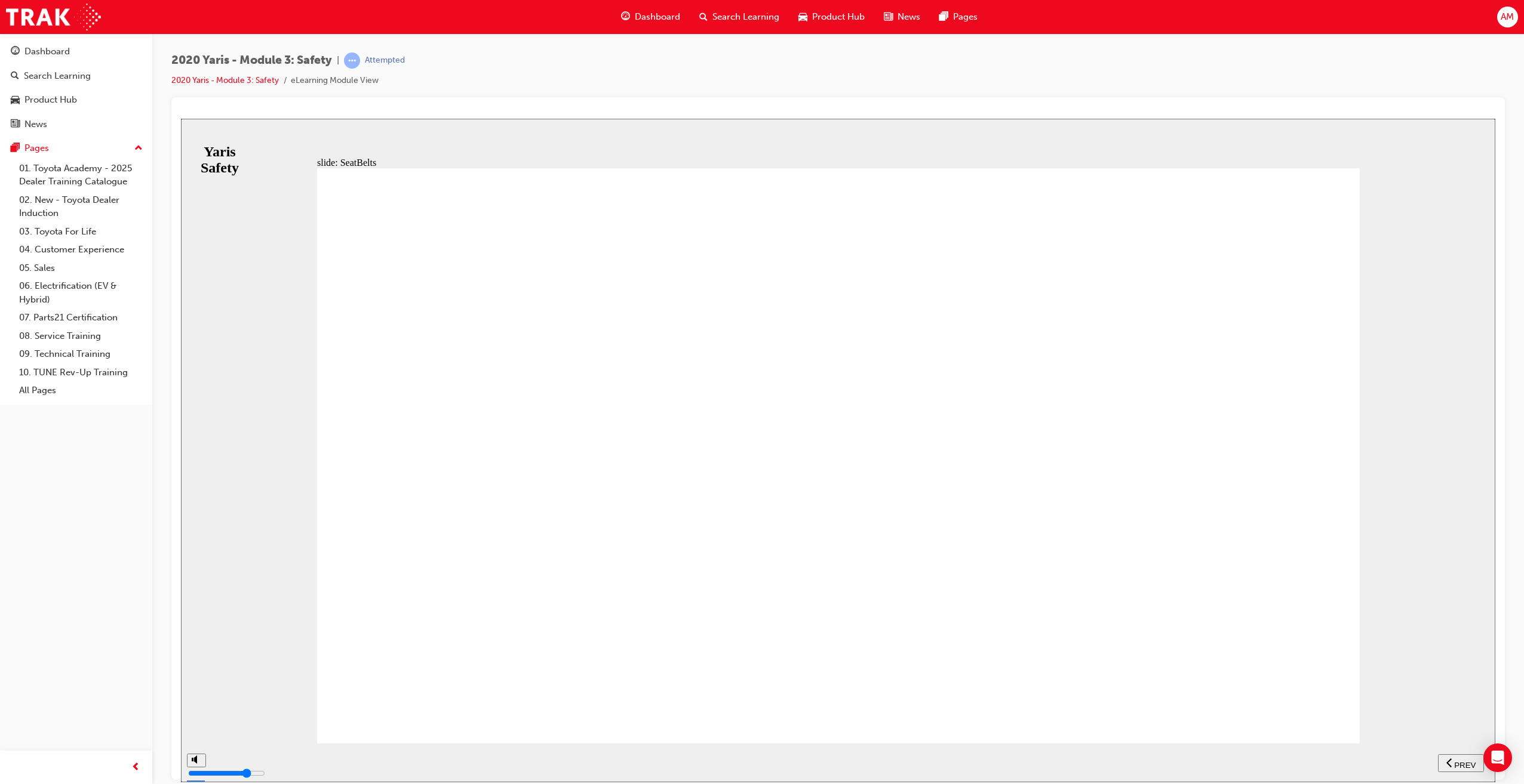
click at [1454, 760] on span "NEXT" at bounding box center [1456, 765] width 21 height 9
click at [1452, 760] on span "NEXT" at bounding box center [1456, 765] width 21 height 9
click at [1460, 760] on span "NEXT" at bounding box center [1456, 765] width 21 height 9
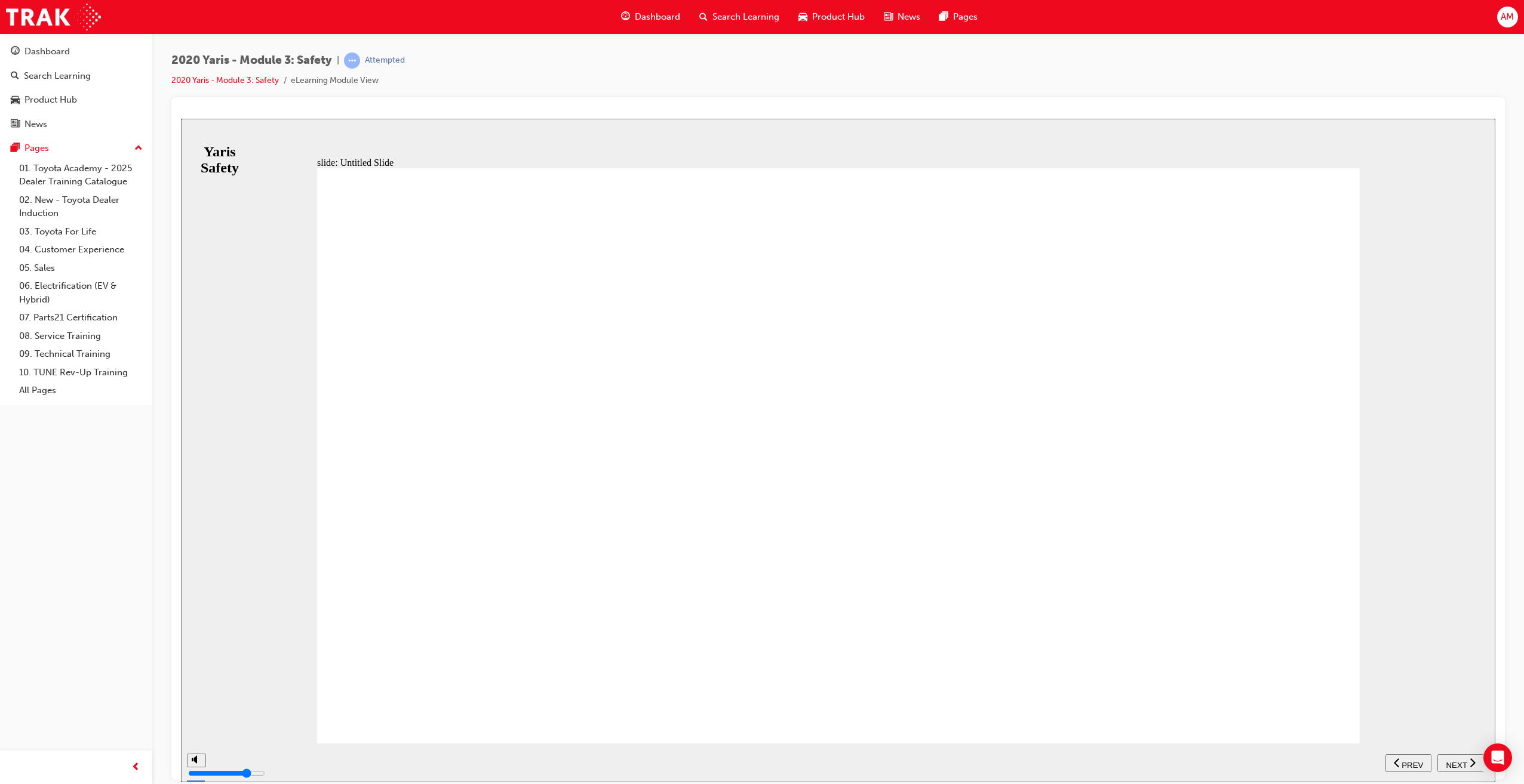
click at [1463, 764] on span "NEXT" at bounding box center [1456, 765] width 21 height 9
click at [1469, 760] on icon "next" at bounding box center [1472, 762] width 6 height 11
click at [1460, 762] on span "NEXT" at bounding box center [1456, 765] width 21 height 9
click at [1457, 760] on span "NEXT" at bounding box center [1456, 765] width 21 height 9
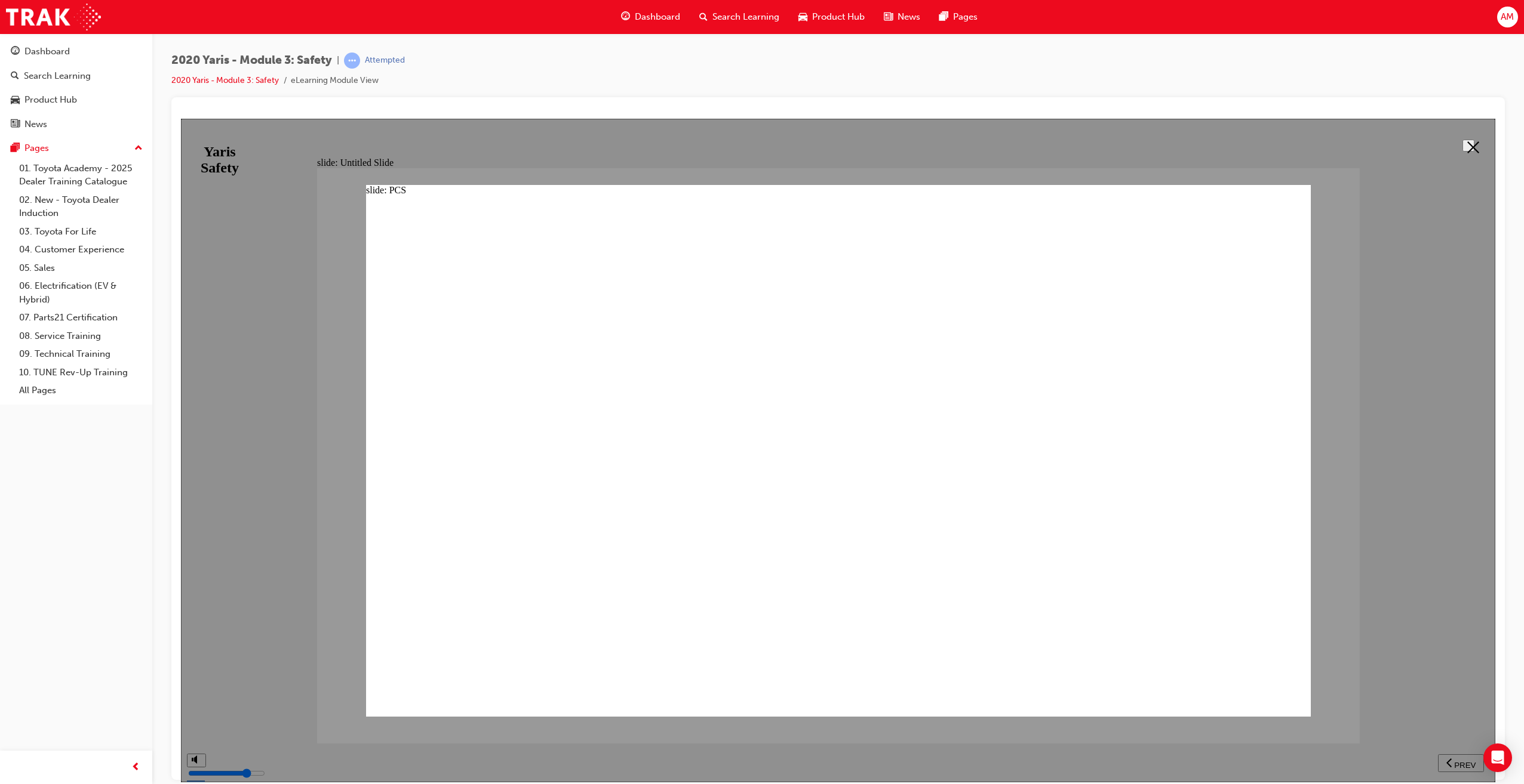
click at [191, 761] on div at bounding box center [838, 449] width 1314 height 663
click at [194, 757] on div at bounding box center [838, 449] width 1314 height 663
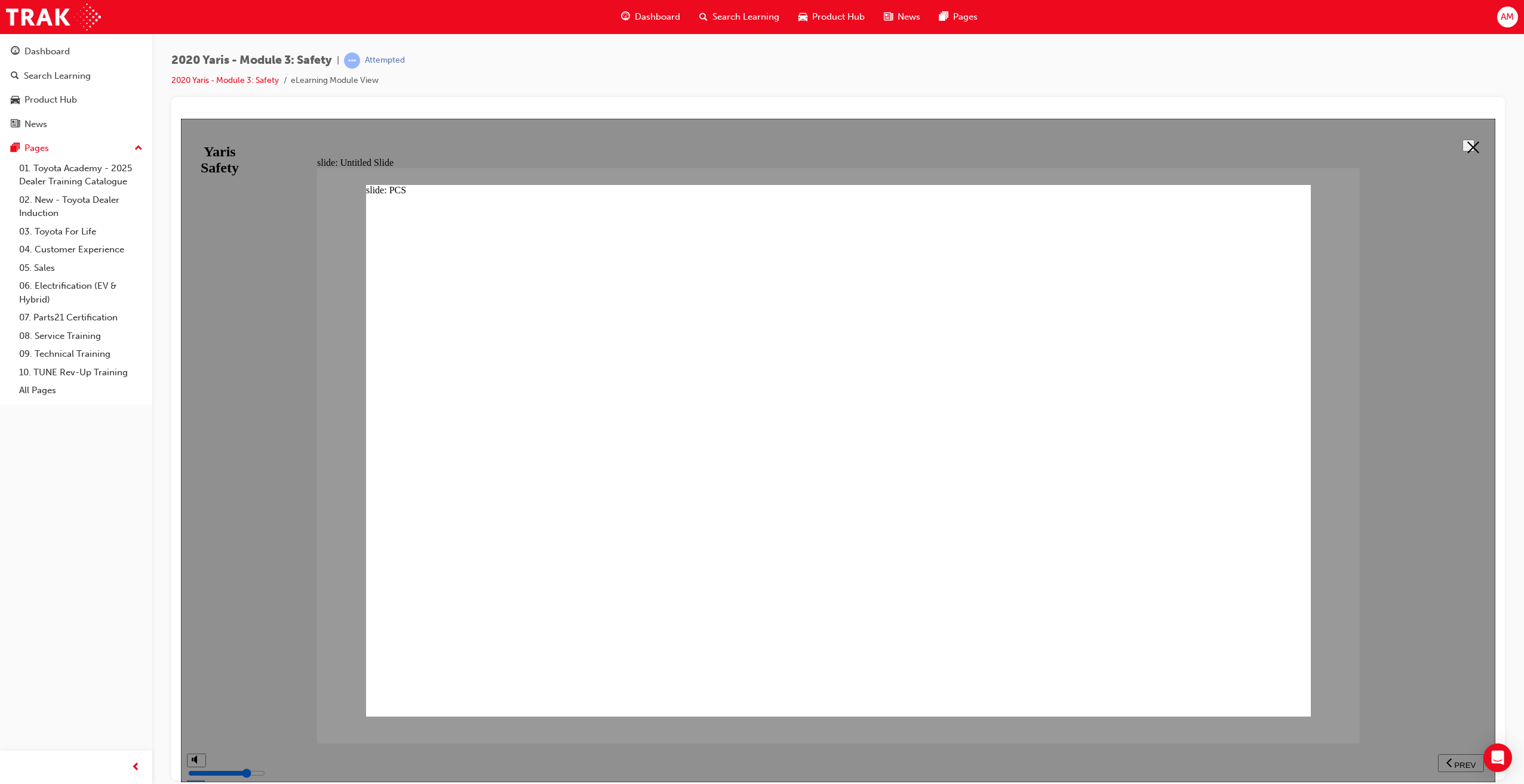
click at [1469, 144] on polygon at bounding box center [1473, 147] width 12 height 12
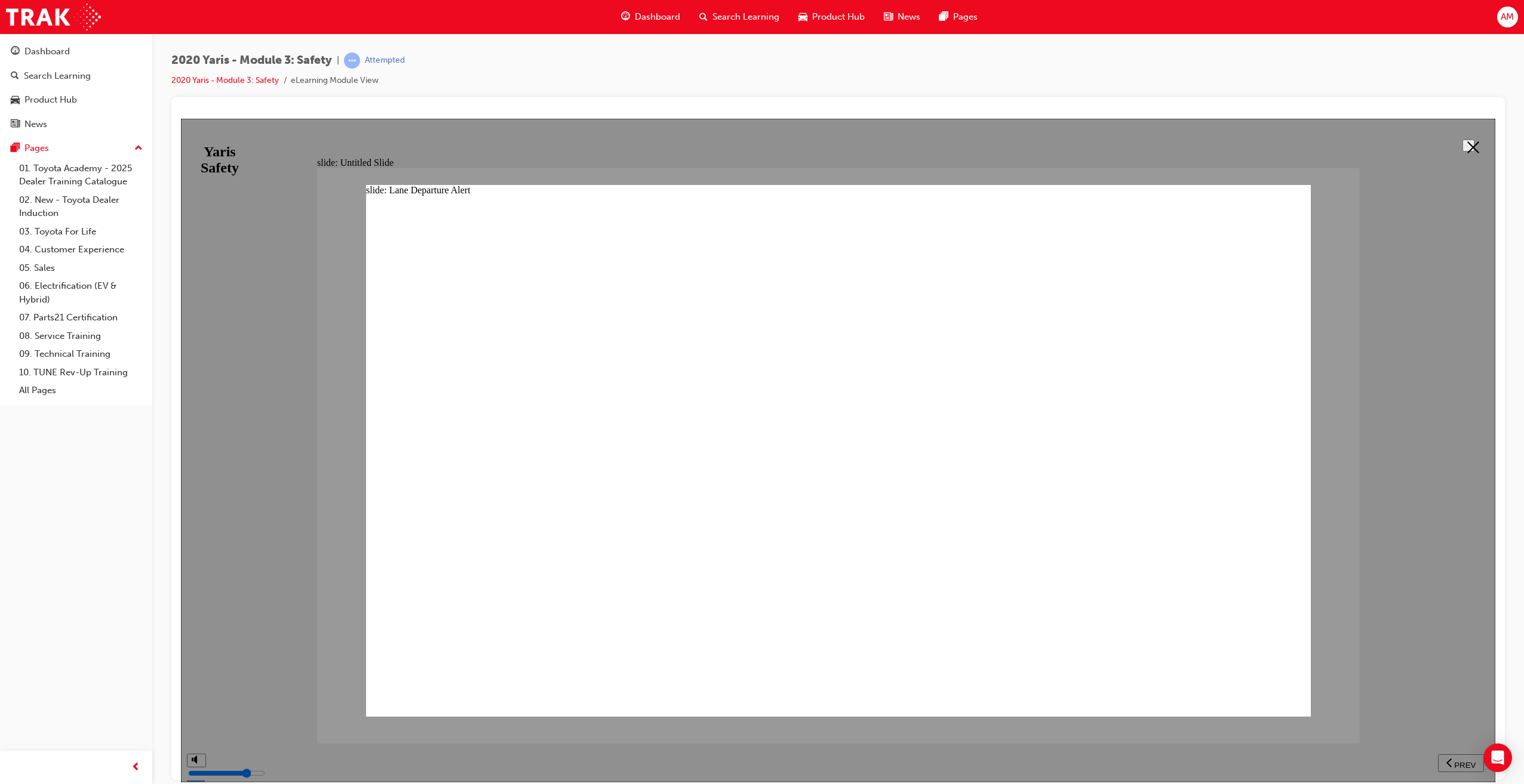
drag, startPoint x: 1469, startPoint y: 144, endPoint x: 1385, endPoint y: 216, distance: 110.6
click at [1469, 144] on polygon at bounding box center [1473, 147] width 12 height 12
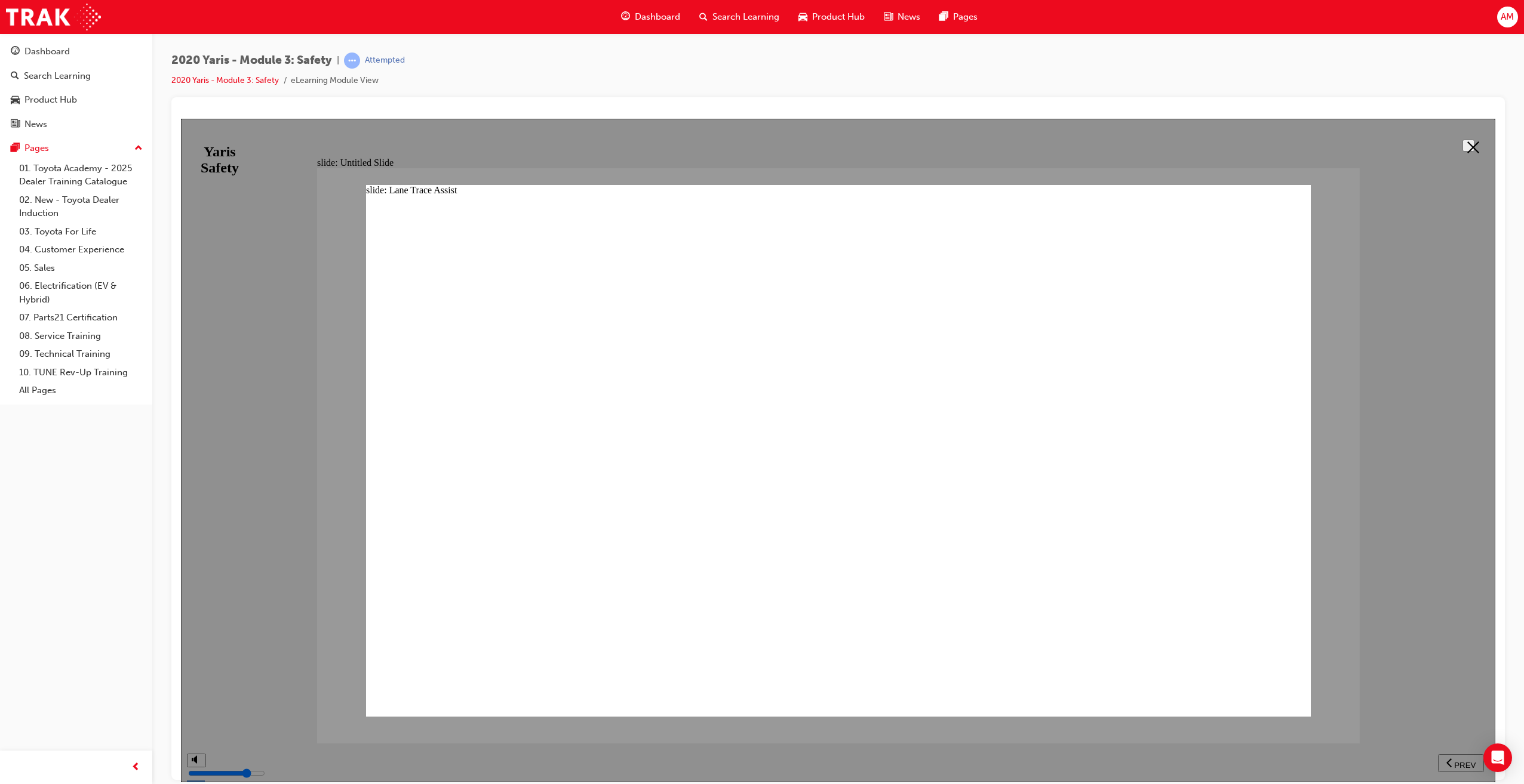
click at [1467, 144] on polygon at bounding box center [1473, 147] width 12 height 12
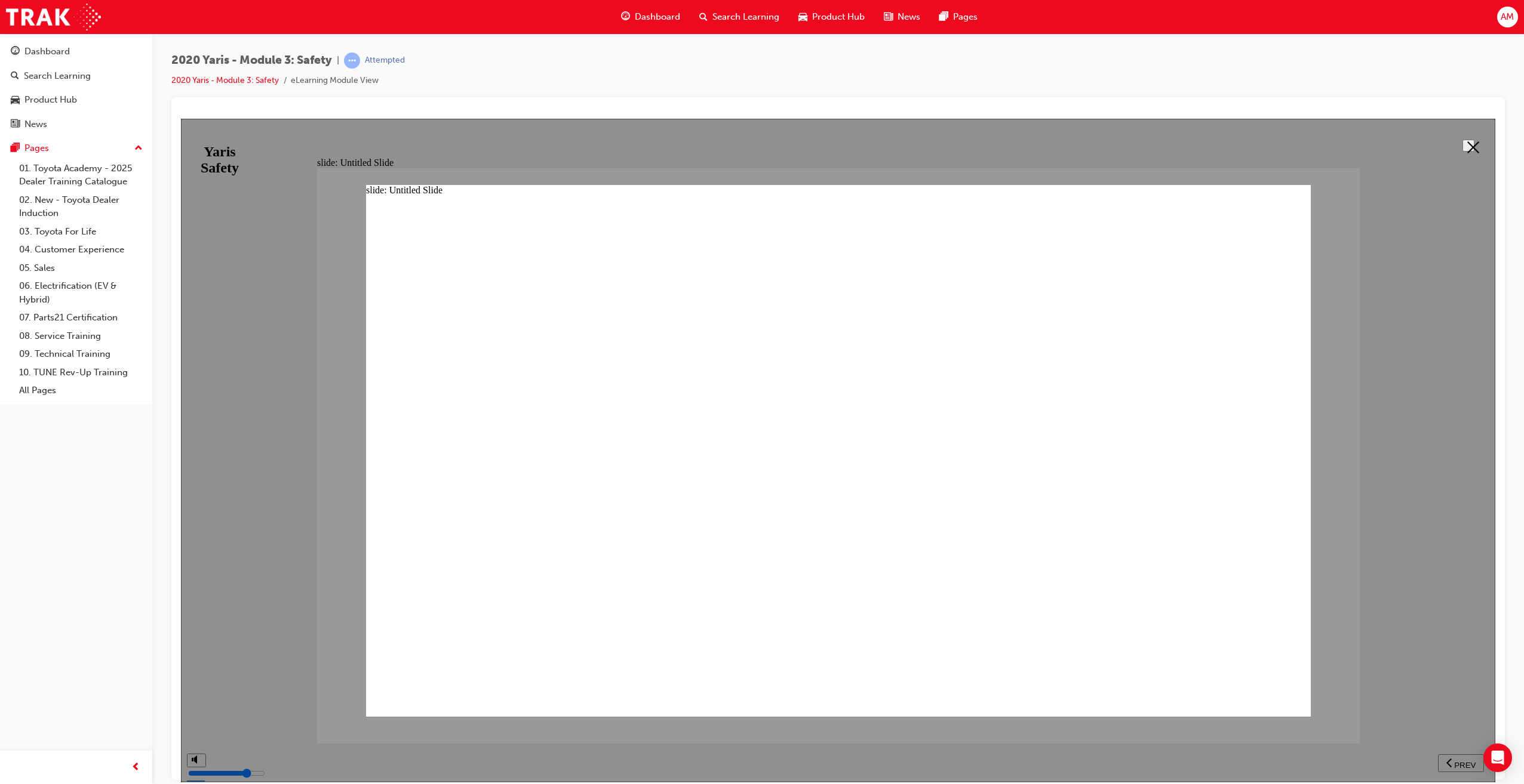
click at [1468, 142] on icon at bounding box center [1473, 147] width 12 height 12
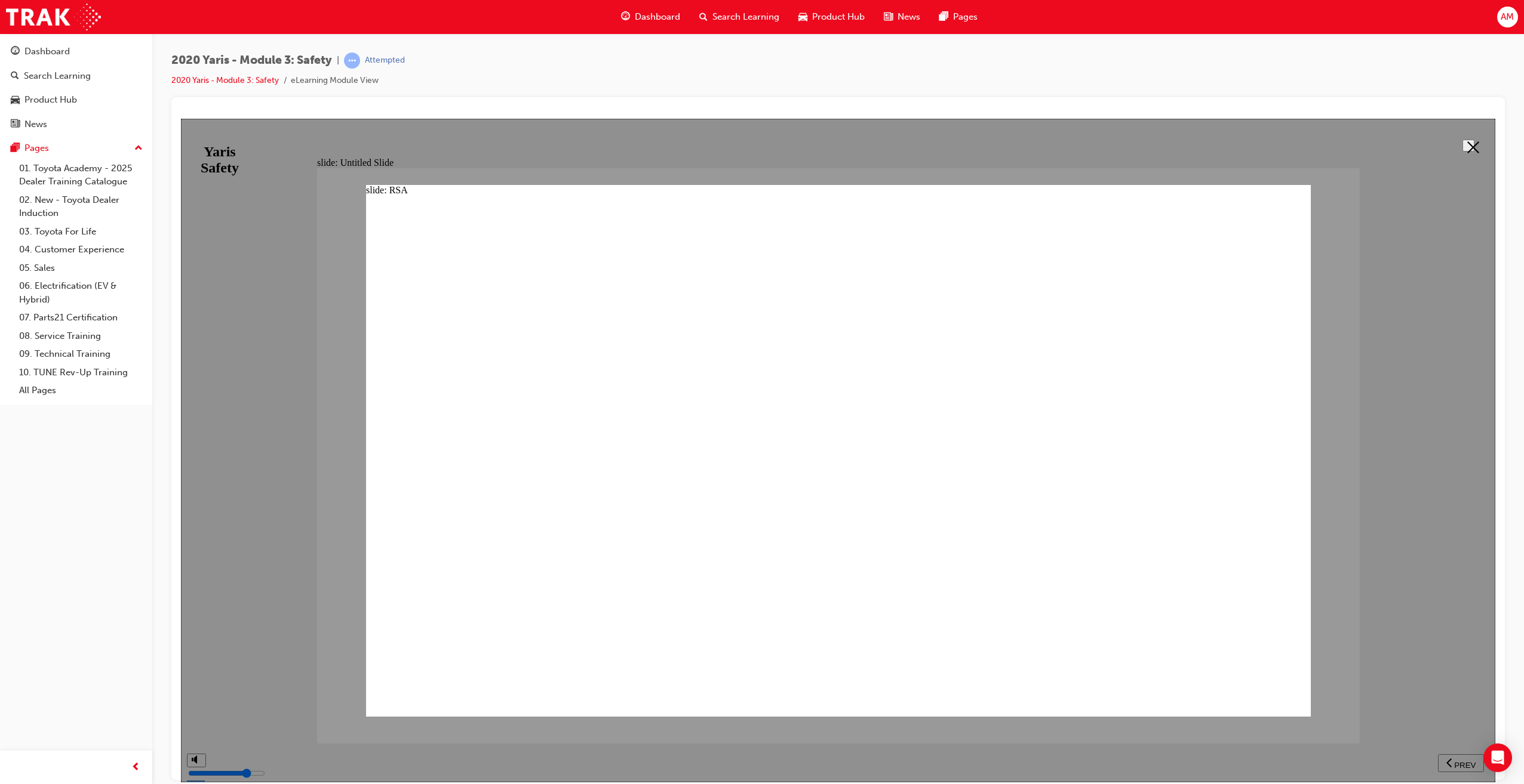
click at [1474, 139] on button at bounding box center [1468, 145] width 12 height 12
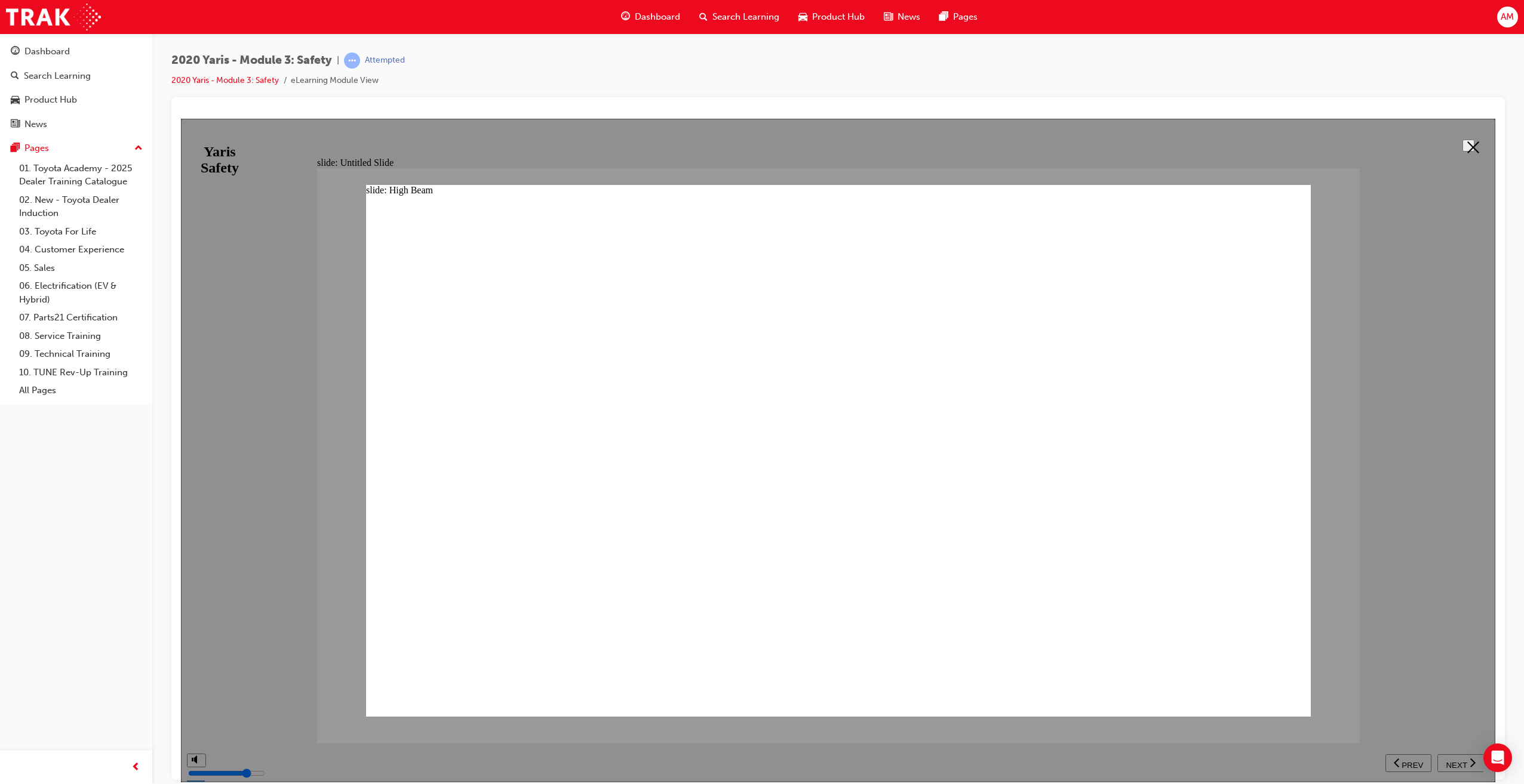
click at [1467, 141] on icon at bounding box center [1473, 147] width 12 height 12
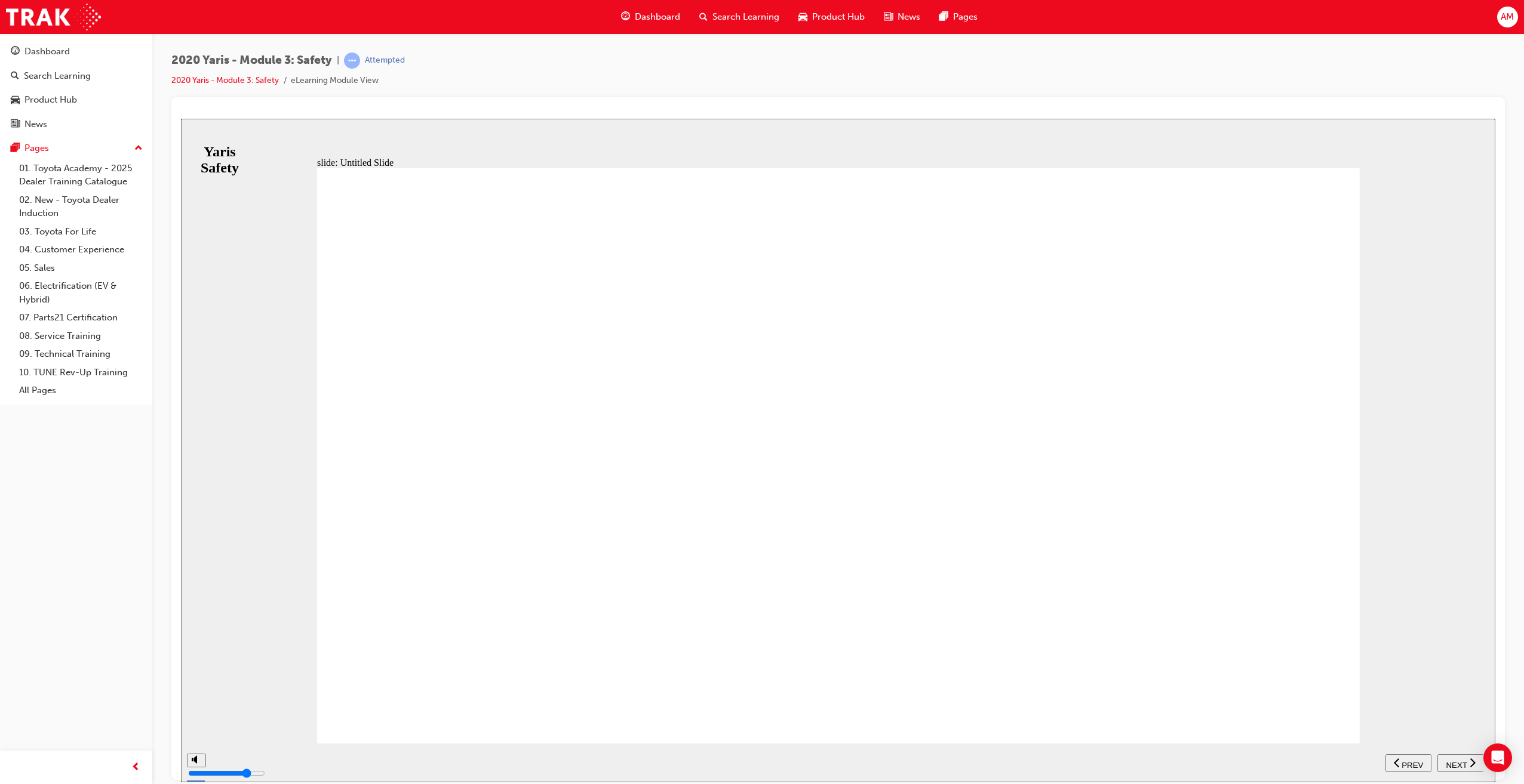
click at [1460, 756] on button "NEXT" at bounding box center [1460, 762] width 47 height 18
click at [1469, 763] on icon "next" at bounding box center [1472, 762] width 6 height 11
click at [1467, 760] on div "NEXT" at bounding box center [1460, 763] width 37 height 13
click at [1456, 760] on span "NEXT" at bounding box center [1456, 765] width 21 height 9
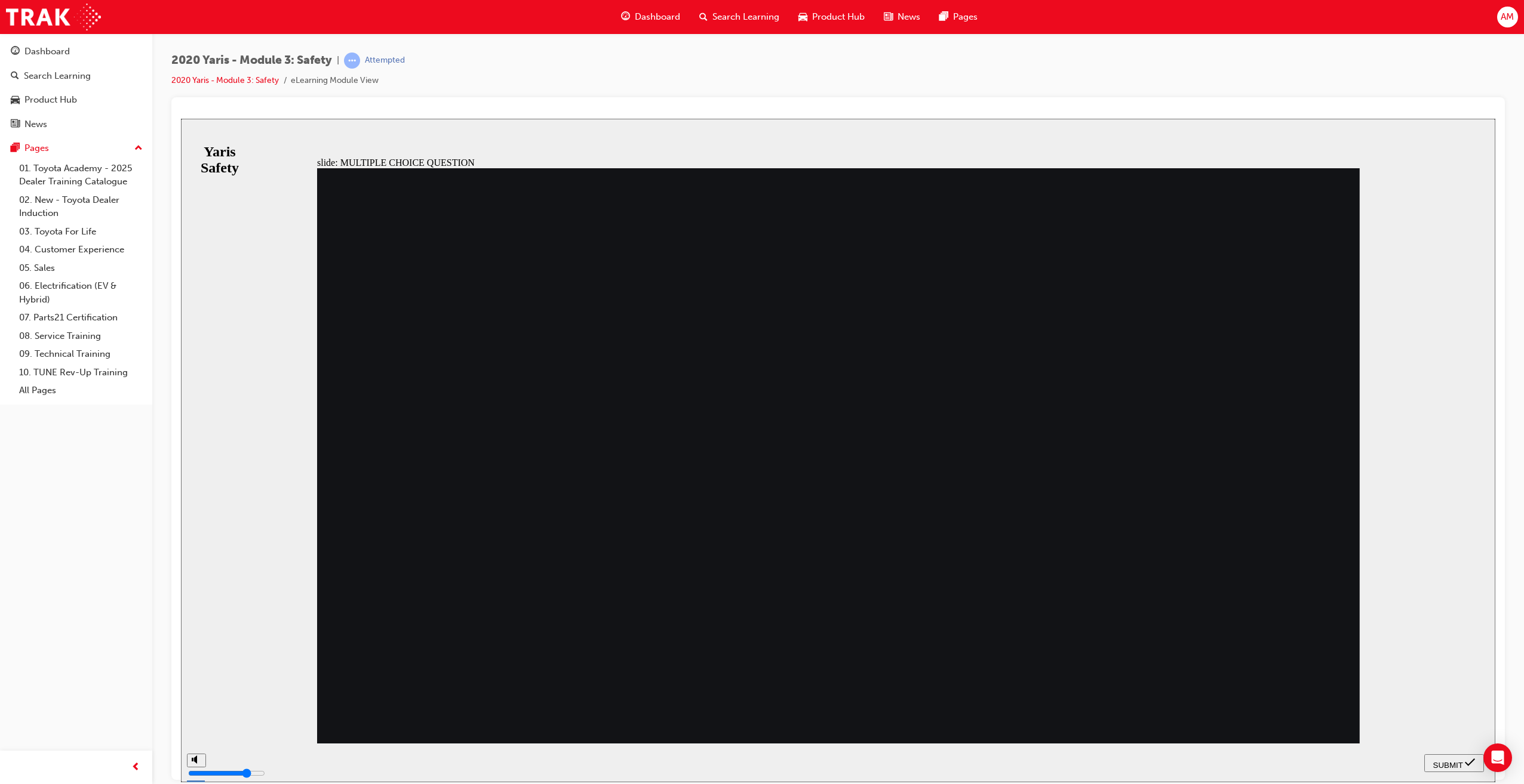
radio input "true"
click at [1450, 762] on span "SUBMIT" at bounding box center [1448, 765] width 30 height 9
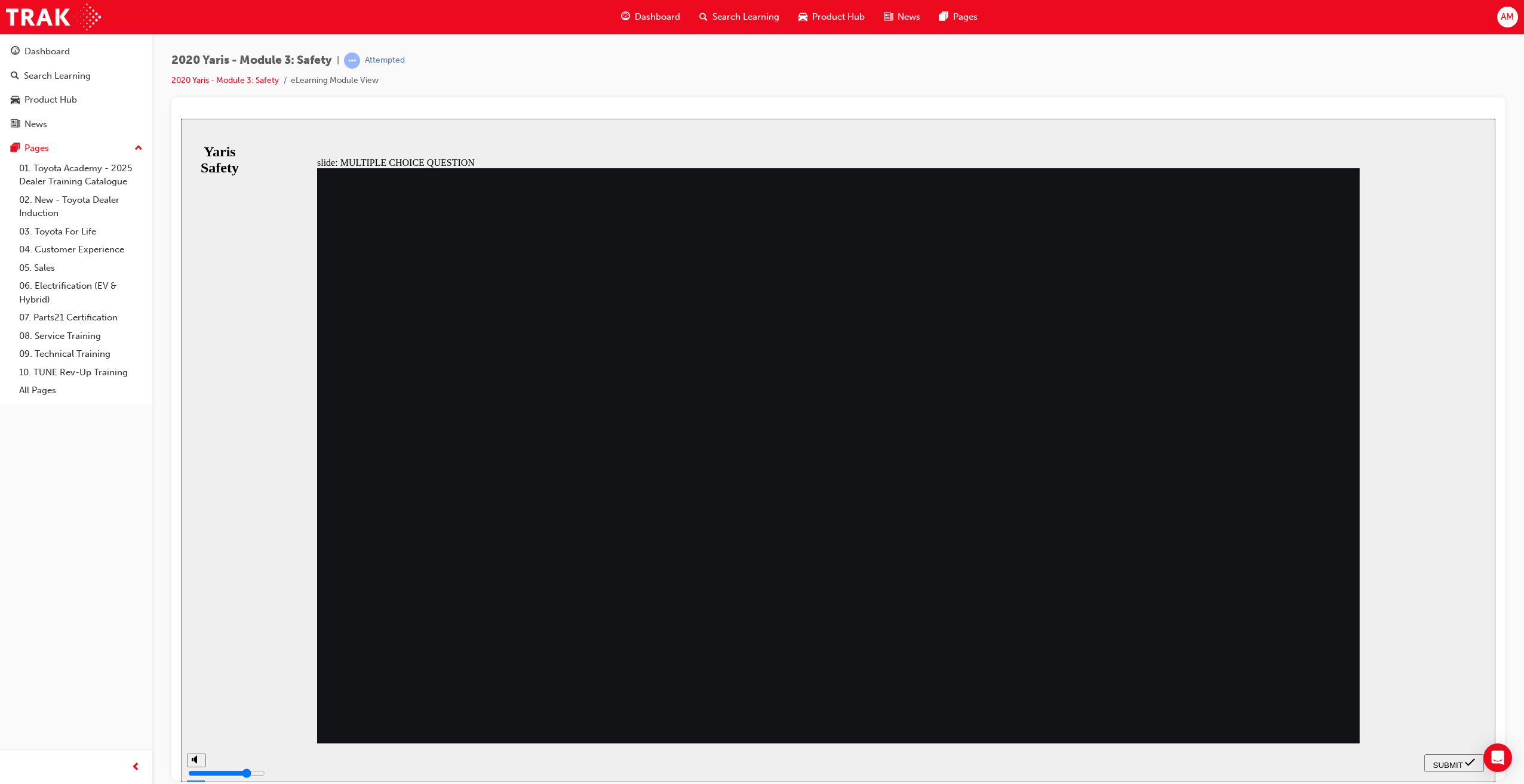
radio input "true"
click at [1444, 766] on span "SUBMIT" at bounding box center [1448, 765] width 30 height 9
click at [1457, 756] on button "SUBMIT" at bounding box center [1453, 762] width 60 height 18
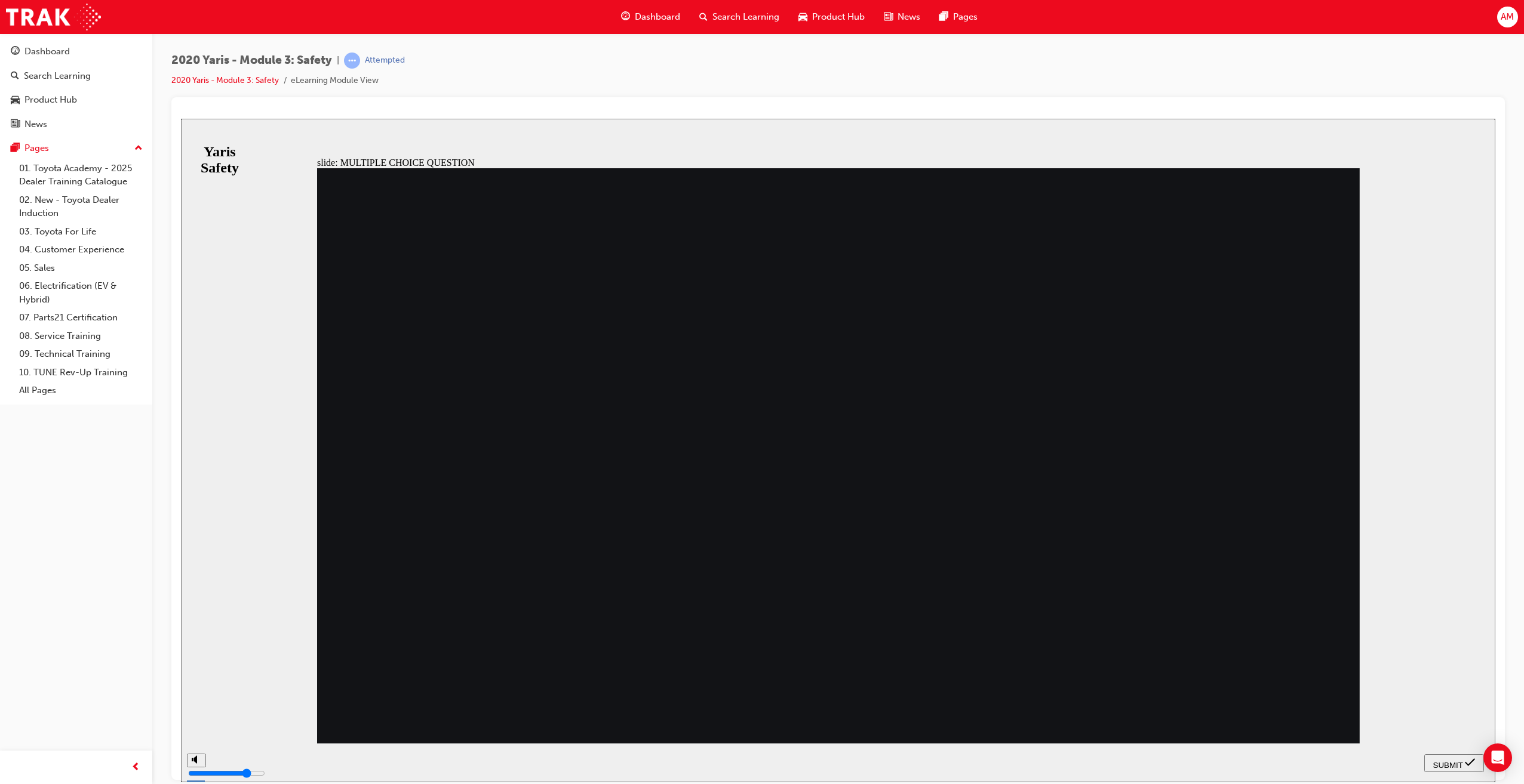
drag, startPoint x: 827, startPoint y: 643, endPoint x: 807, endPoint y: 643, distance: 20.0
drag, startPoint x: 402, startPoint y: 658, endPoint x: 1005, endPoint y: 714, distance: 605.6
radio input "false"
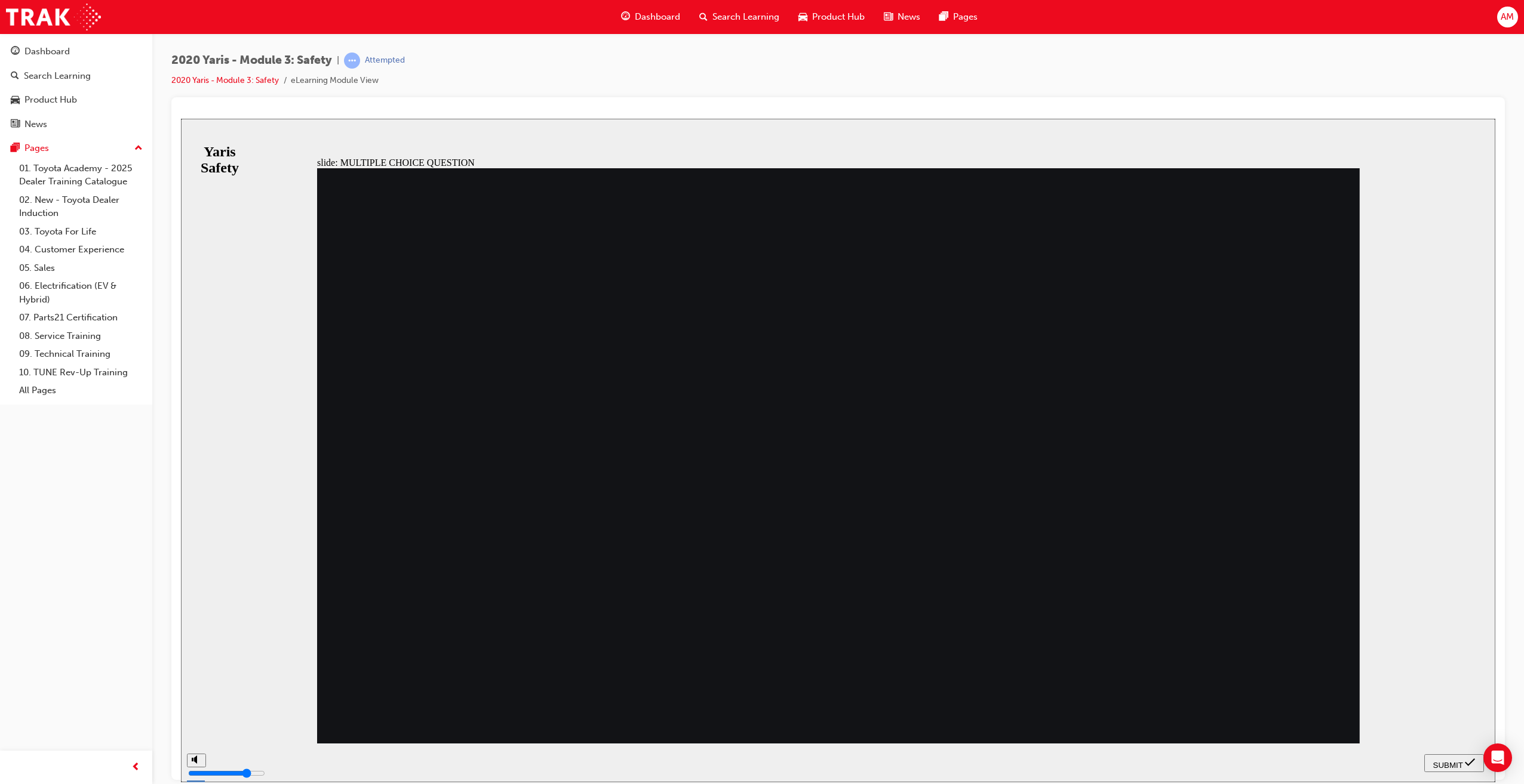
radio input "true"
click at [1455, 762] on span "SUBMIT" at bounding box center [1448, 765] width 30 height 9
radio input "true"
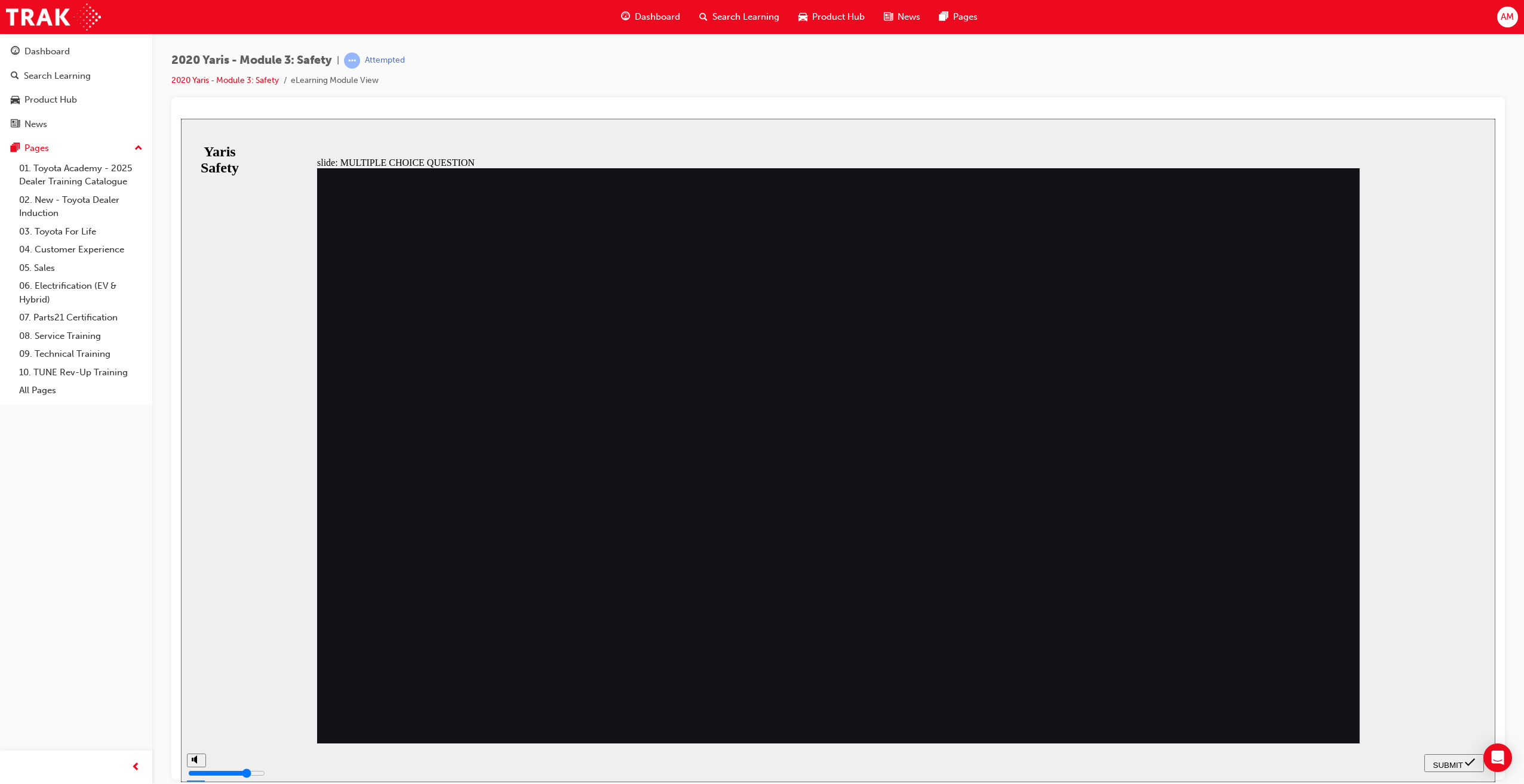
click at [1442, 763] on span "SUBMIT" at bounding box center [1448, 765] width 30 height 9
drag, startPoint x: 833, startPoint y: 643, endPoint x: 825, endPoint y: 642, distance: 8.1
radio input "true"
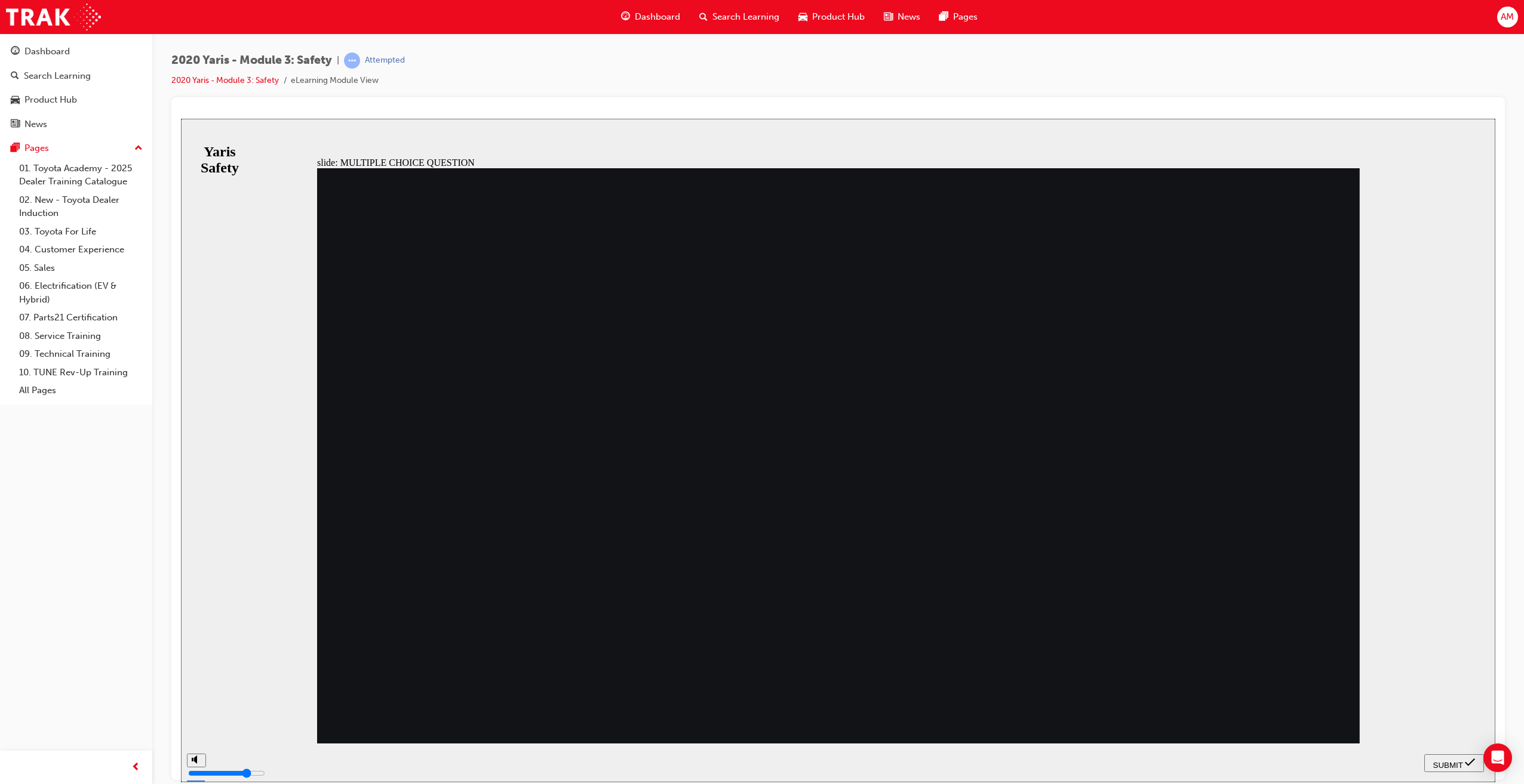
click at [1455, 756] on button "SUBMIT" at bounding box center [1453, 762] width 60 height 18
checkbox input "true"
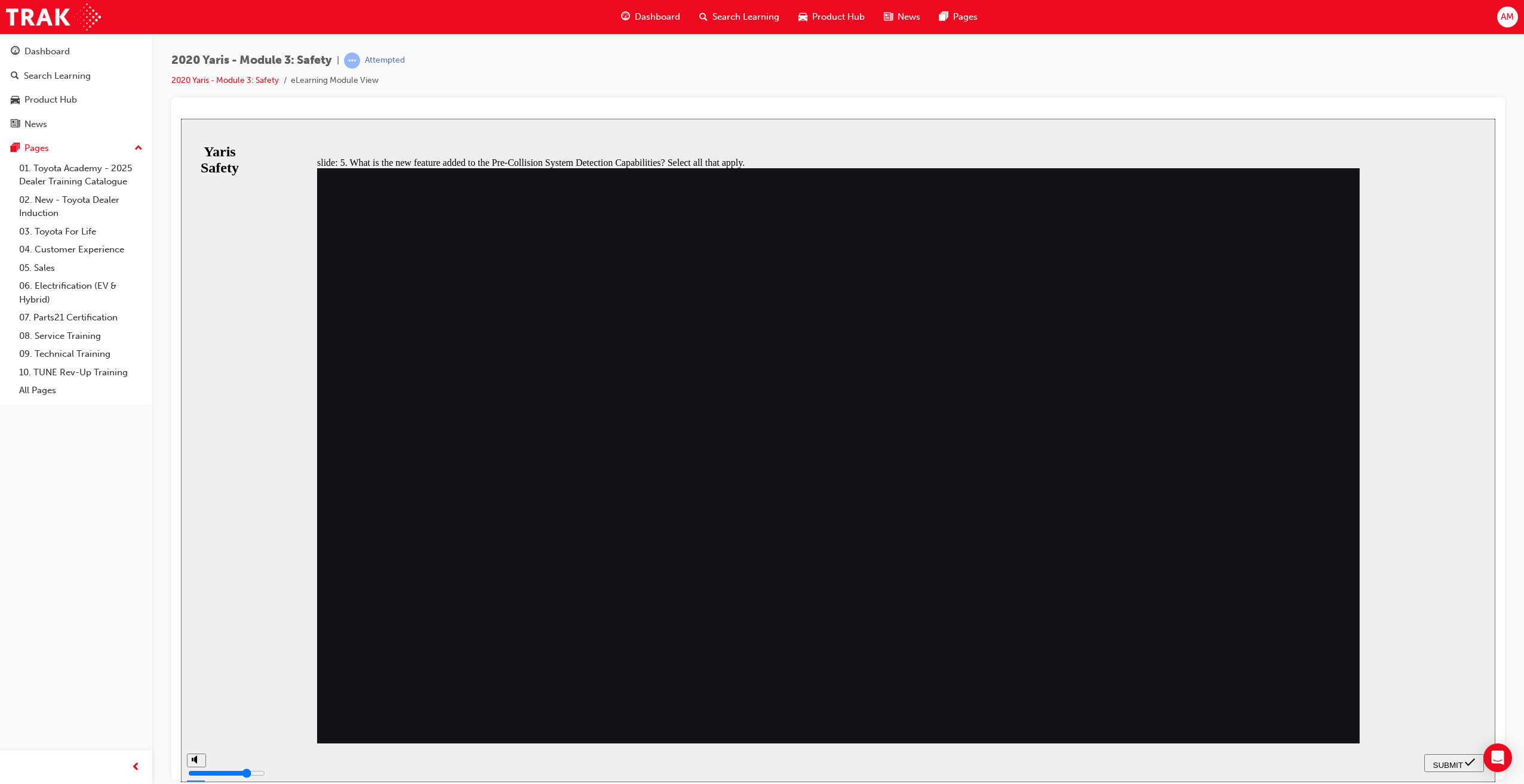
checkbox input "true"
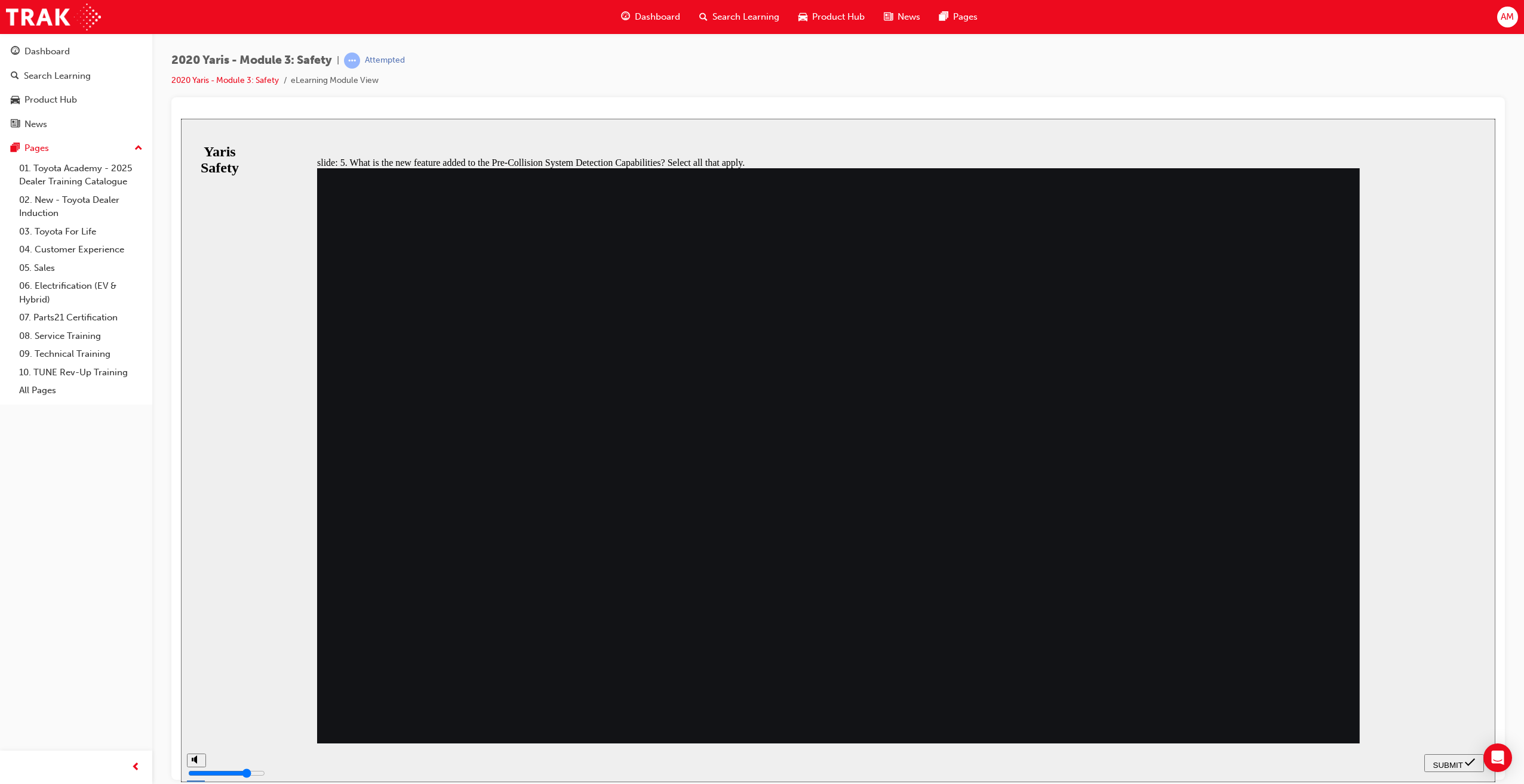
click at [1445, 760] on span "SUBMIT" at bounding box center [1448, 765] width 30 height 9
checkbox input "false"
click at [1453, 760] on span "SUBMIT" at bounding box center [1448, 765] width 30 height 9
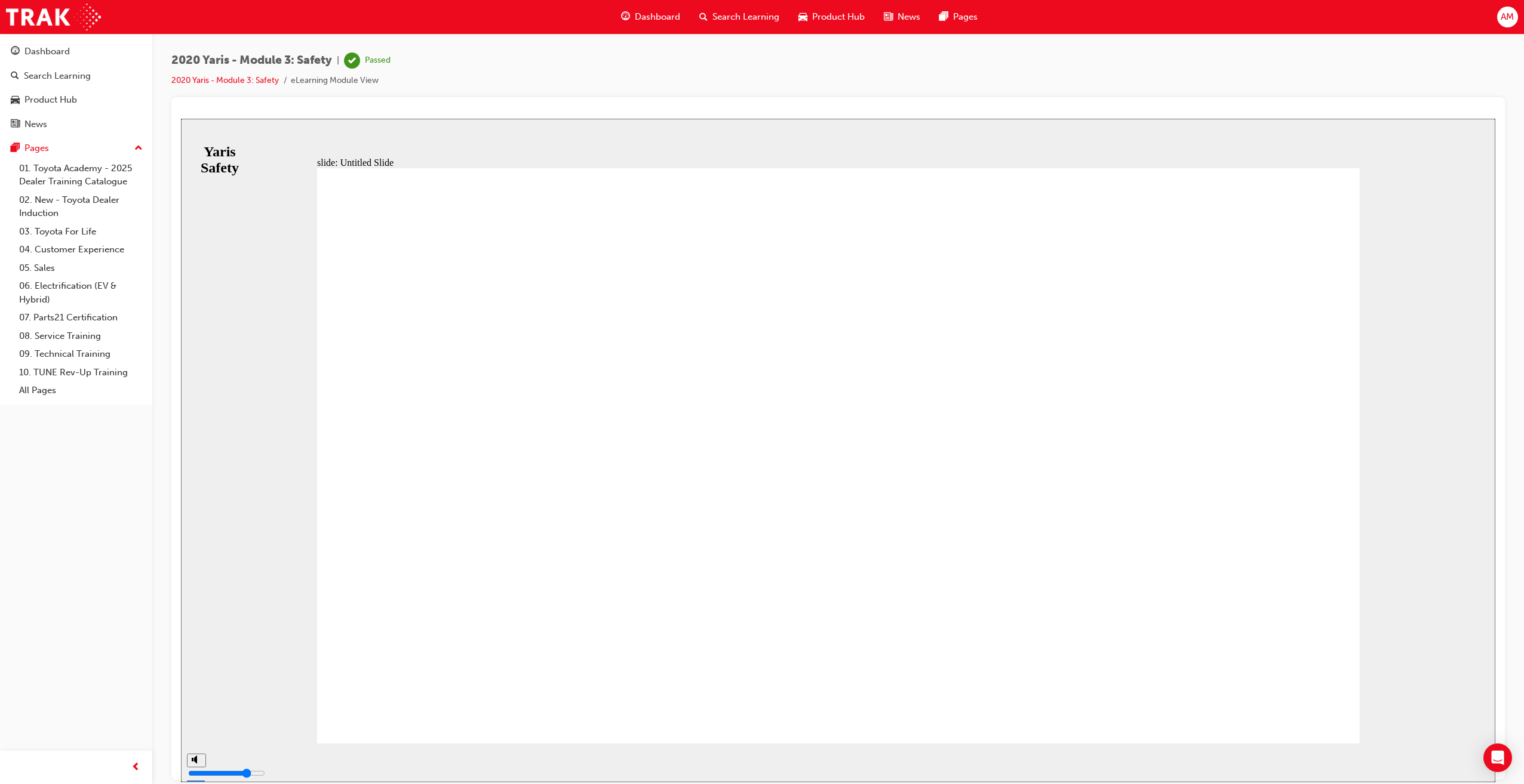
click at [647, 16] on span "Dashboard" at bounding box center [657, 16] width 45 height 14
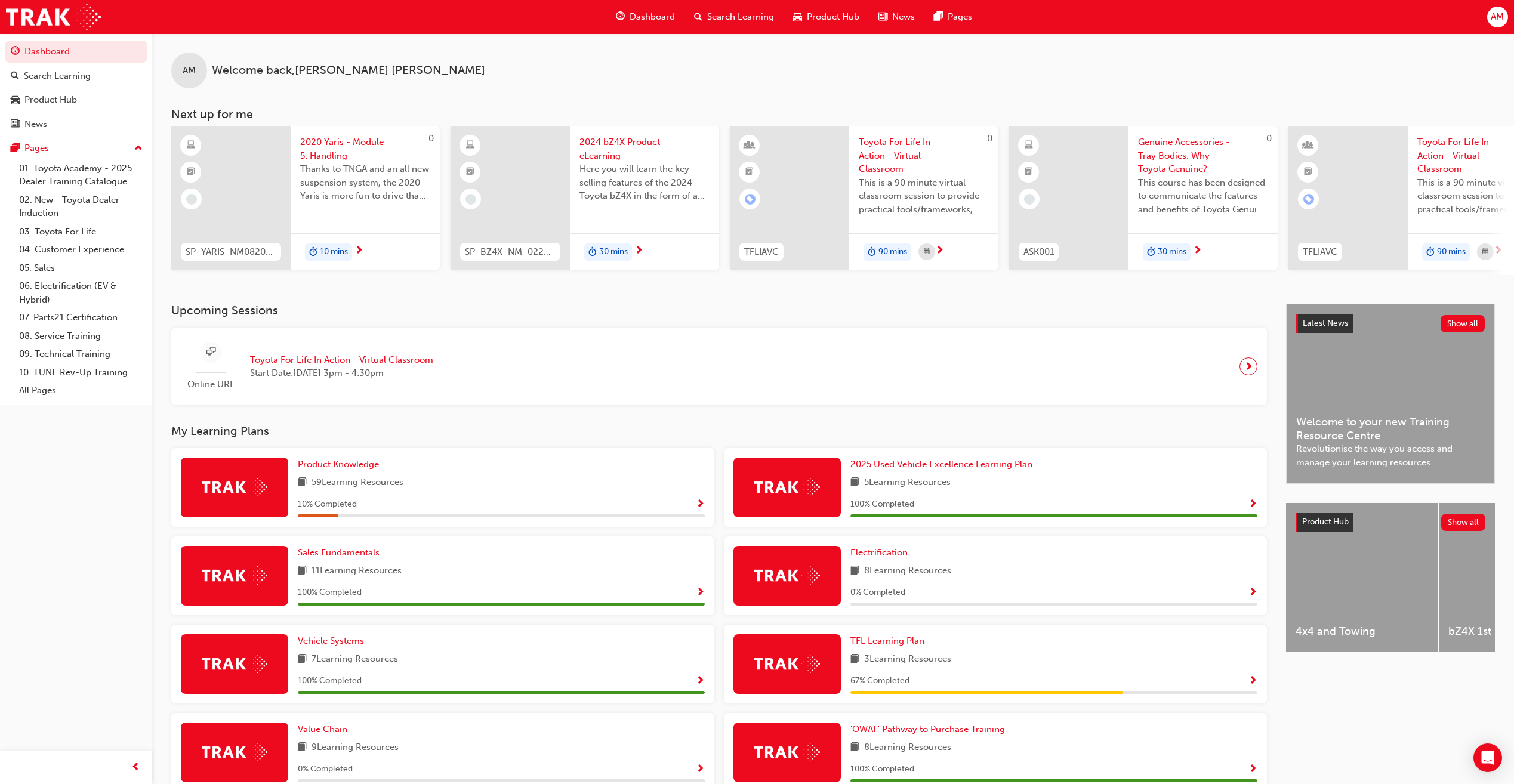
click at [330, 155] on span "2020 Yaris - Module 5: Handling" at bounding box center [365, 149] width 130 height 27
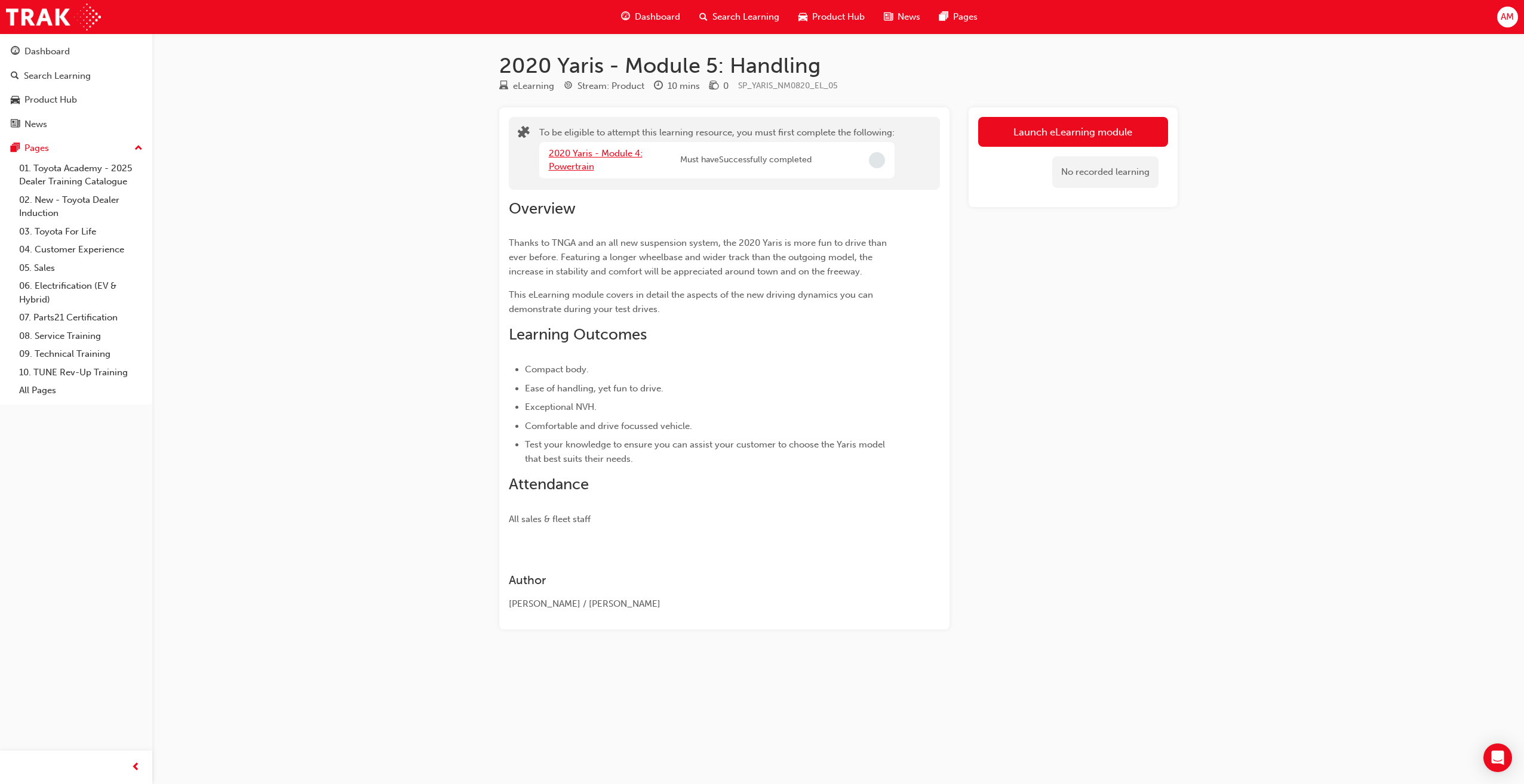
click at [612, 156] on link "2020 Yaris - Module 4: Powertrain" at bounding box center [595, 160] width 94 height 24
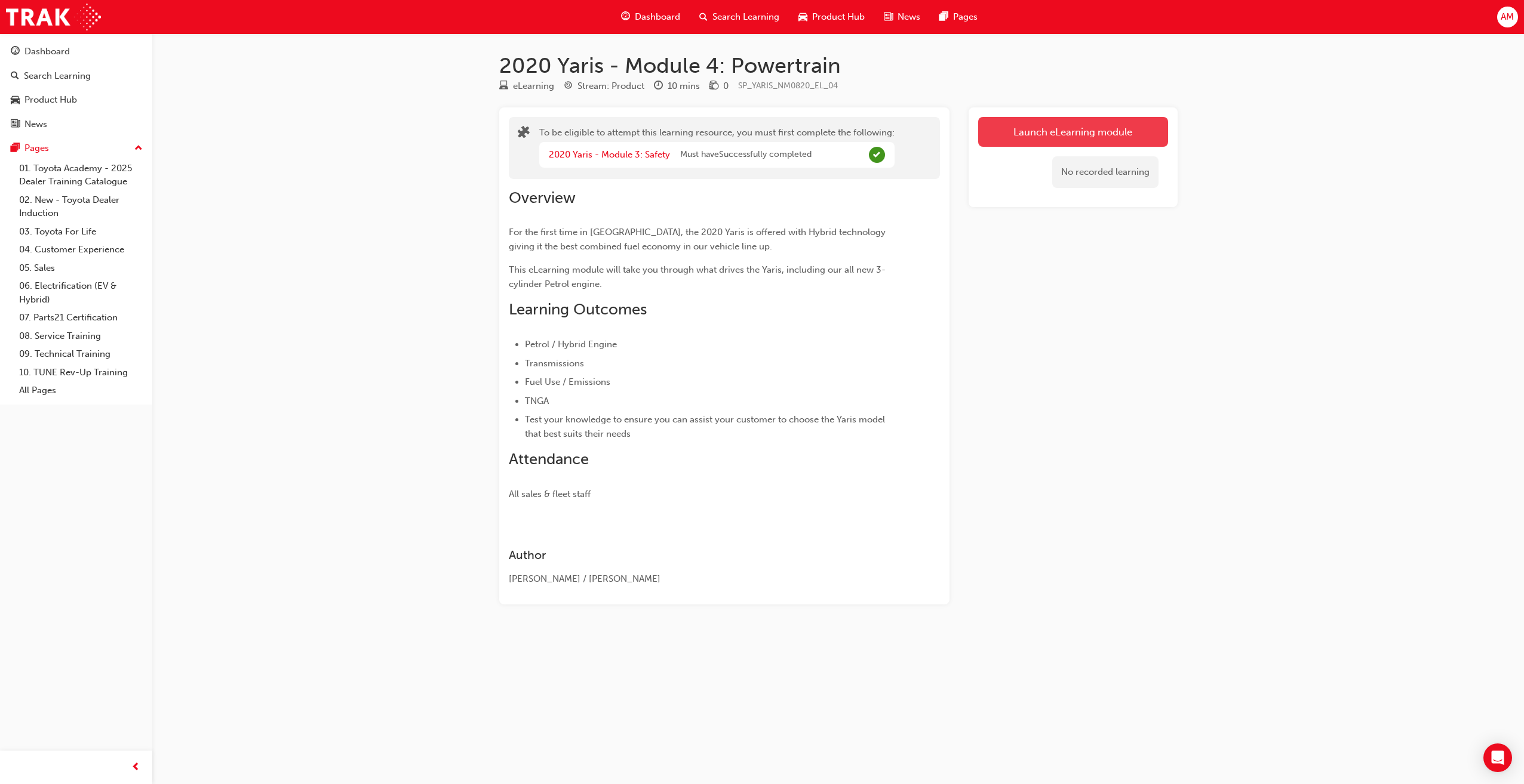
click at [1070, 137] on button "Launch eLearning module" at bounding box center [1073, 132] width 190 height 30
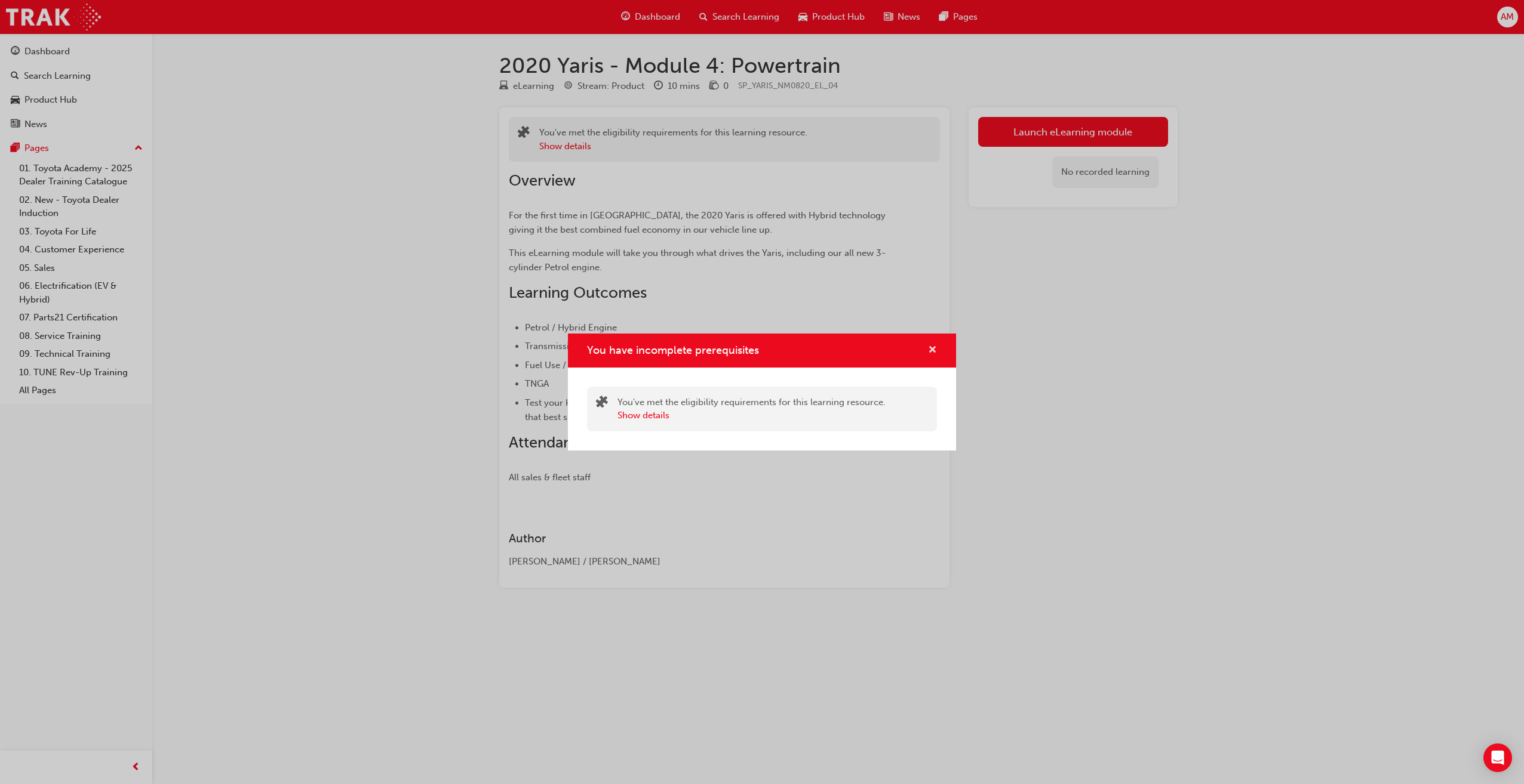
click at [931, 346] on span "cross-icon" at bounding box center [933, 350] width 9 height 11
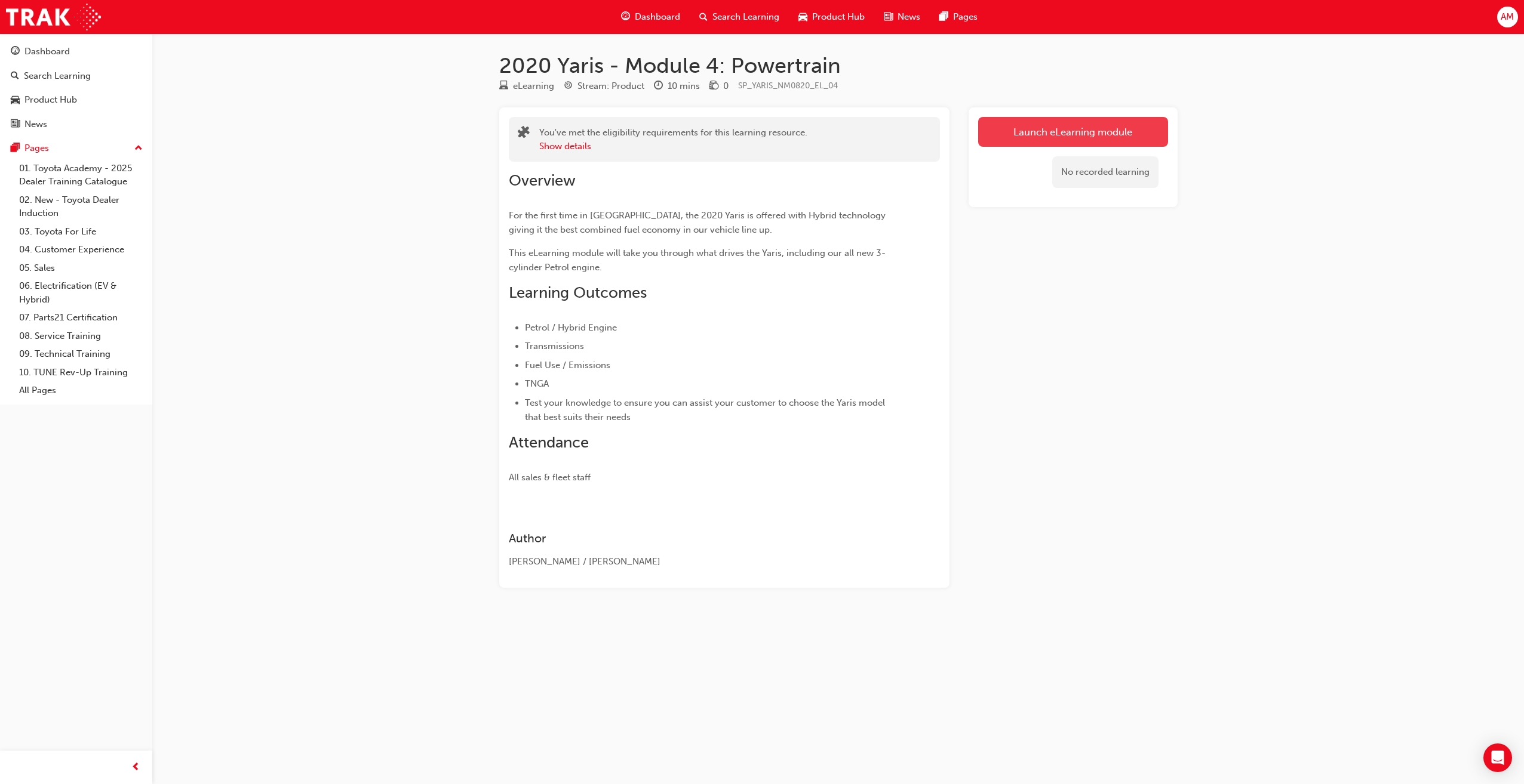
click at [1059, 138] on button "Launch eLearning module" at bounding box center [1073, 132] width 190 height 30
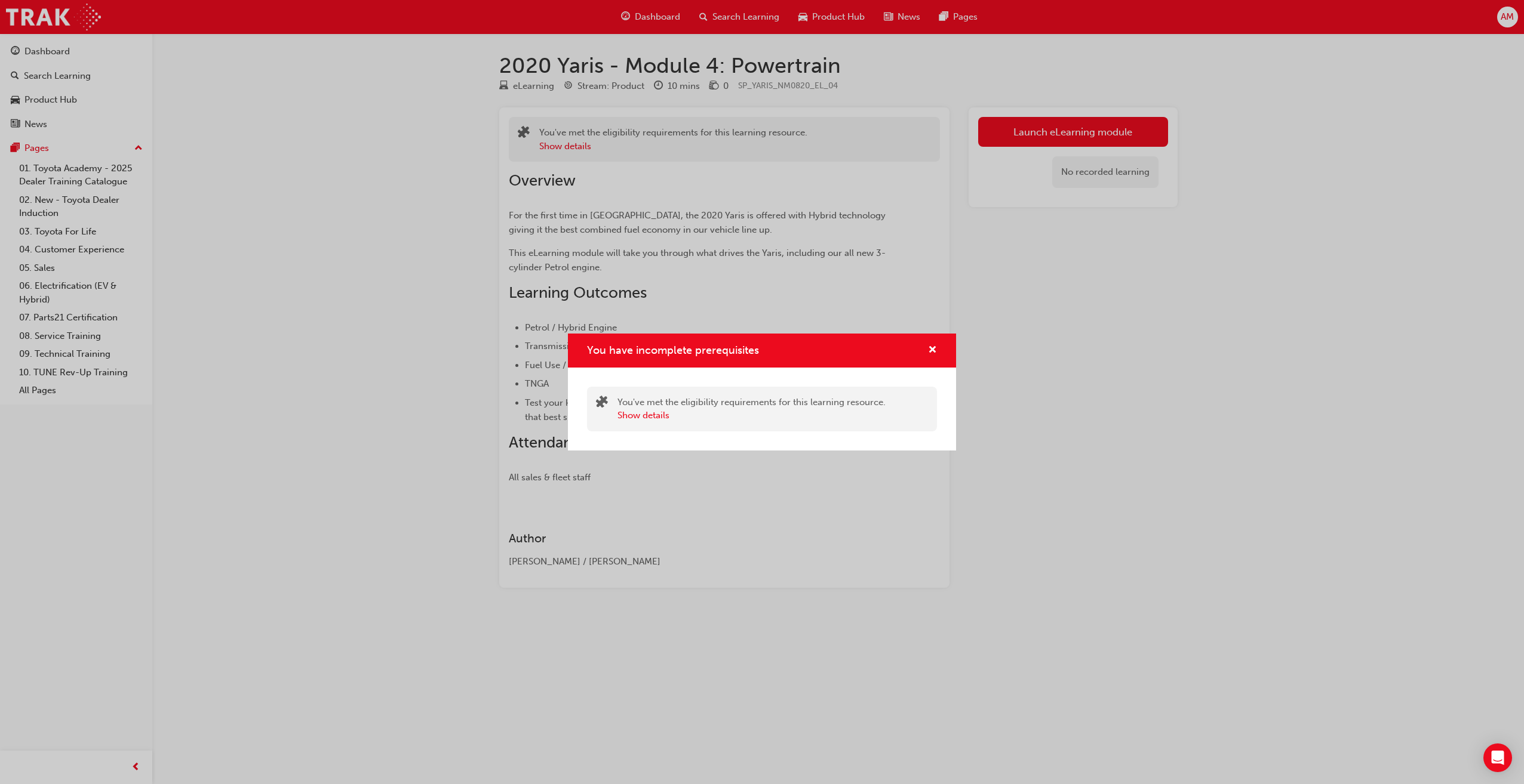
click at [950, 360] on div "You have incomplete prerequisites" at bounding box center [761, 350] width 388 height 34
click at [932, 347] on span "cross-icon" at bounding box center [933, 350] width 9 height 11
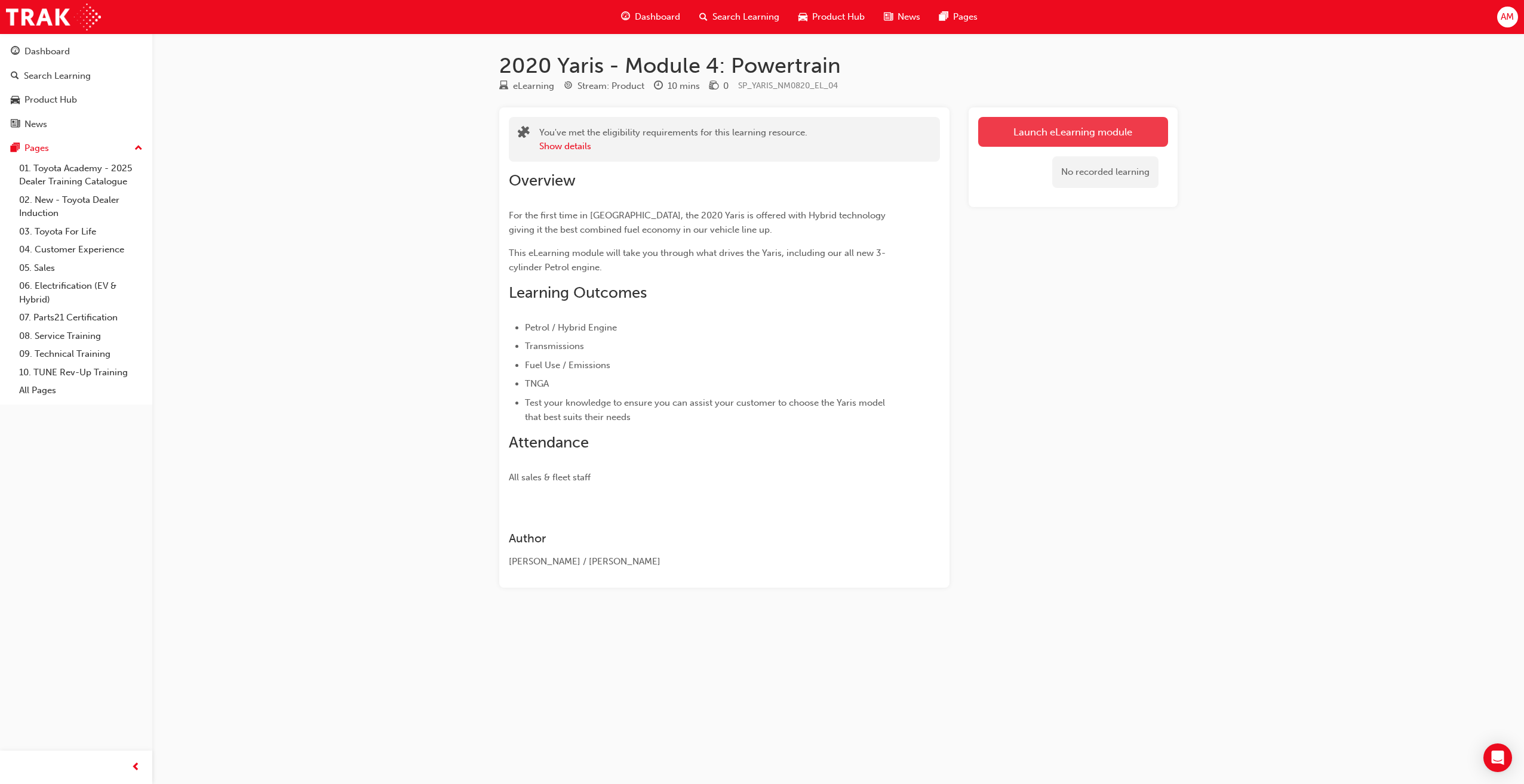
click at [1091, 136] on link "Launch eLearning module" at bounding box center [1073, 132] width 190 height 30
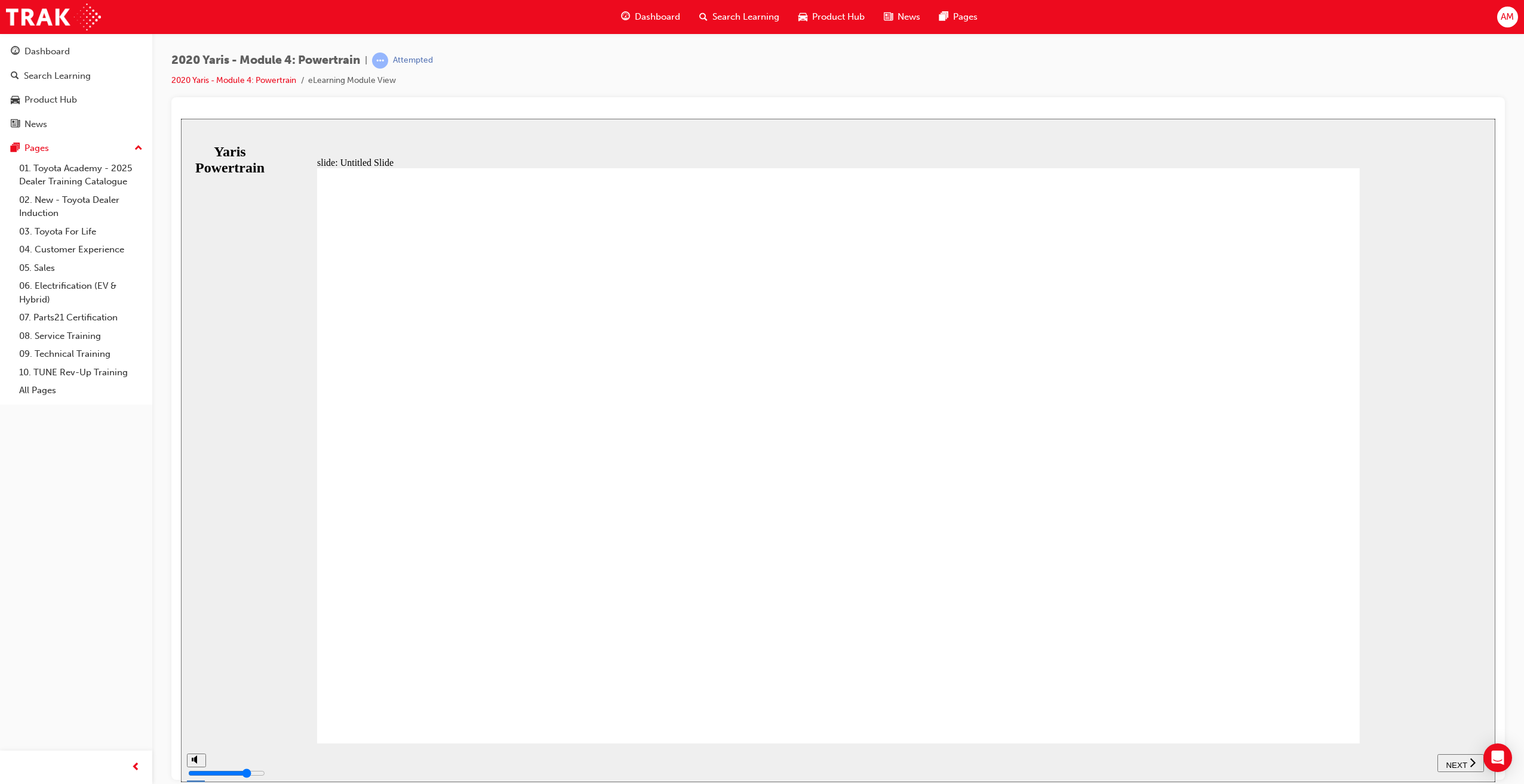
click at [1460, 762] on span "NEXT" at bounding box center [1456, 765] width 21 height 9
click at [1459, 763] on span "NEXT" at bounding box center [1456, 765] width 21 height 9
click at [222, 758] on icon "play/pause" at bounding box center [225, 757] width 5 height 9
click at [214, 762] on div "play/pause" at bounding box center [224, 763] width 20 height 20
drag, startPoint x: 195, startPoint y: 716, endPoint x: 199, endPoint y: 725, distance: 9.8
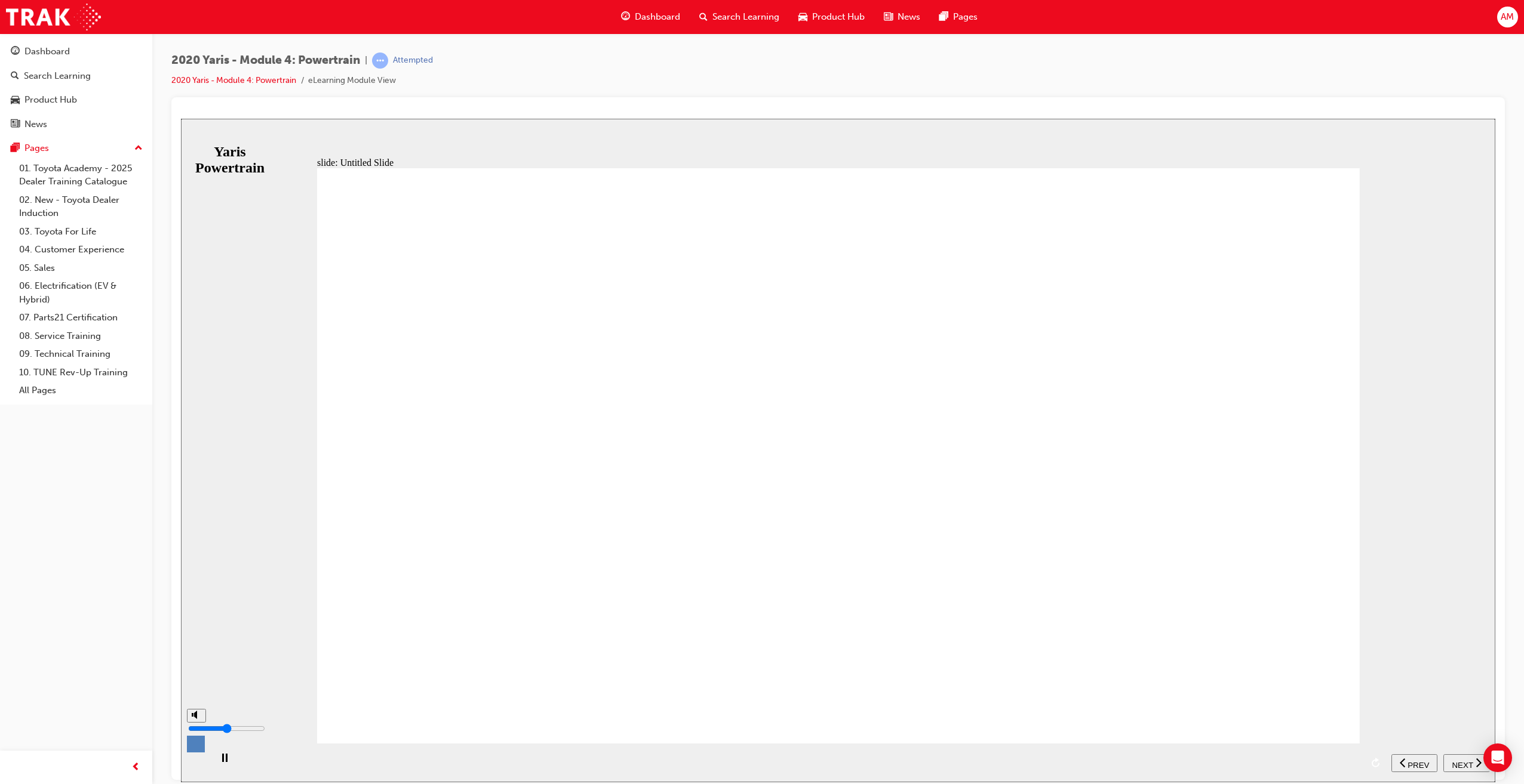
type input "5"
click at [199, 725] on input "volume" at bounding box center [226, 728] width 77 height 9
click at [1455, 762] on span "NEXT" at bounding box center [1462, 765] width 21 height 9
click at [1459, 760] on span "NEXT" at bounding box center [1456, 765] width 21 height 9
click at [1461, 763] on span "NEXT" at bounding box center [1456, 765] width 21 height 9
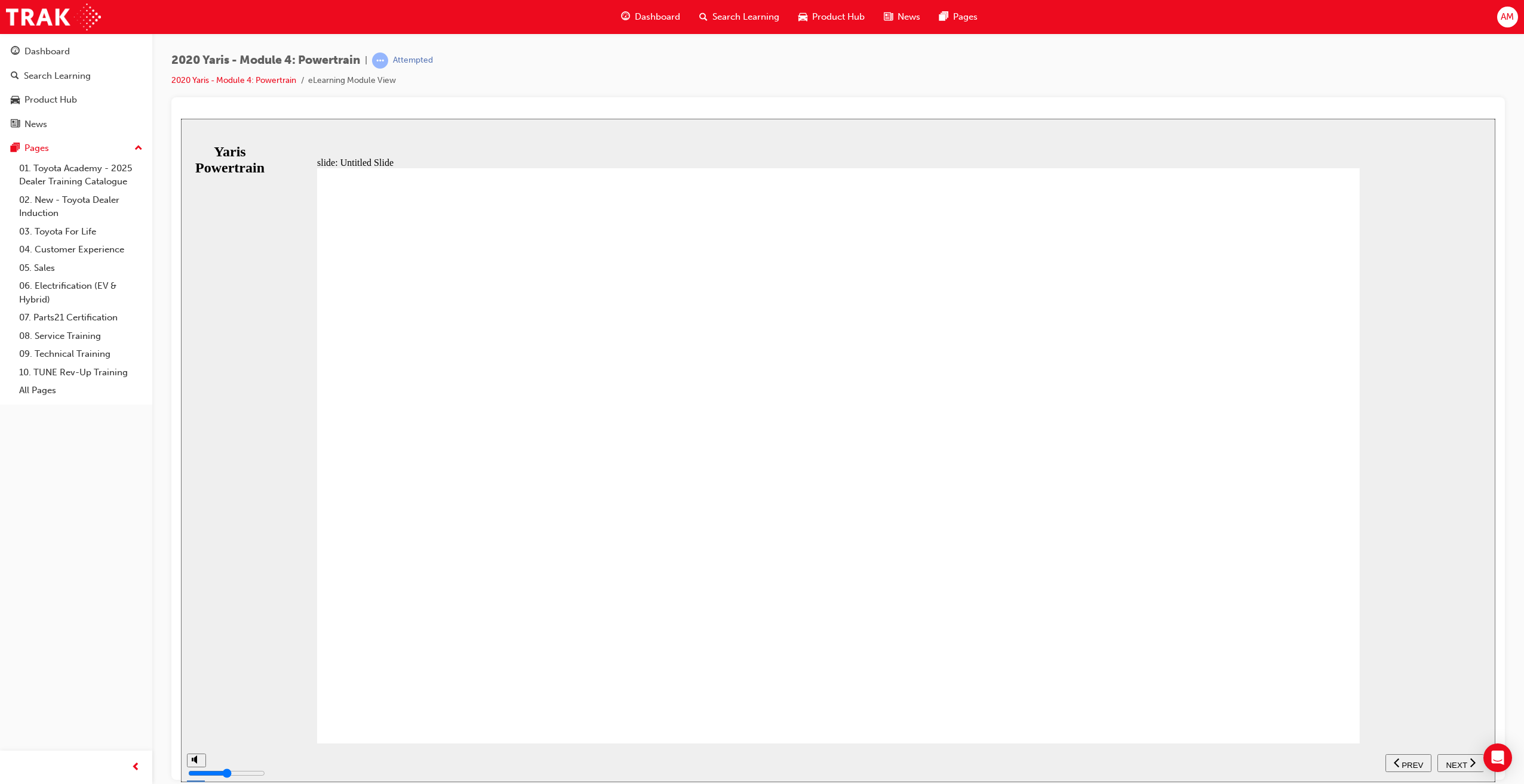
click at [1460, 760] on span "NEXT" at bounding box center [1456, 765] width 21 height 9
click at [1463, 762] on span "NEXT" at bounding box center [1456, 765] width 21 height 9
click at [222, 762] on icon "play/pause" at bounding box center [225, 757] width 5 height 9
click at [217, 764] on div "play/pause" at bounding box center [224, 763] width 20 height 20
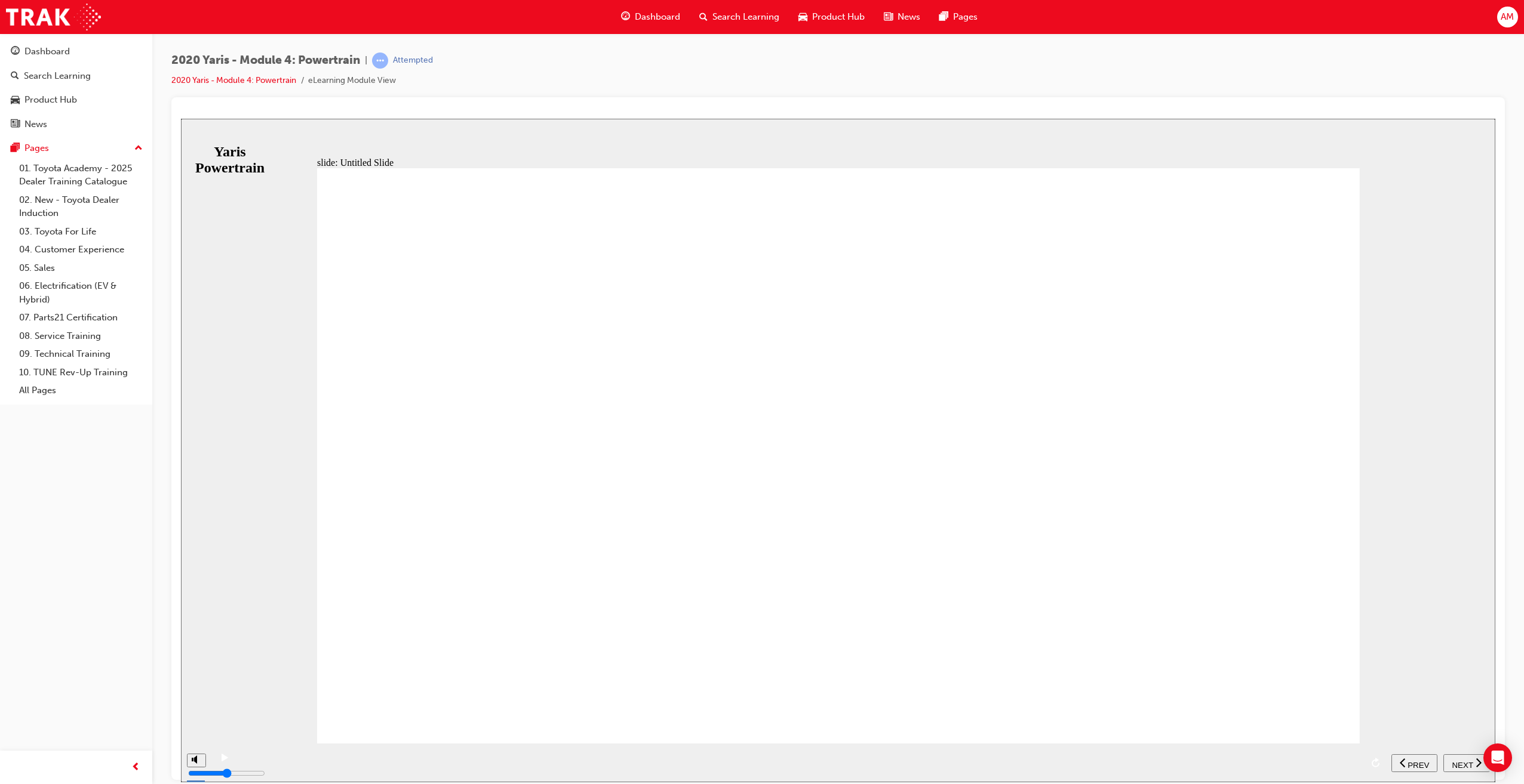
click at [221, 761] on icon "play/pause" at bounding box center [225, 757] width 7 height 8
click at [222, 760] on rect "play/pause" at bounding box center [223, 757] width 2 height 9
click at [221, 761] on icon "play/pause" at bounding box center [225, 757] width 7 height 8
click at [222, 762] on rect "play/pause" at bounding box center [223, 757] width 2 height 9
click at [221, 761] on icon "play/pause" at bounding box center [225, 757] width 7 height 8
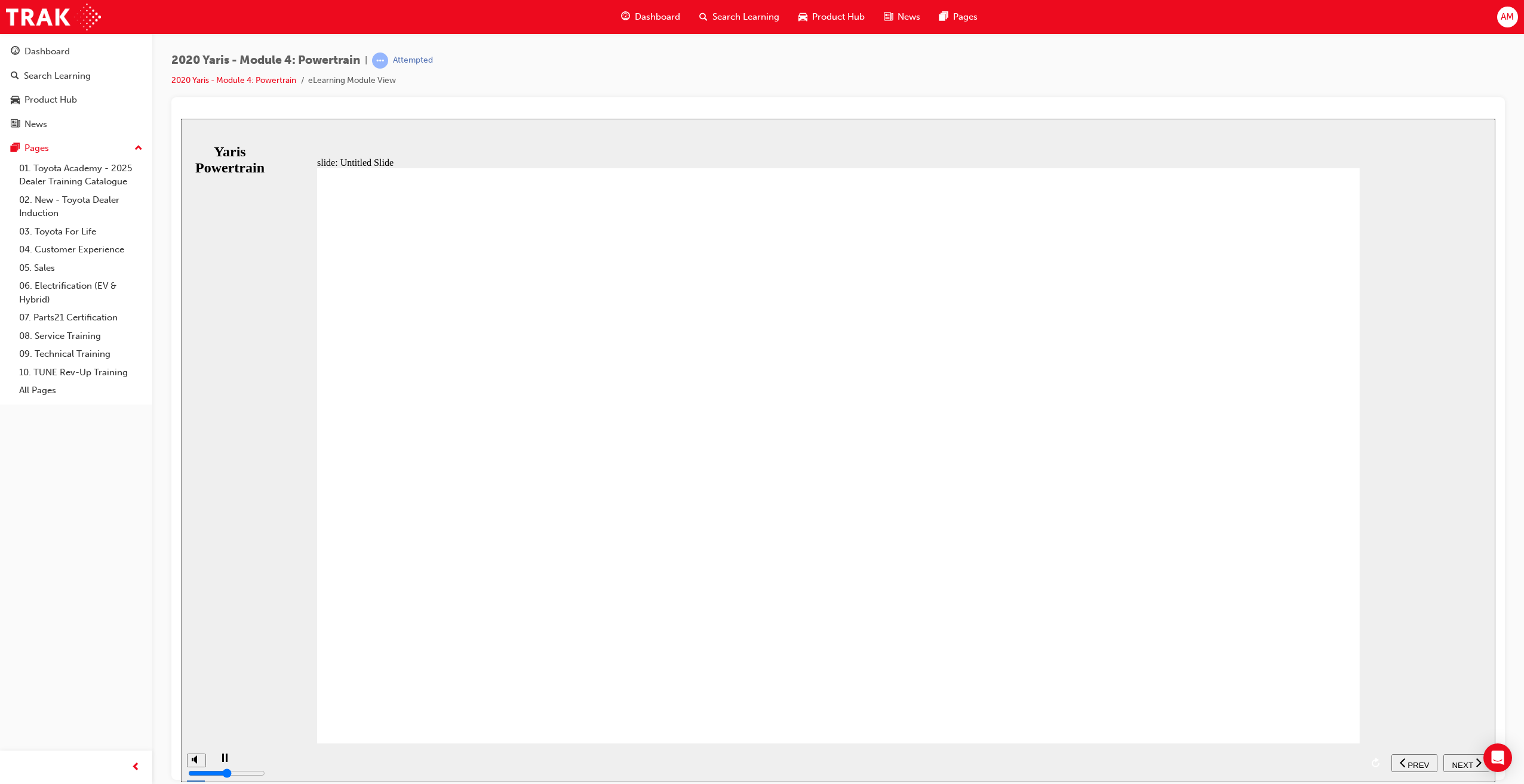
click at [222, 762] on rect "play/pause" at bounding box center [223, 757] width 2 height 9
click at [221, 760] on icon "play/pause" at bounding box center [225, 757] width 7 height 8
click at [222, 760] on rect "play/pause" at bounding box center [223, 757] width 2 height 9
click at [224, 761] on icon "play/pause" at bounding box center [225, 757] width 7 height 8
click at [225, 759] on div "play/pause" at bounding box center [224, 763] width 20 height 20
